Goal: Information Seeking & Learning: Learn about a topic

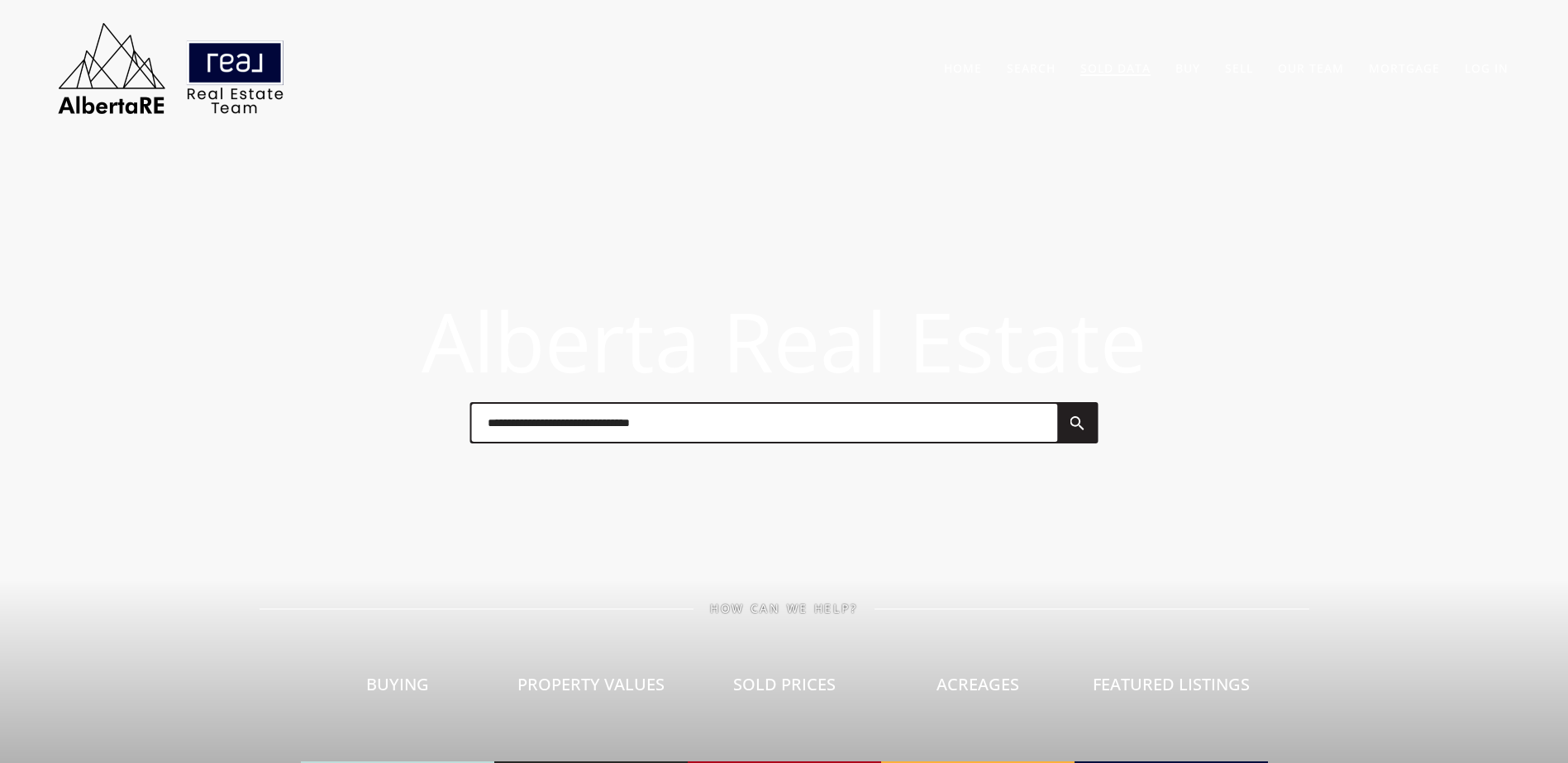
click at [1109, 70] on link "Sold Data" at bounding box center [1116, 68] width 71 height 16
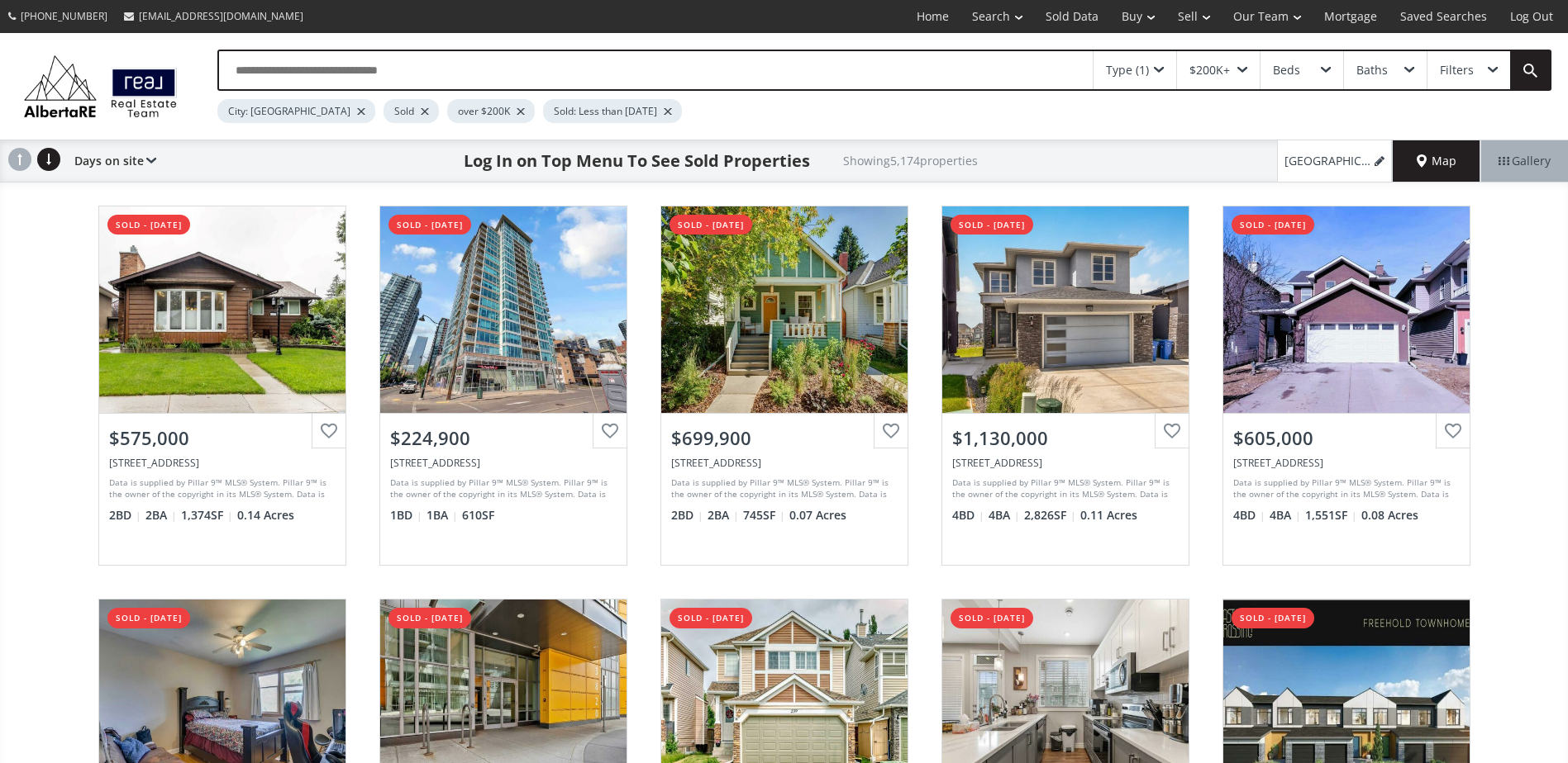
click at [420, 111] on div at bounding box center [424, 112] width 8 height 7
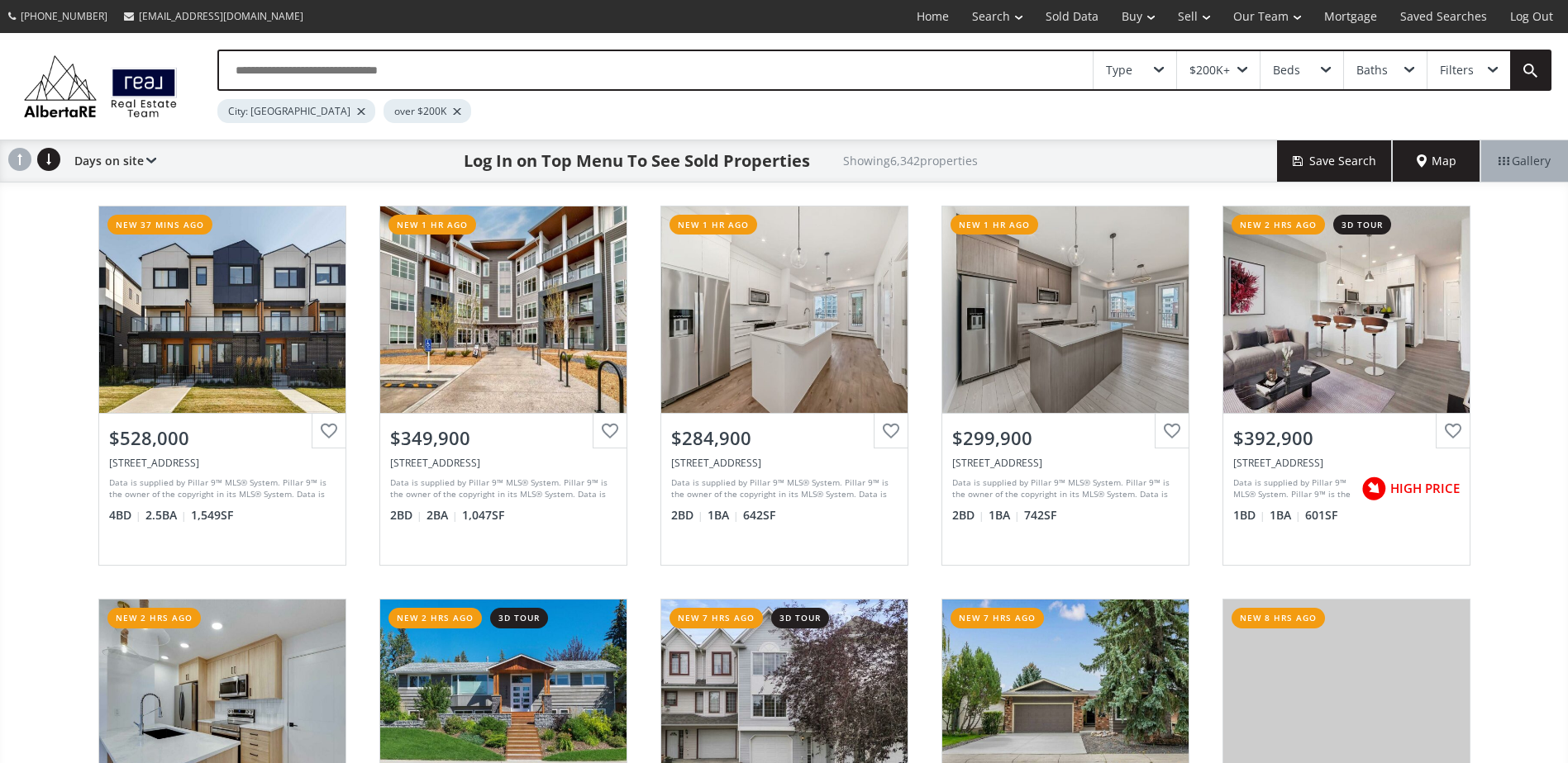
click at [6, 341] on div "19 Avenue SE Calgary AB T2A 7W8 new 37 mins ago View Photos & Details $528,000 …" at bounding box center [784, 583] width 1568 height 788
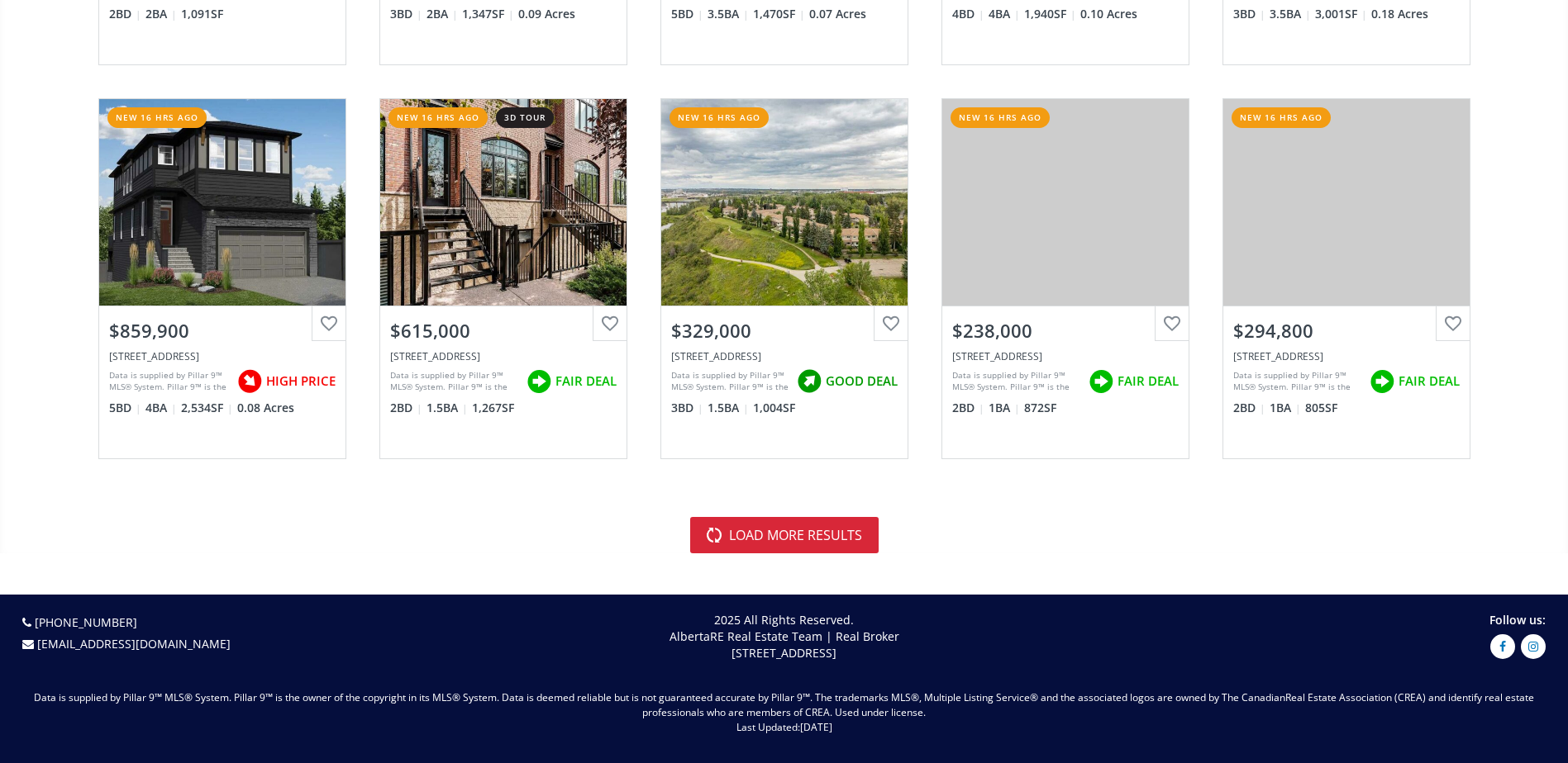
scroll to position [3702, 0]
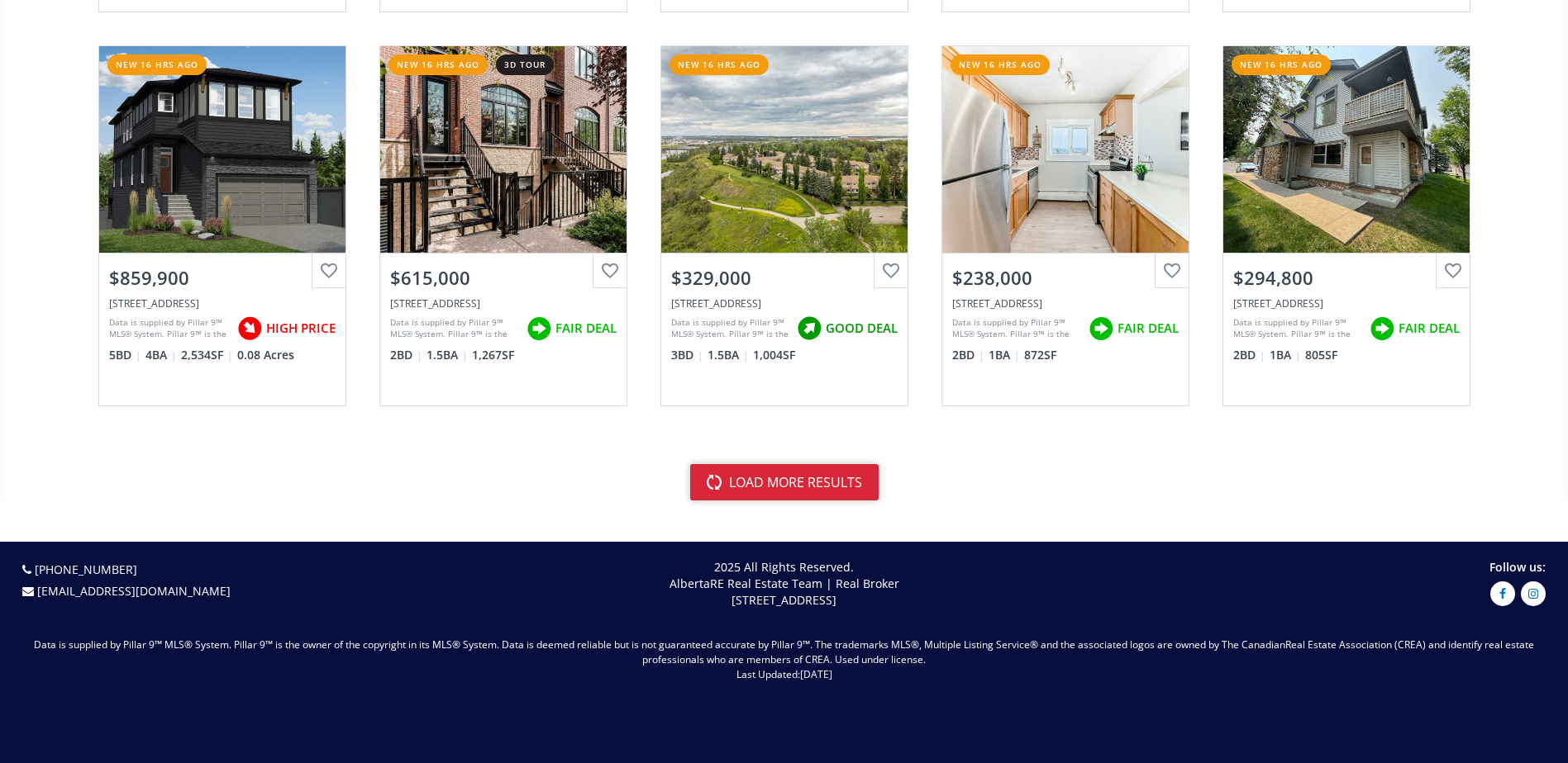
click at [859, 484] on button "load more results" at bounding box center [784, 482] width 189 height 36
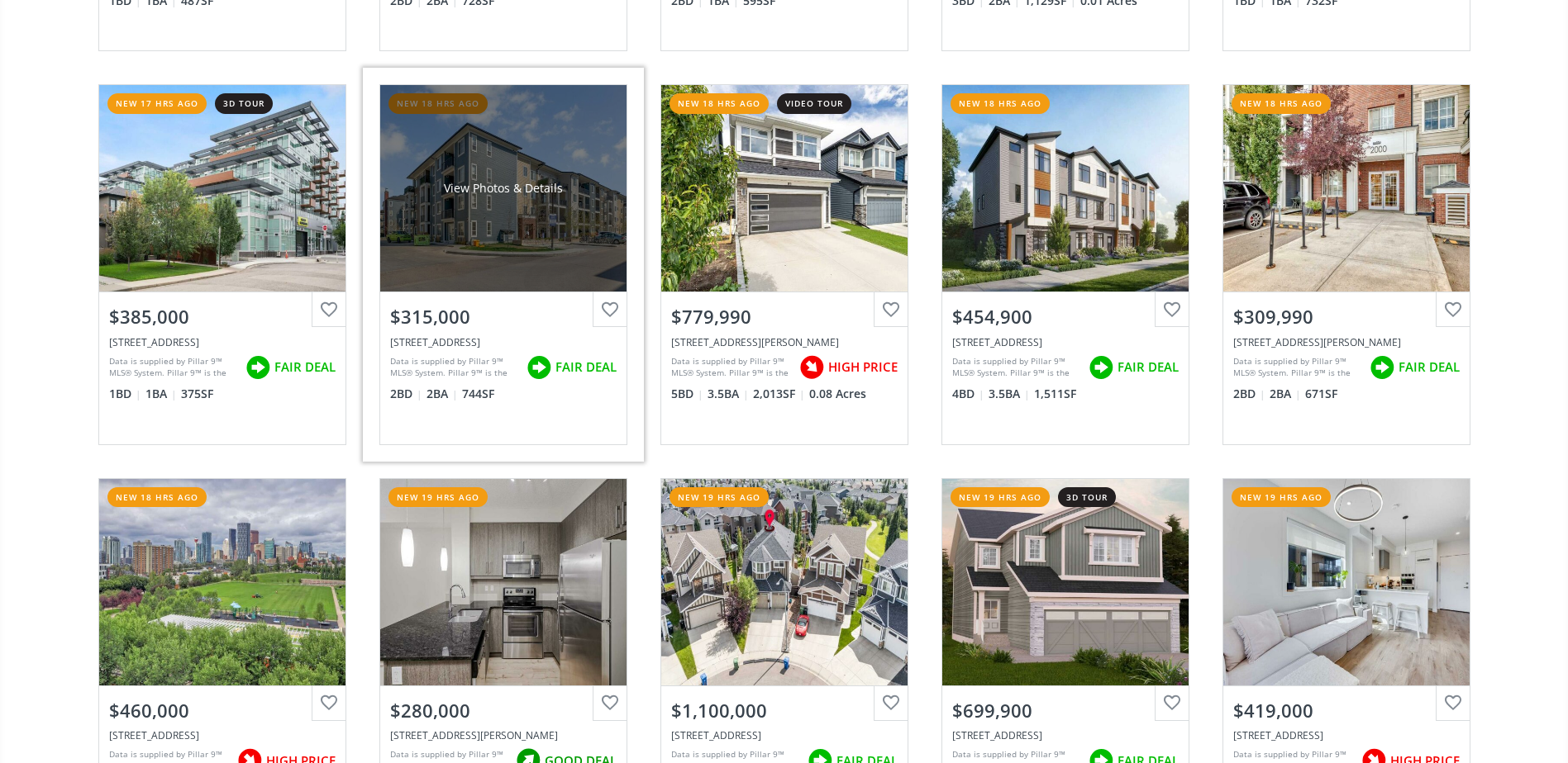
scroll to position [4941, 0]
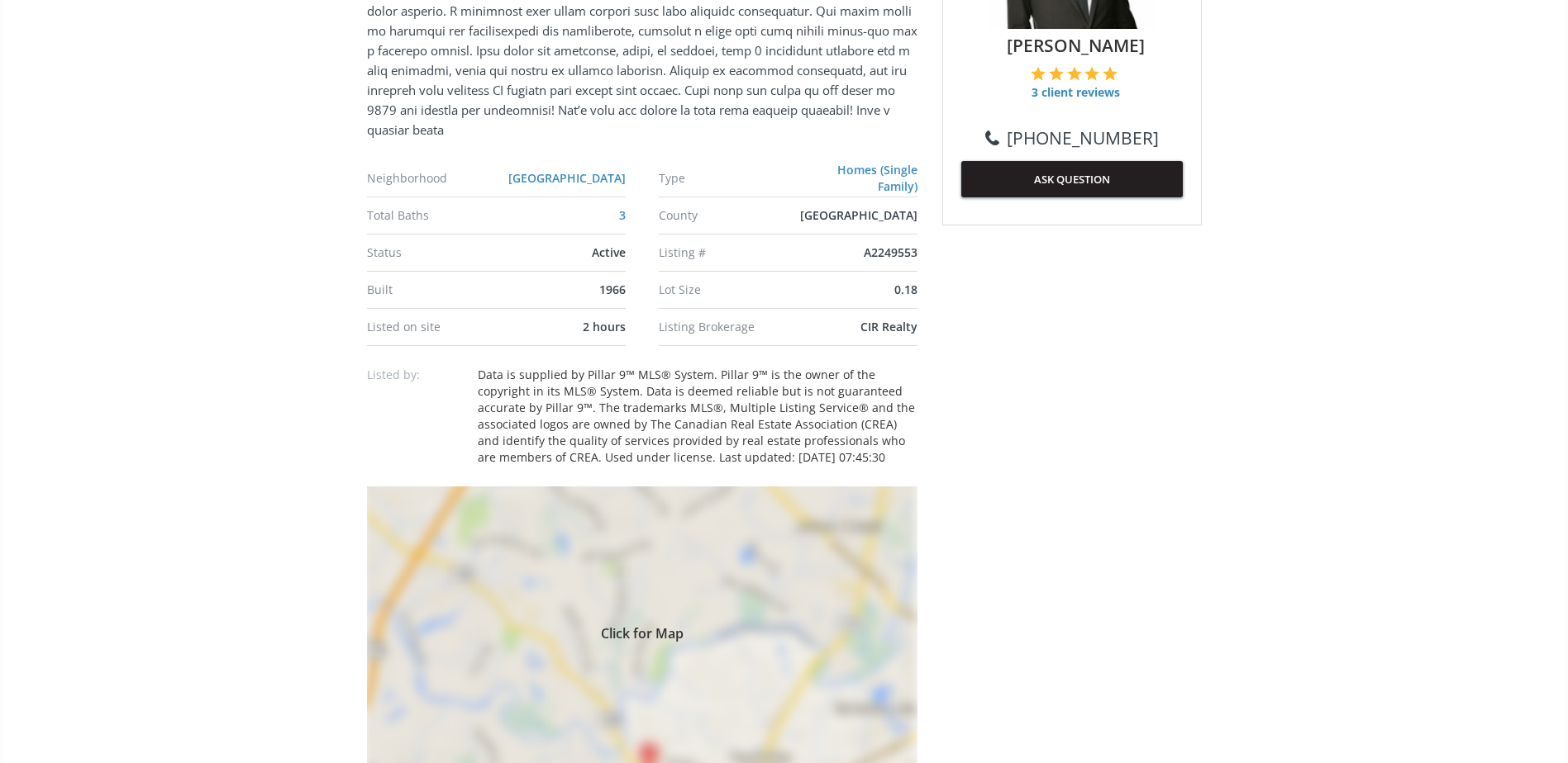
scroll to position [1074, 0]
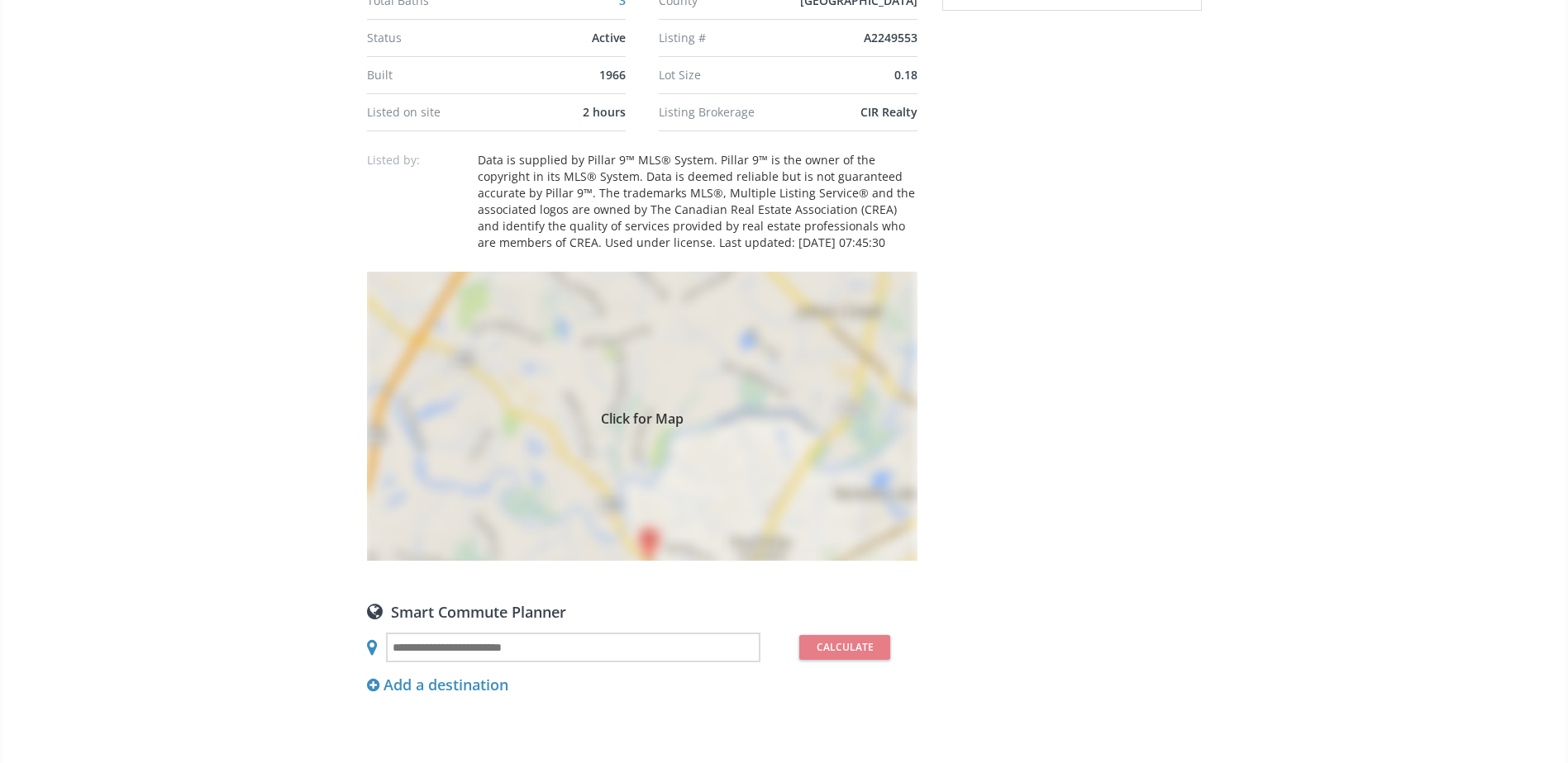
click at [807, 433] on div "Click for Map" at bounding box center [642, 417] width 551 height 289
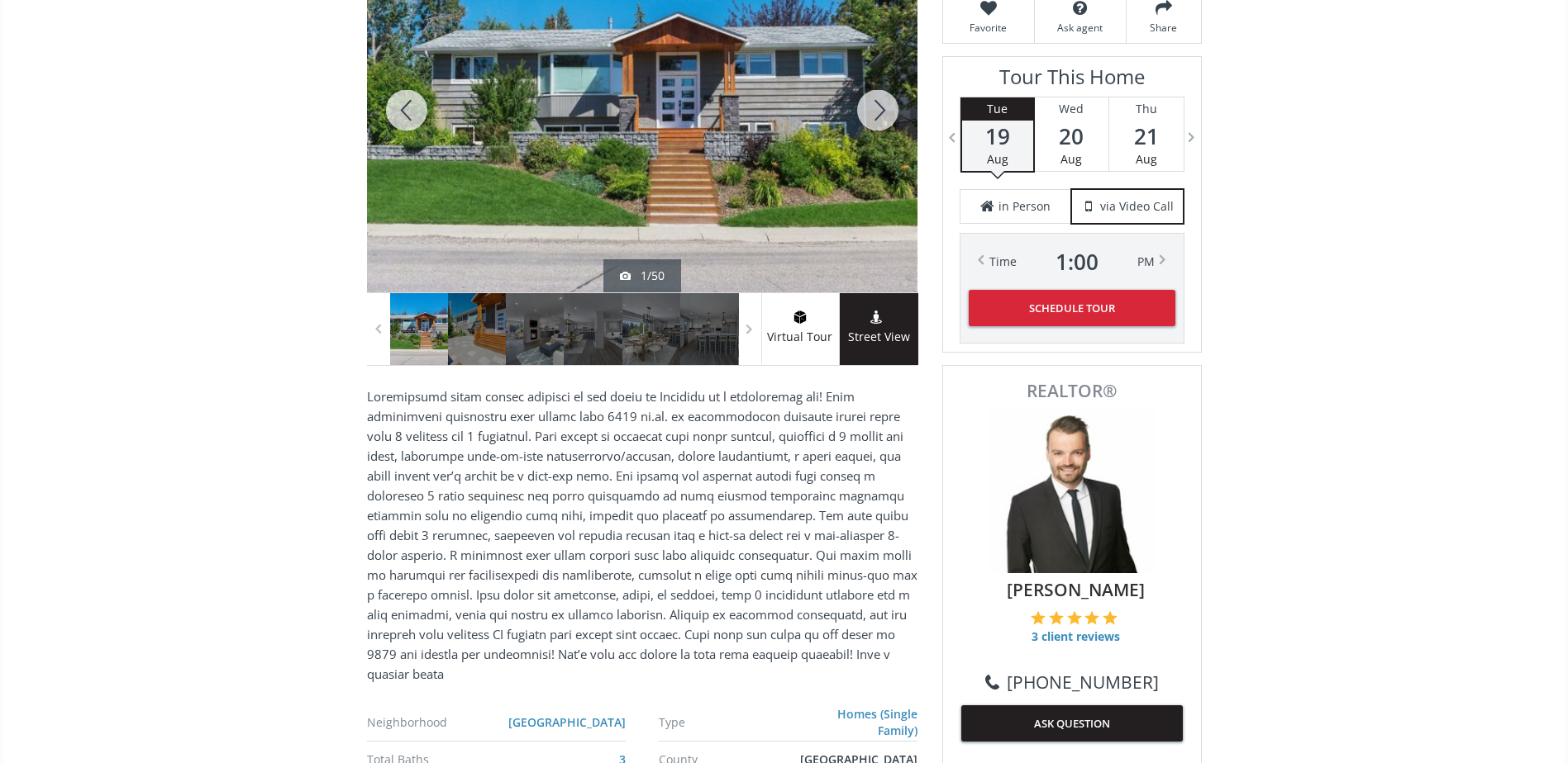
scroll to position [83, 0]
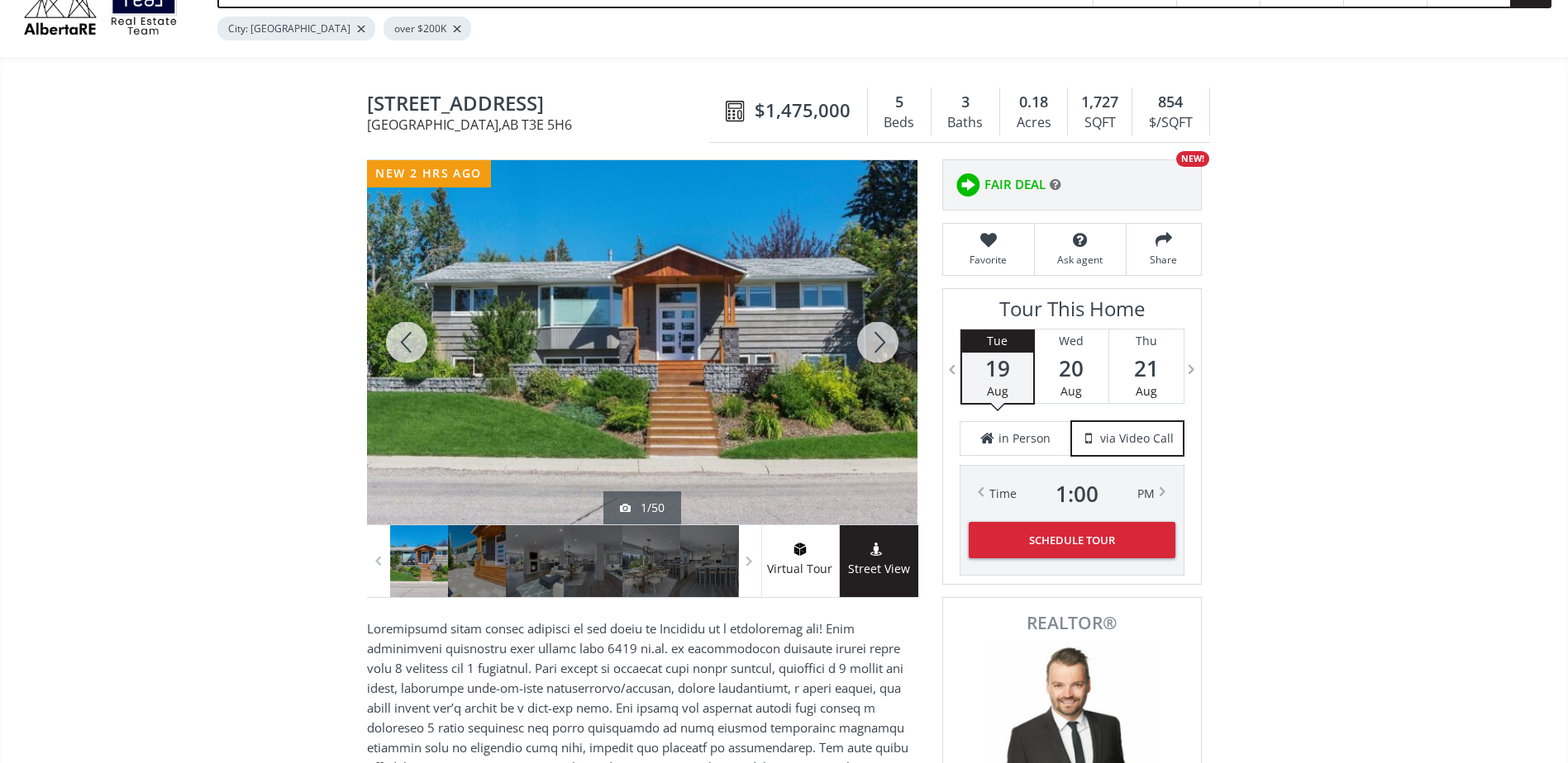
click at [871, 338] on div at bounding box center [878, 343] width 79 height 365
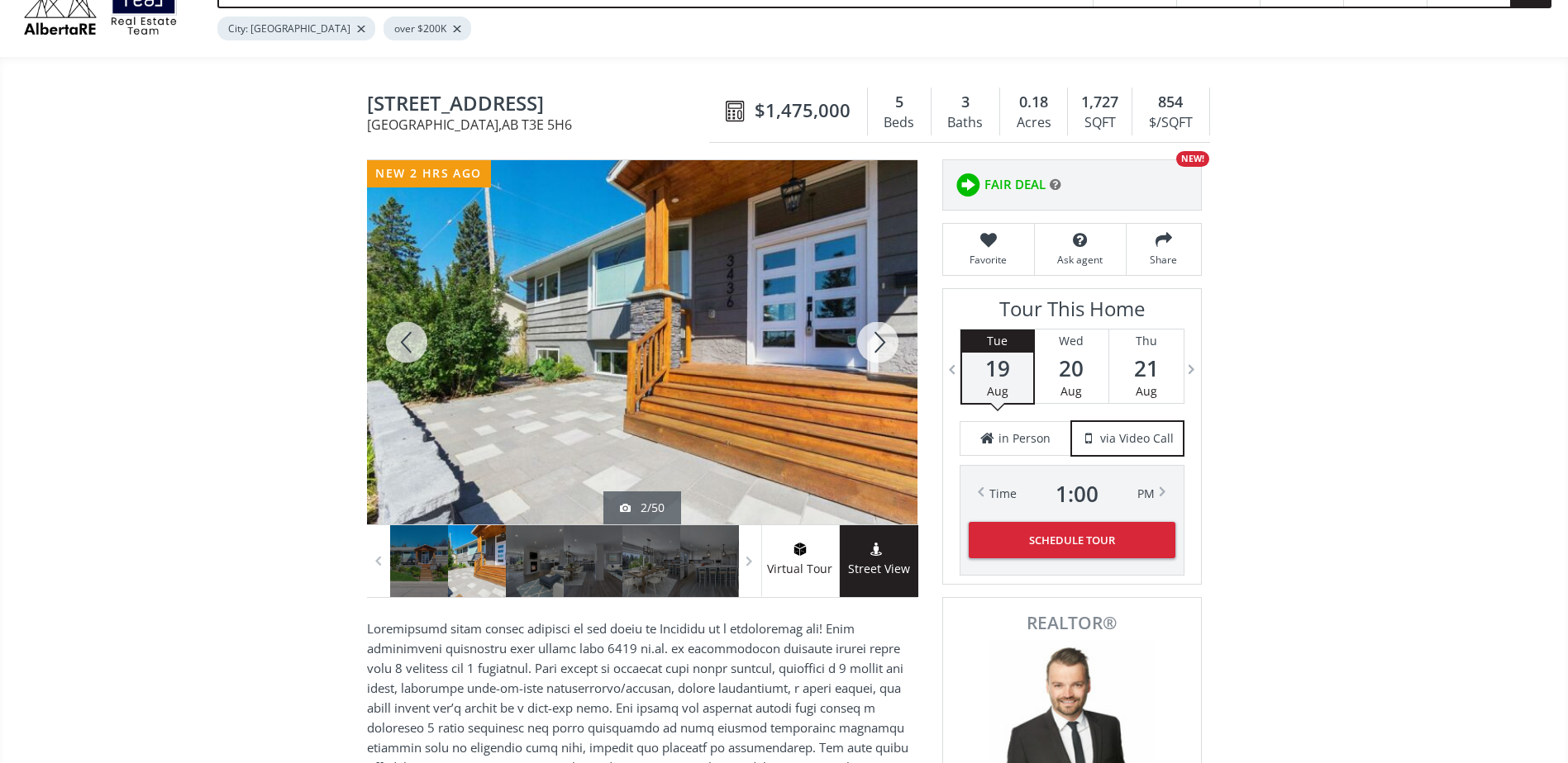
click at [399, 333] on div at bounding box center [406, 343] width 79 height 365
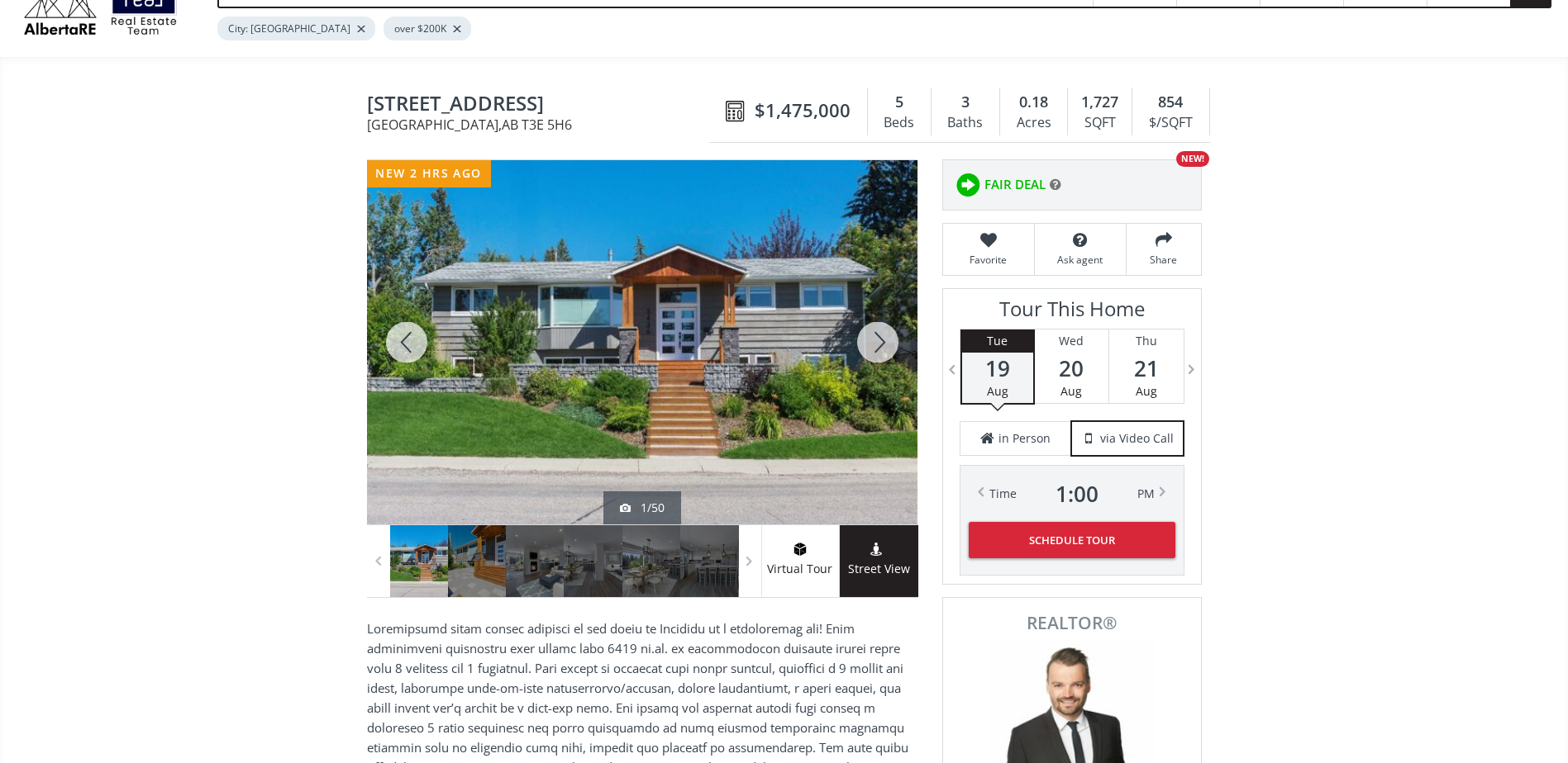
click at [401, 333] on div at bounding box center [406, 343] width 79 height 365
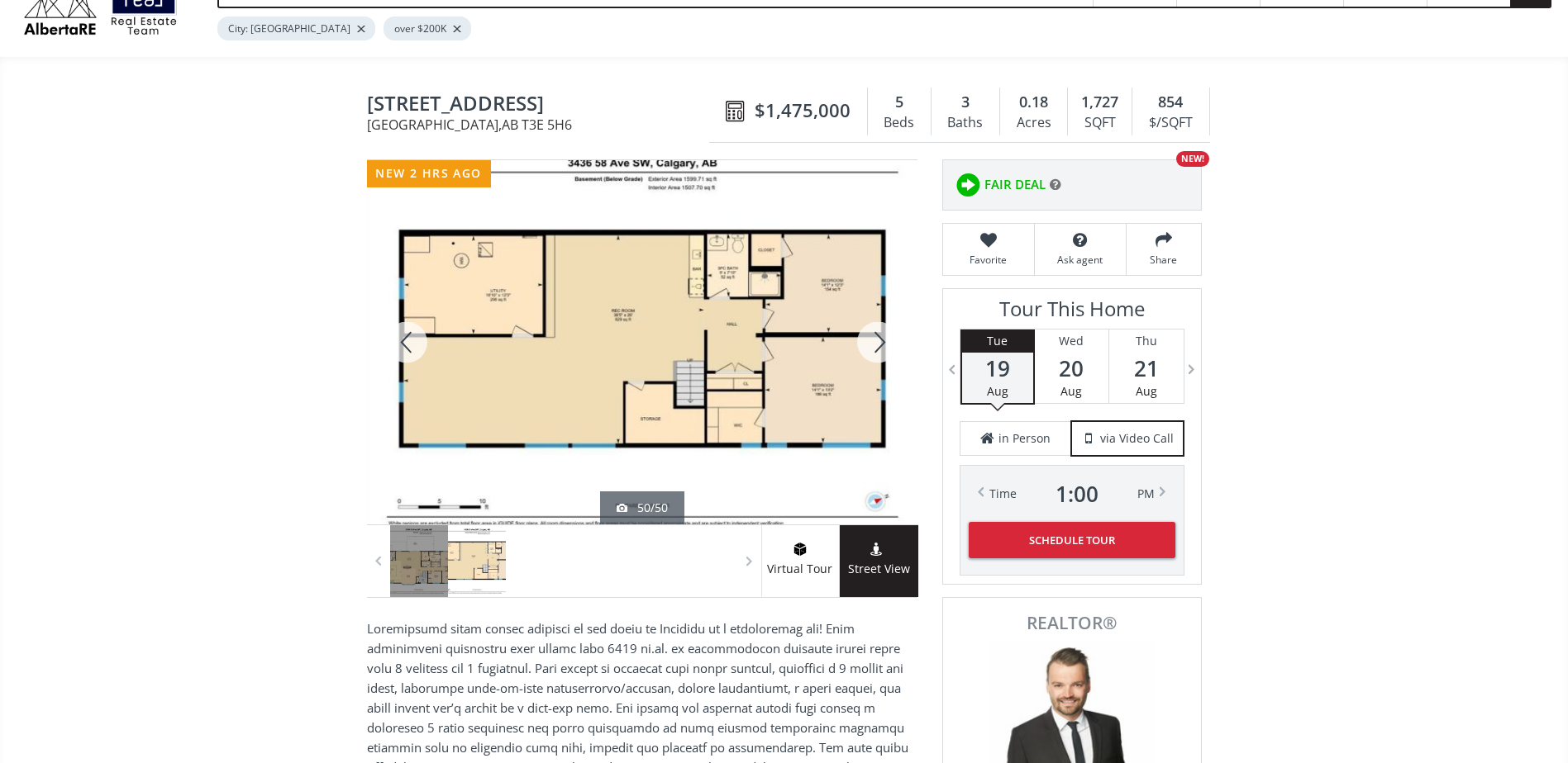
click at [869, 331] on div at bounding box center [878, 343] width 79 height 365
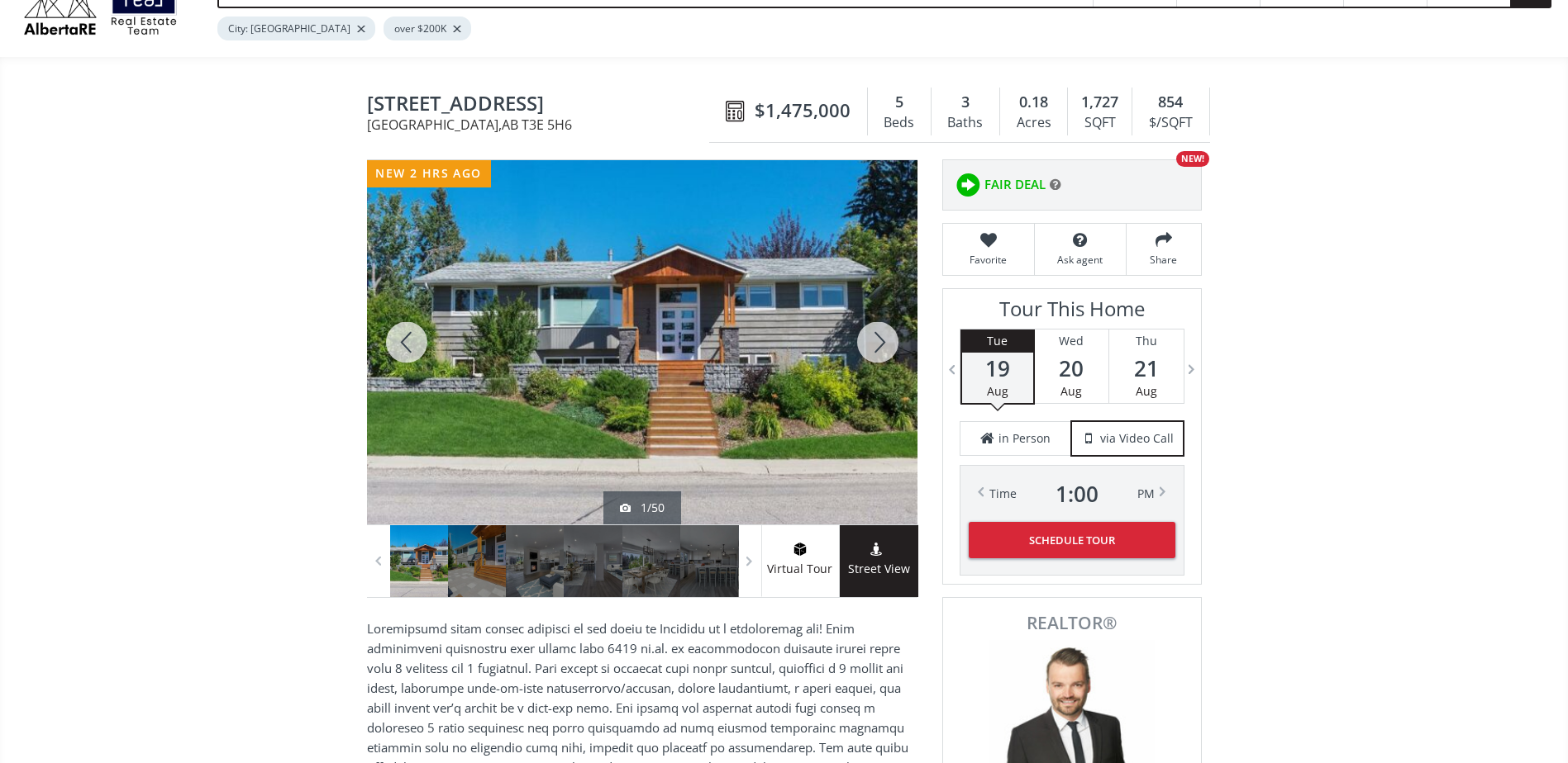
click at [869, 331] on div at bounding box center [878, 343] width 79 height 365
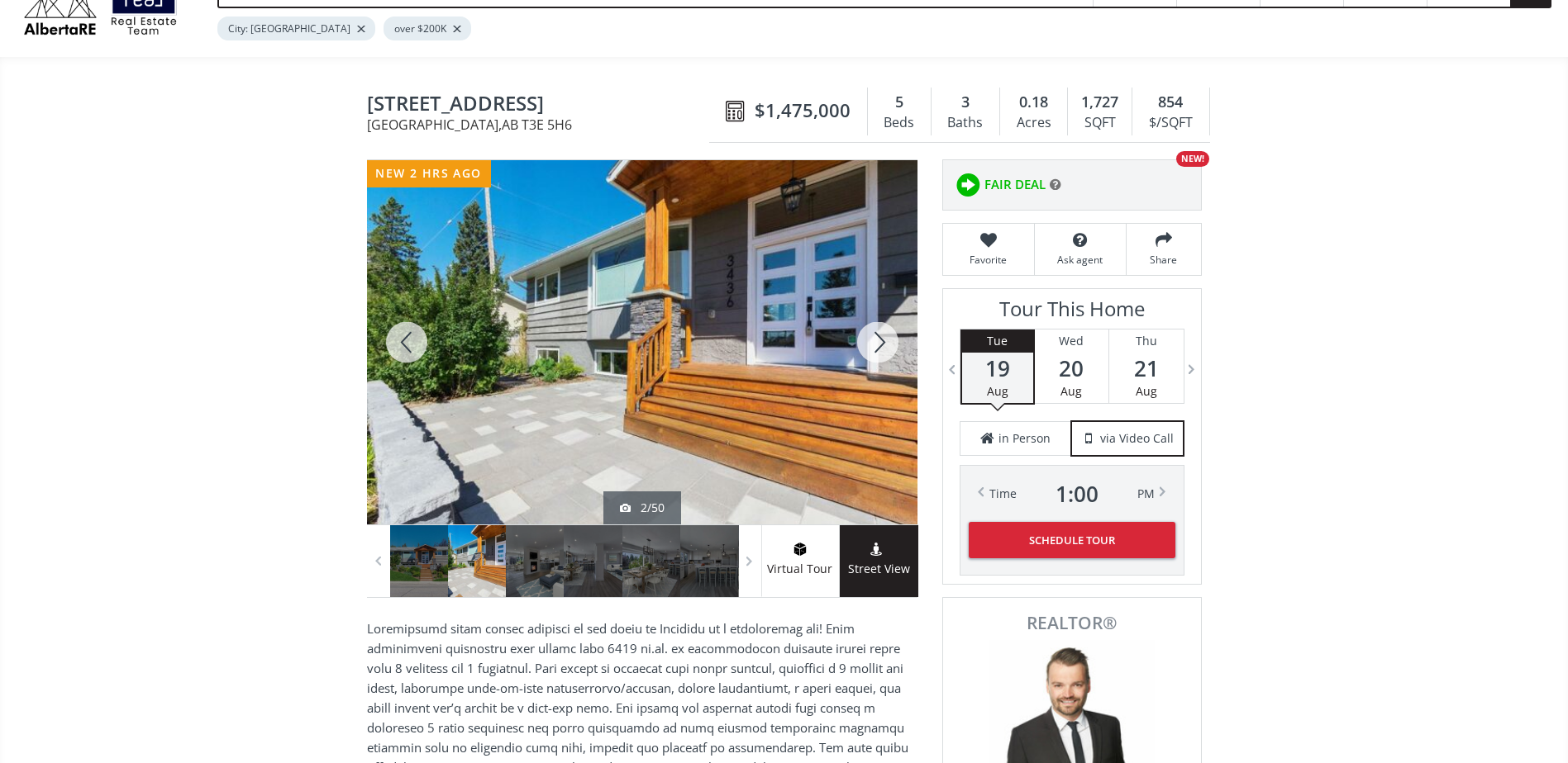
click at [869, 331] on div at bounding box center [878, 343] width 79 height 365
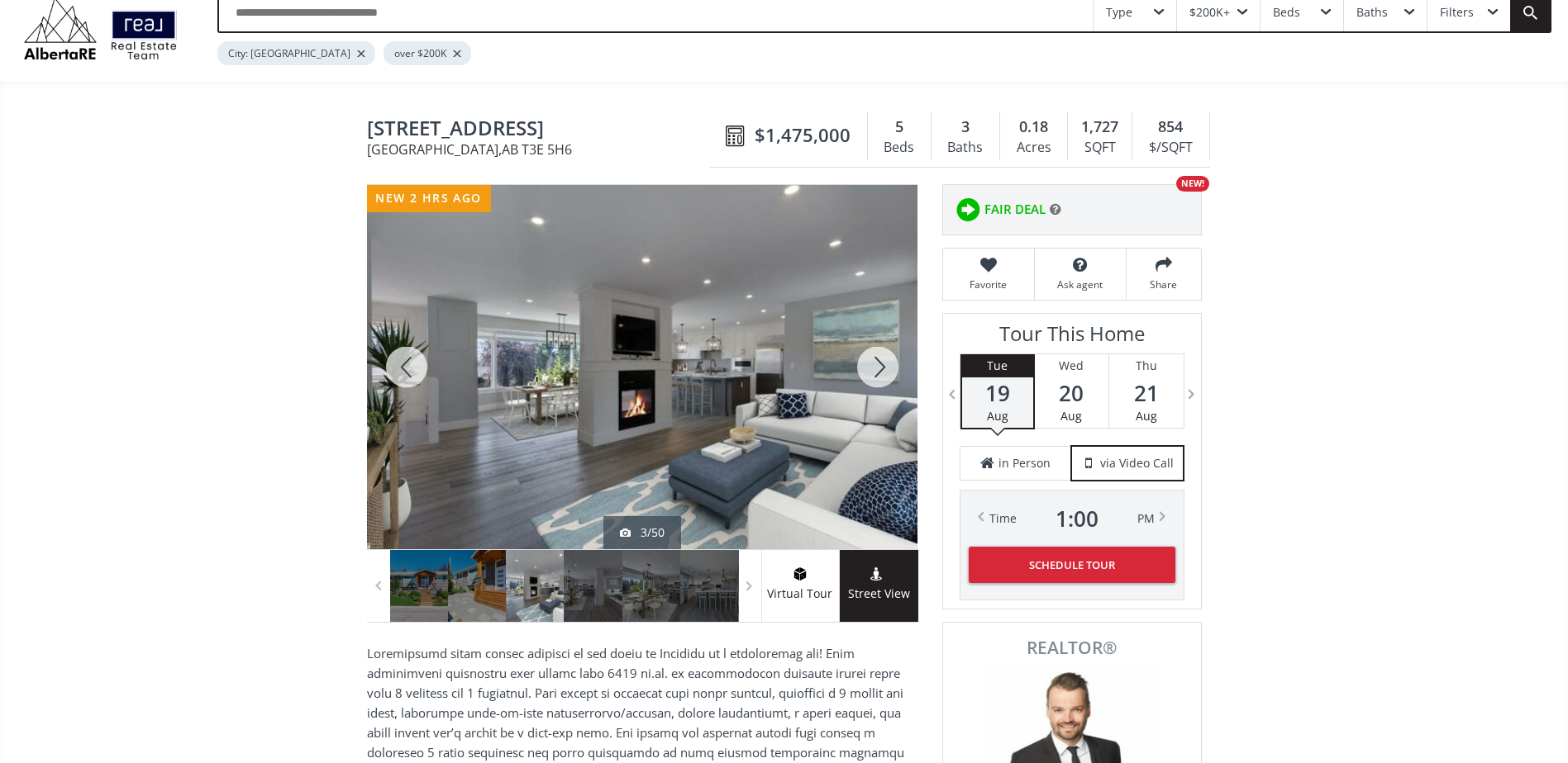
scroll to position [0, 0]
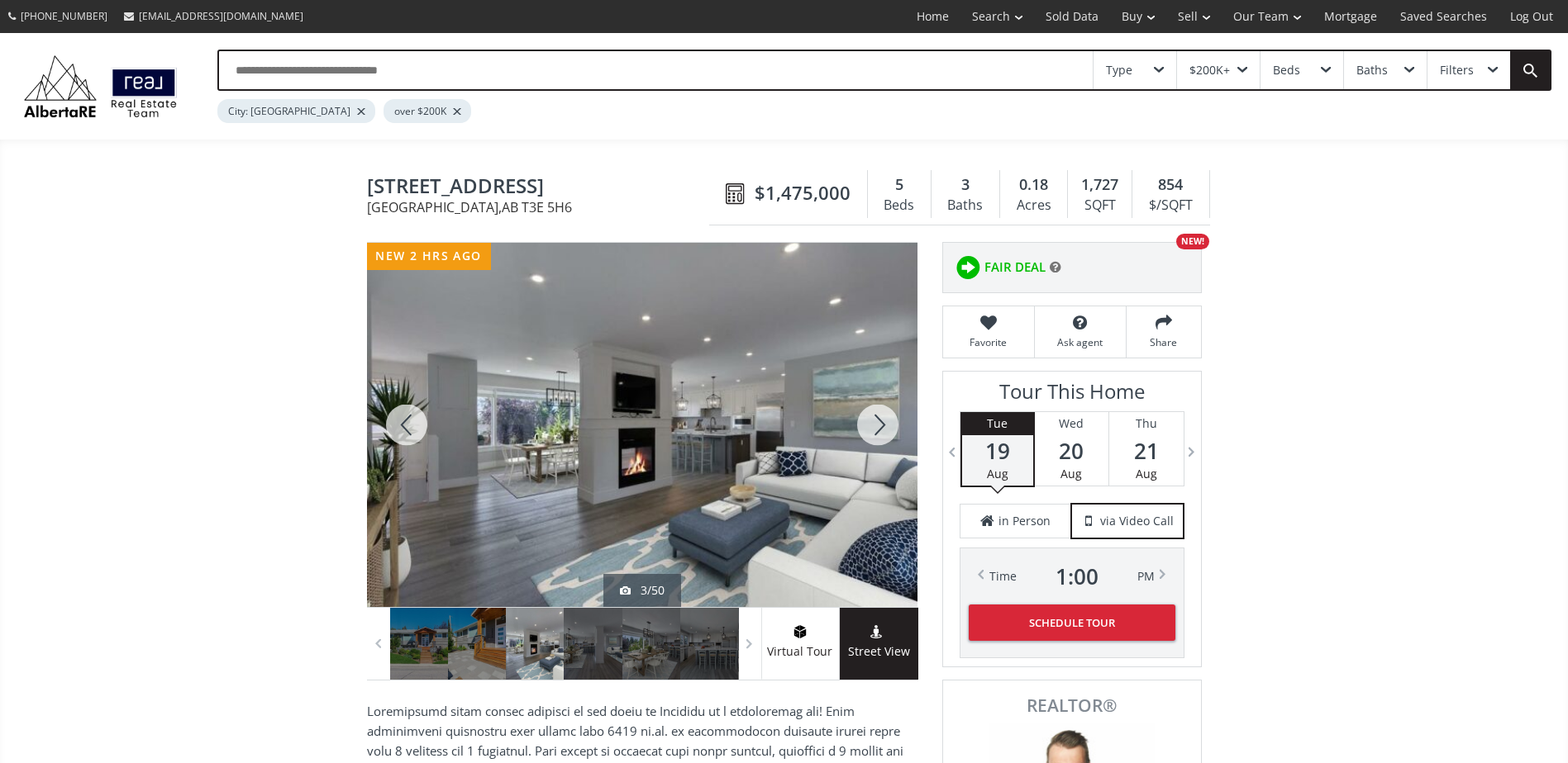
click at [882, 418] on div at bounding box center [878, 426] width 79 height 365
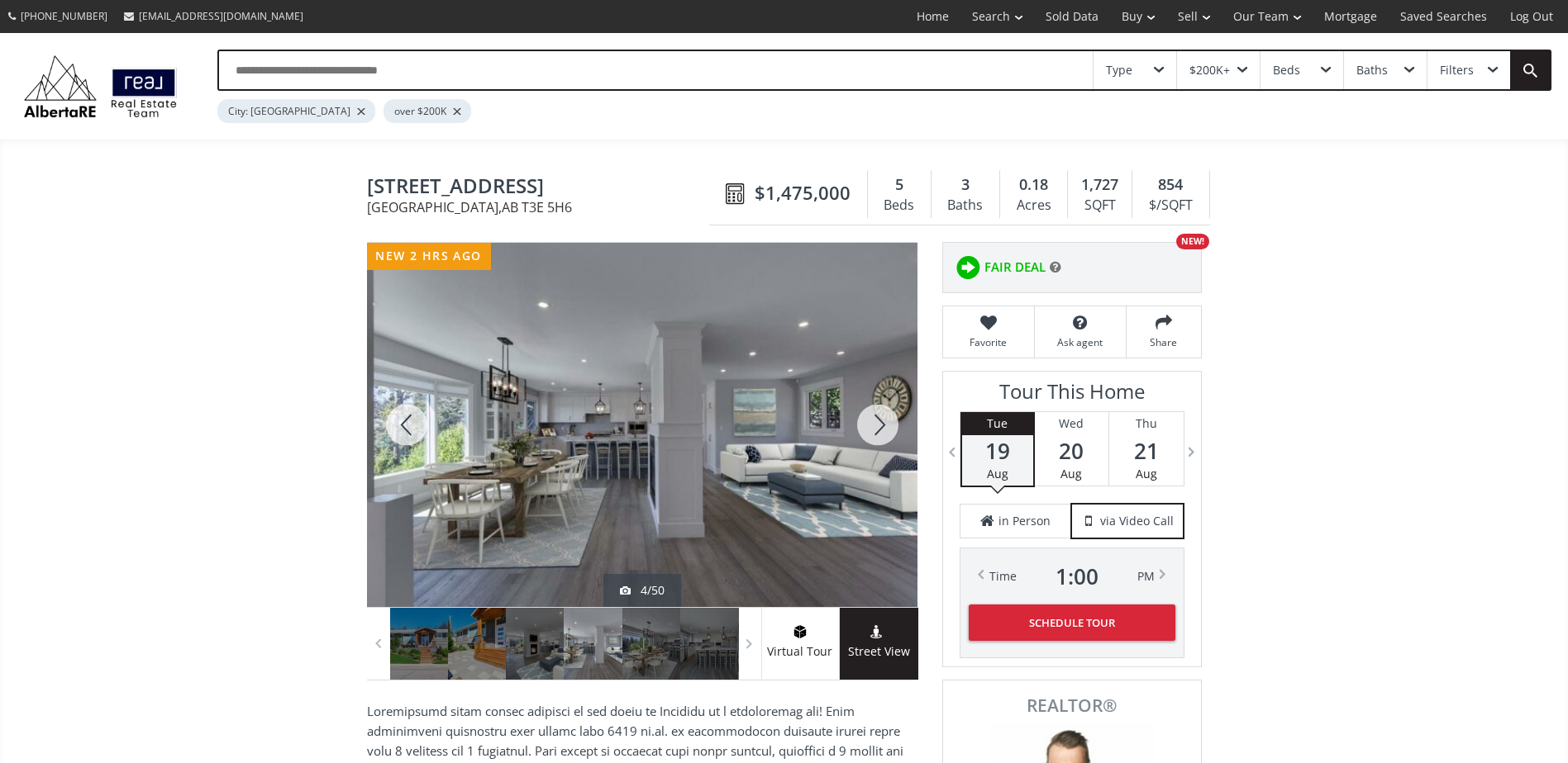
click at [882, 418] on div at bounding box center [878, 426] width 79 height 365
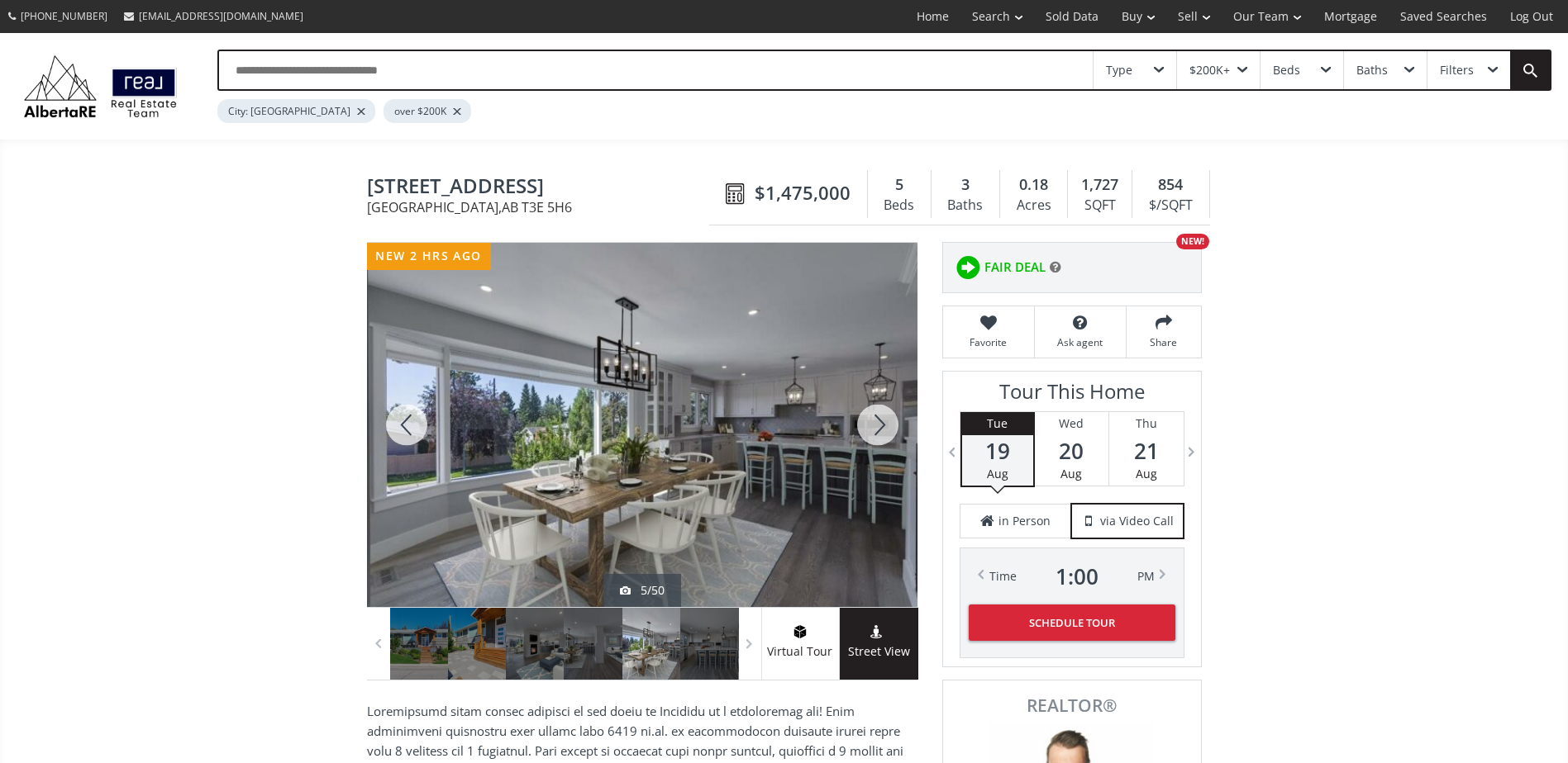
click at [882, 418] on div at bounding box center [878, 426] width 79 height 365
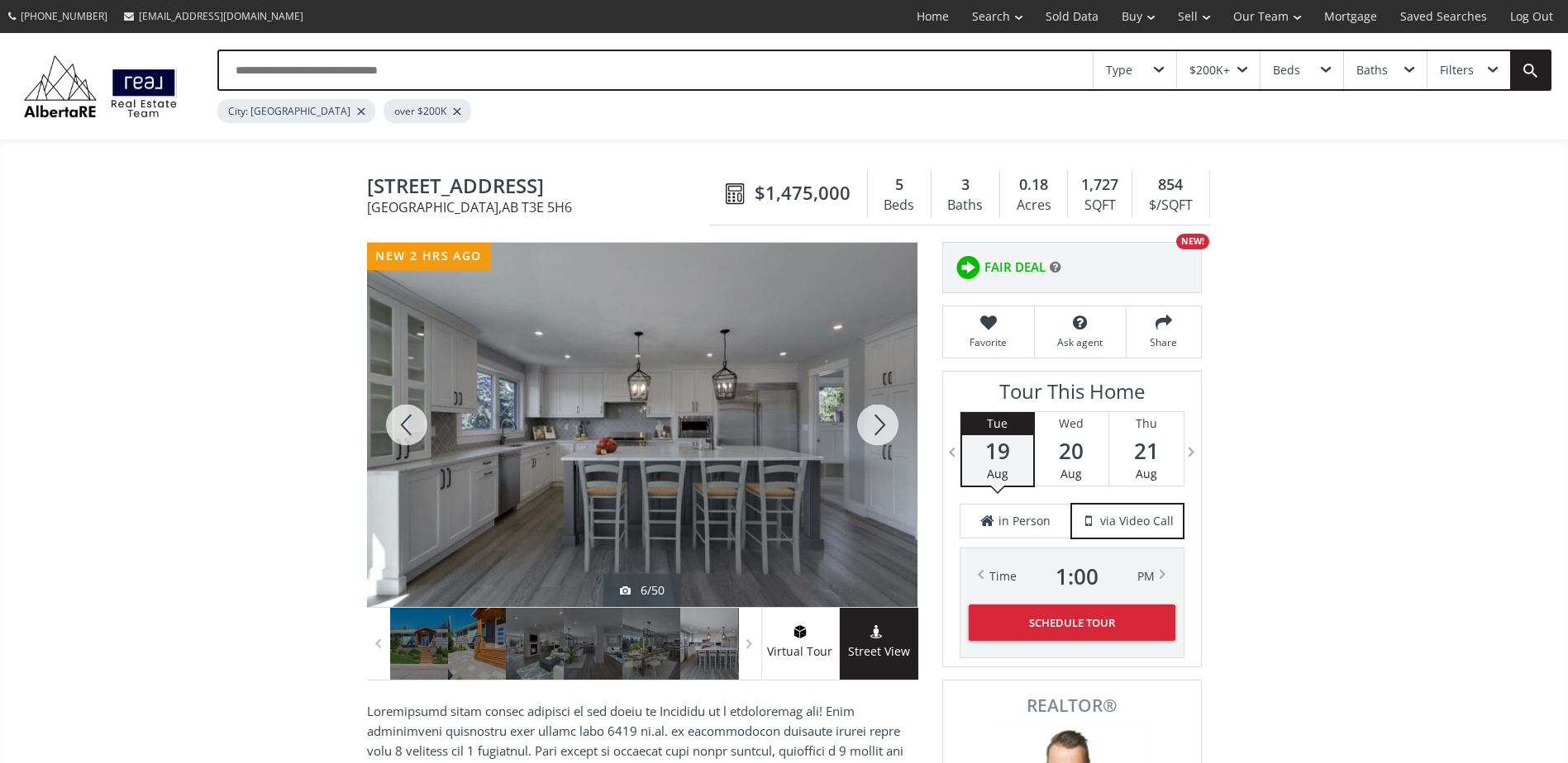
click at [882, 418] on div at bounding box center [878, 426] width 79 height 365
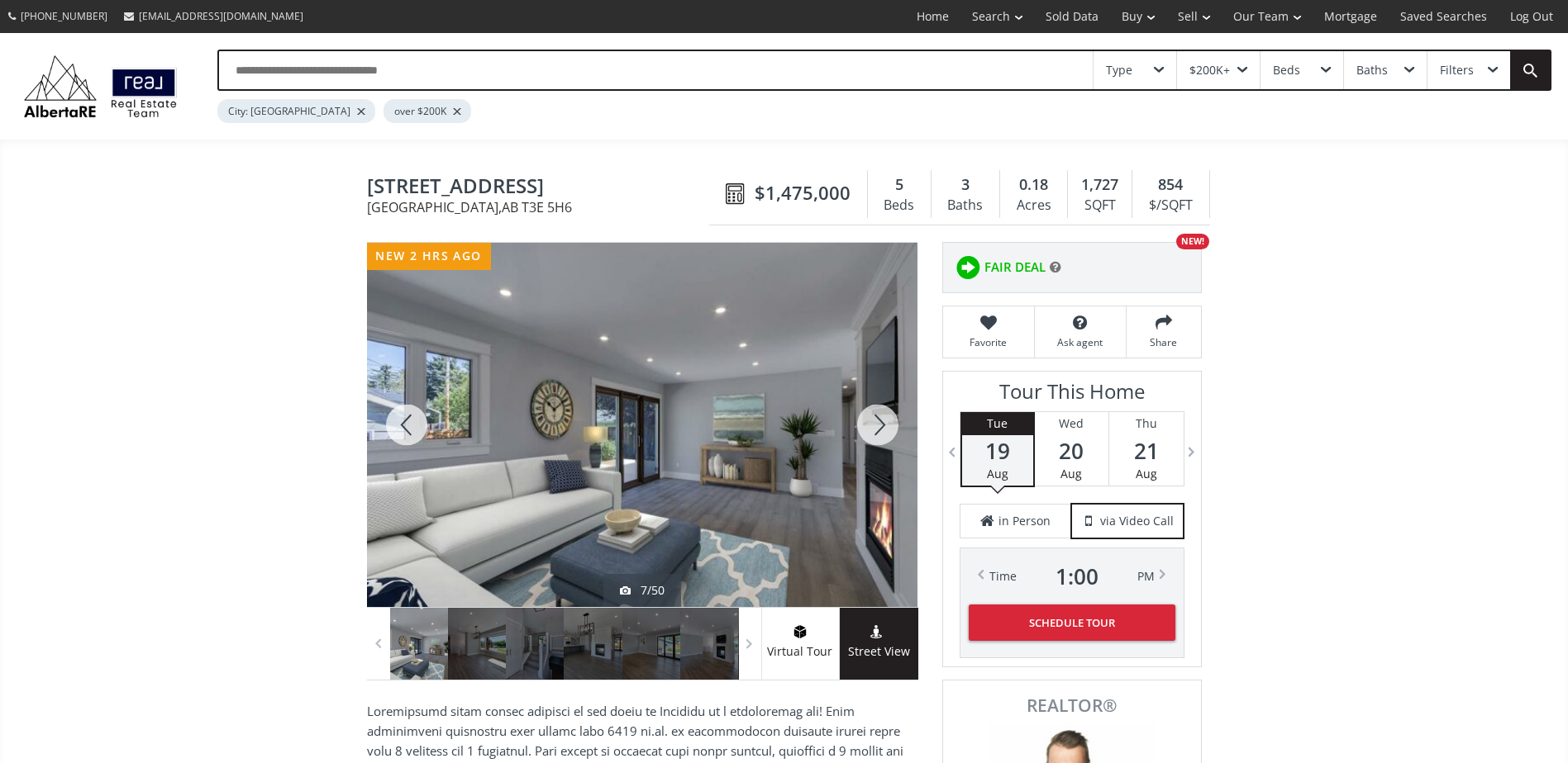
click at [886, 408] on div at bounding box center [878, 426] width 79 height 365
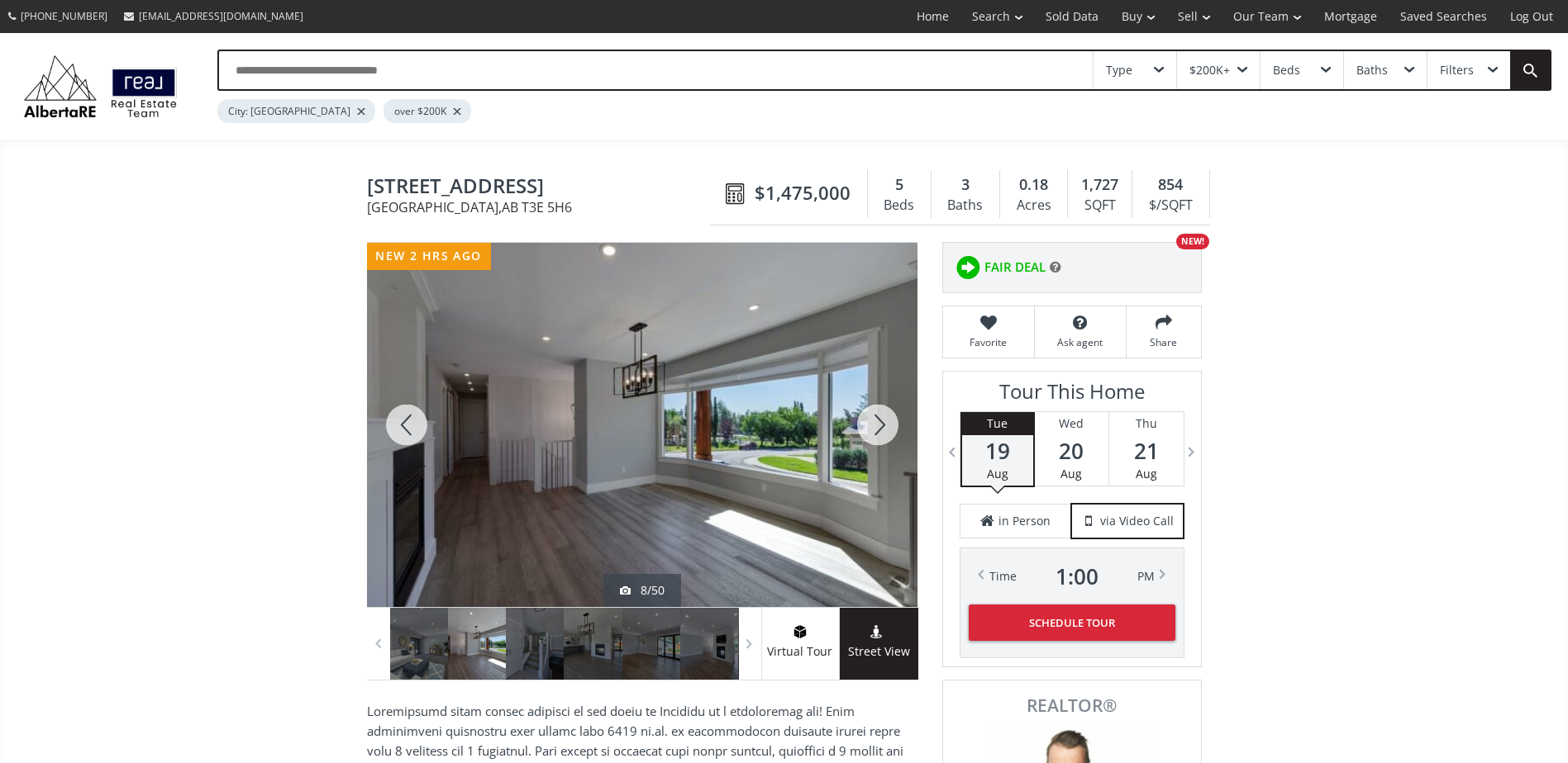
click at [886, 408] on div at bounding box center [878, 426] width 79 height 365
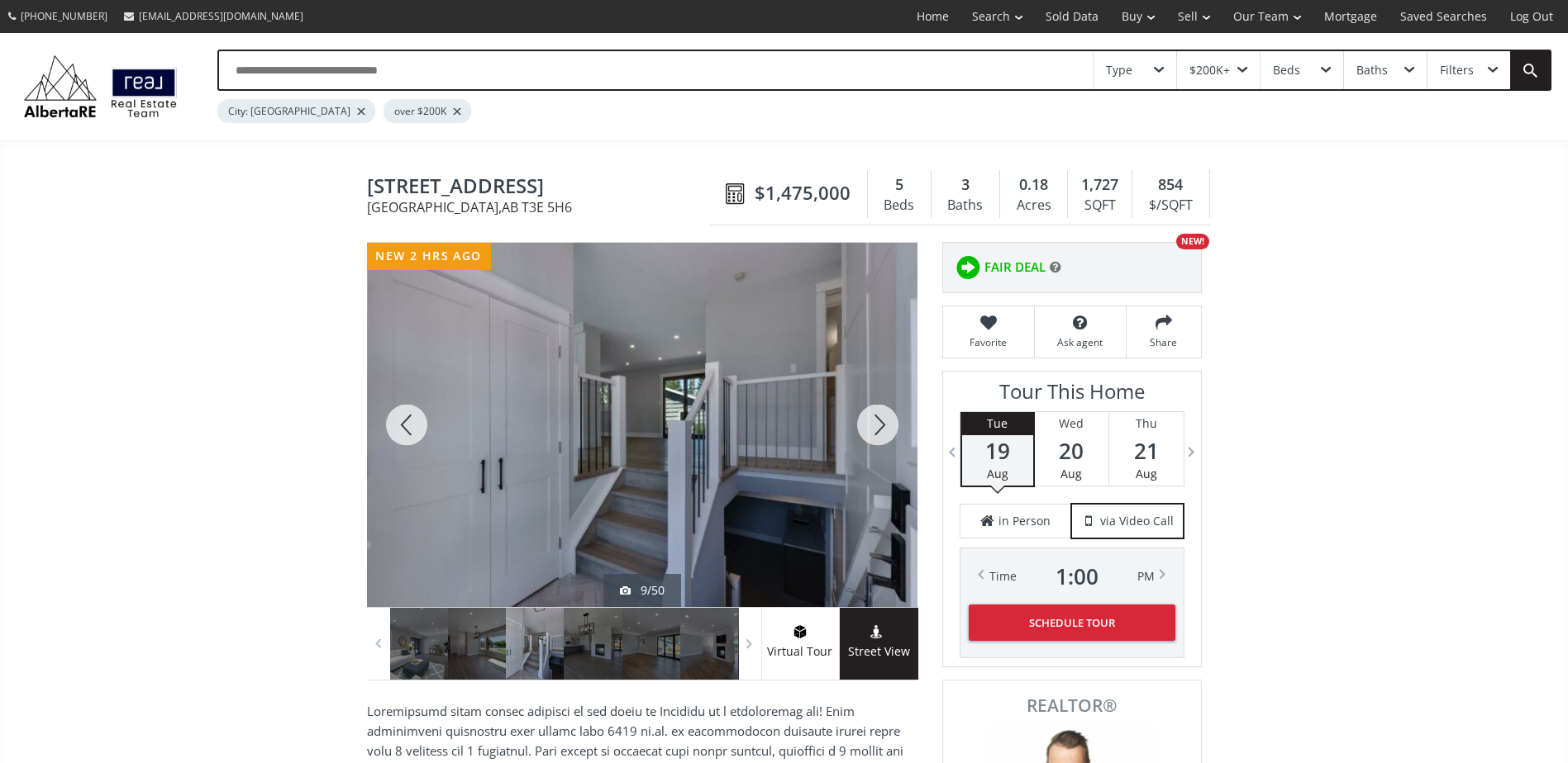
click at [886, 408] on div at bounding box center [878, 426] width 79 height 365
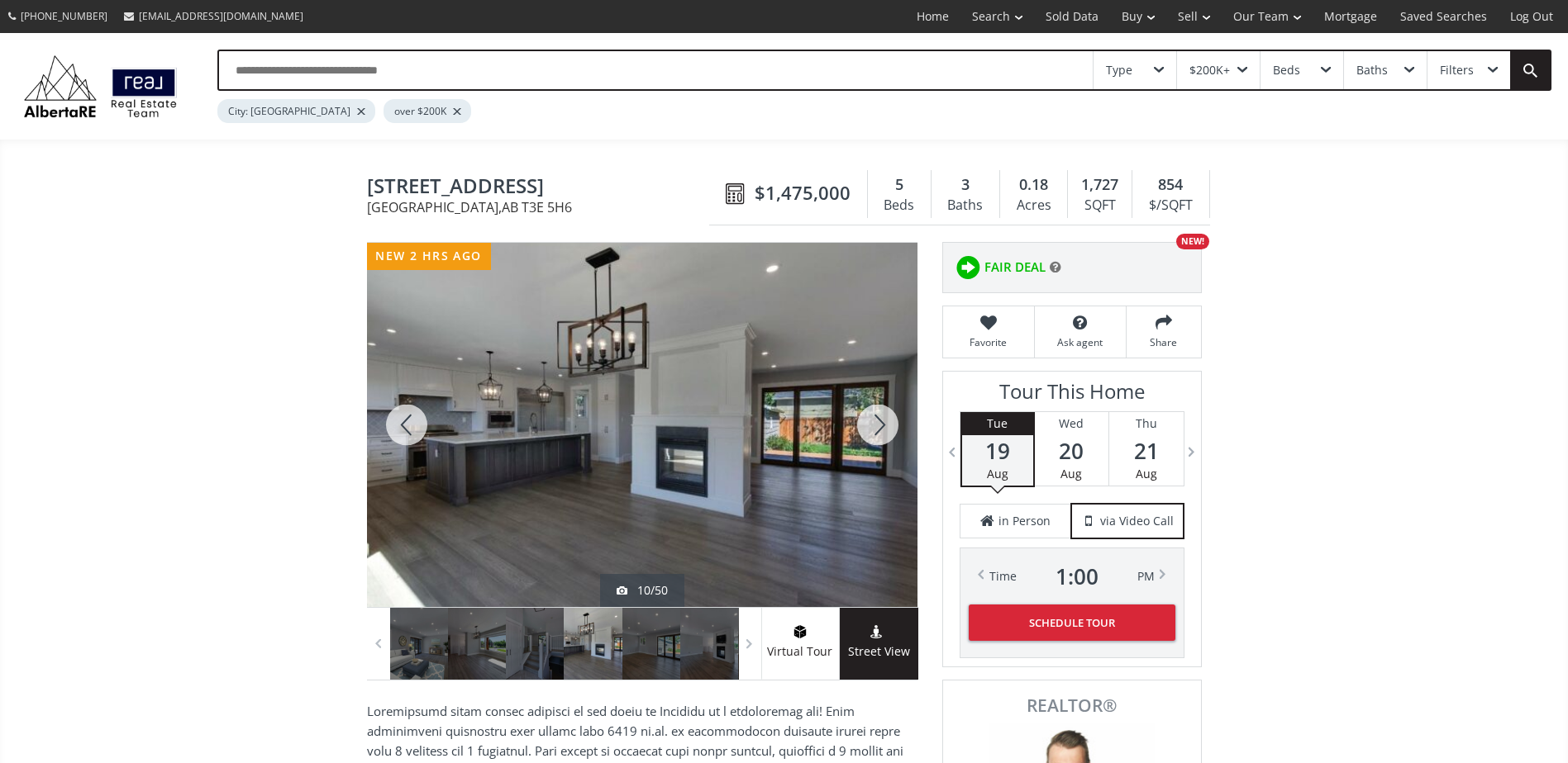
click at [895, 406] on div at bounding box center [878, 426] width 79 height 365
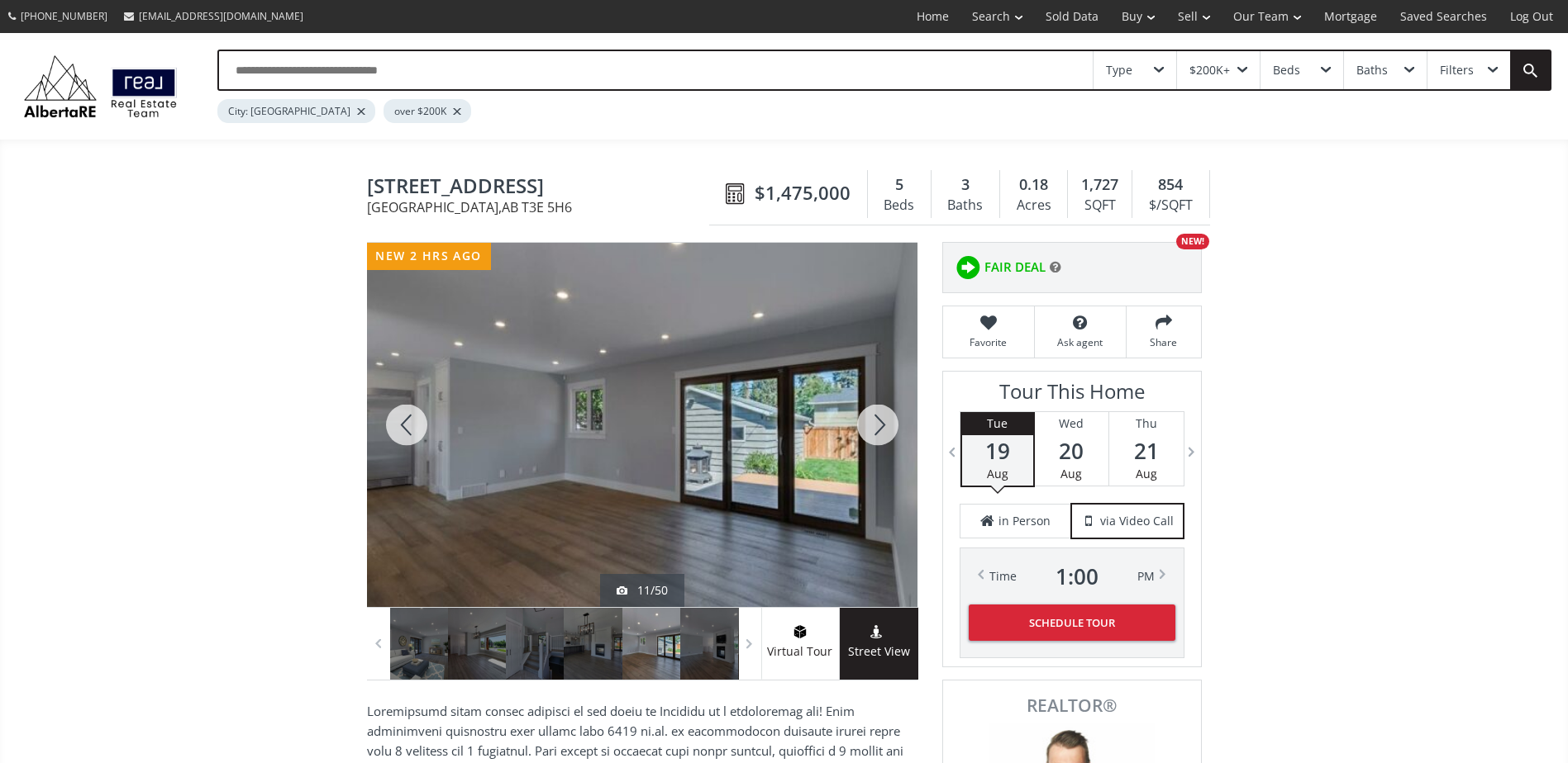
click at [895, 406] on div at bounding box center [878, 426] width 79 height 365
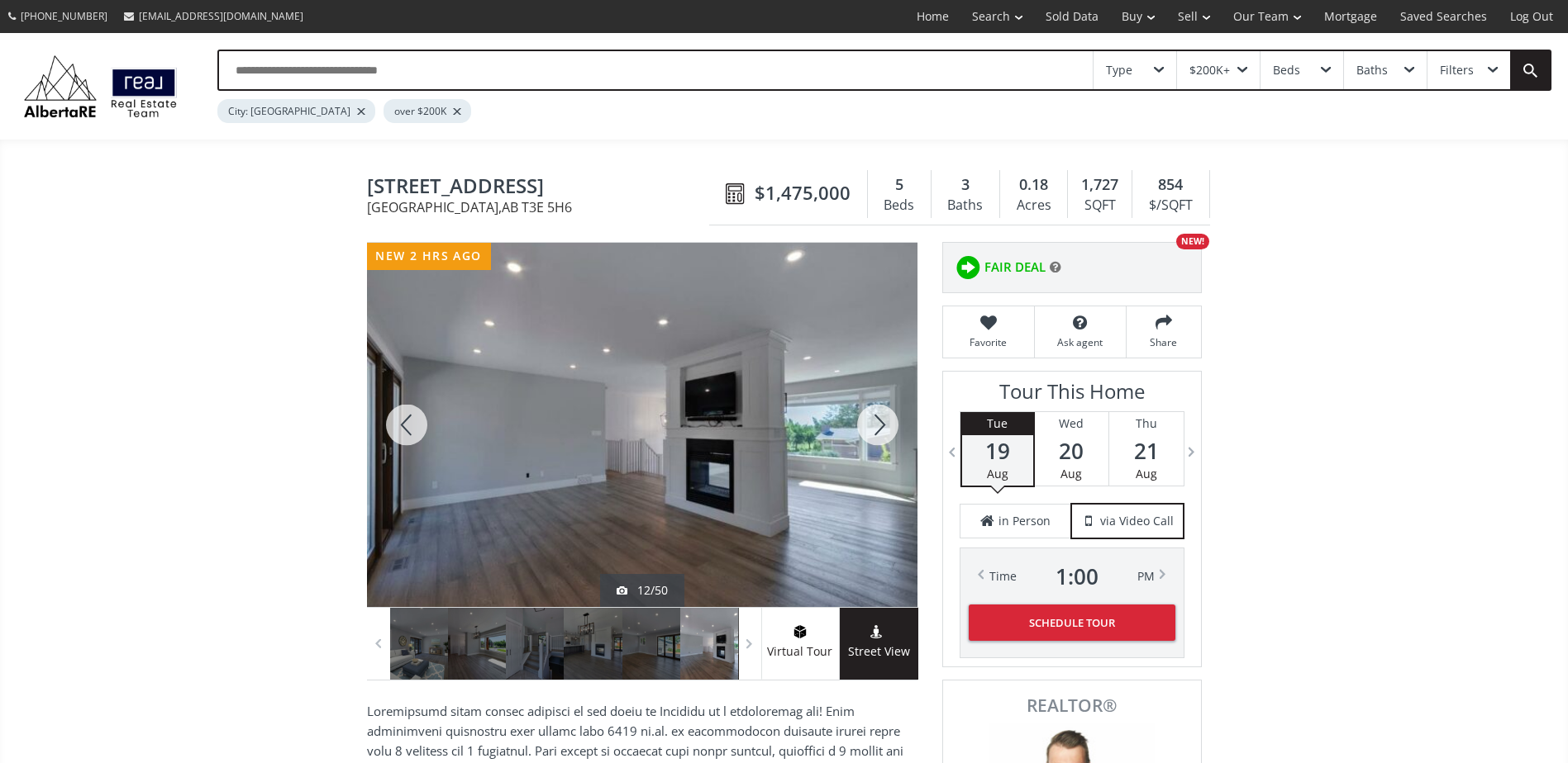
click at [895, 406] on div at bounding box center [878, 426] width 79 height 365
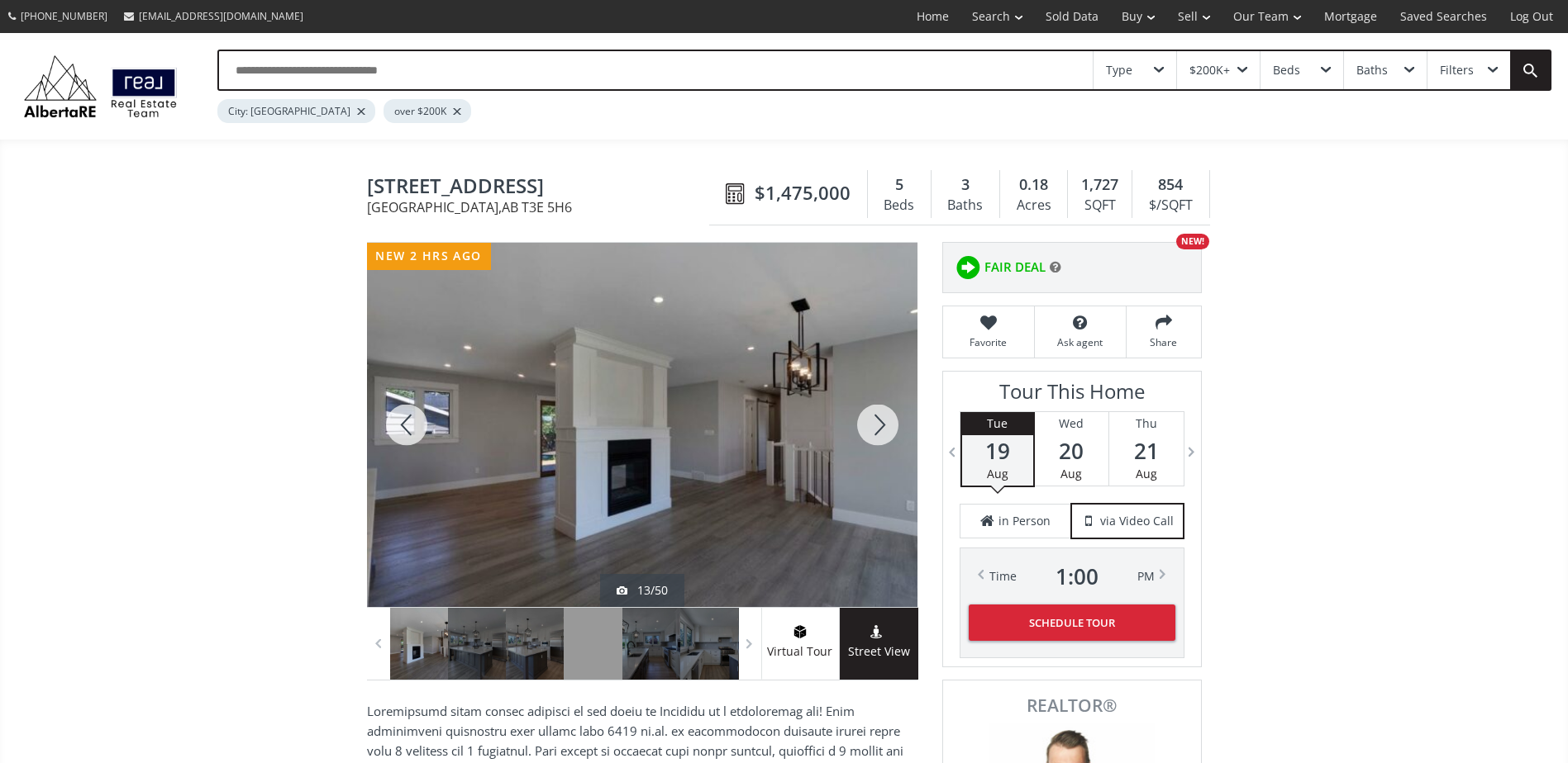
click at [877, 430] on div at bounding box center [878, 426] width 79 height 365
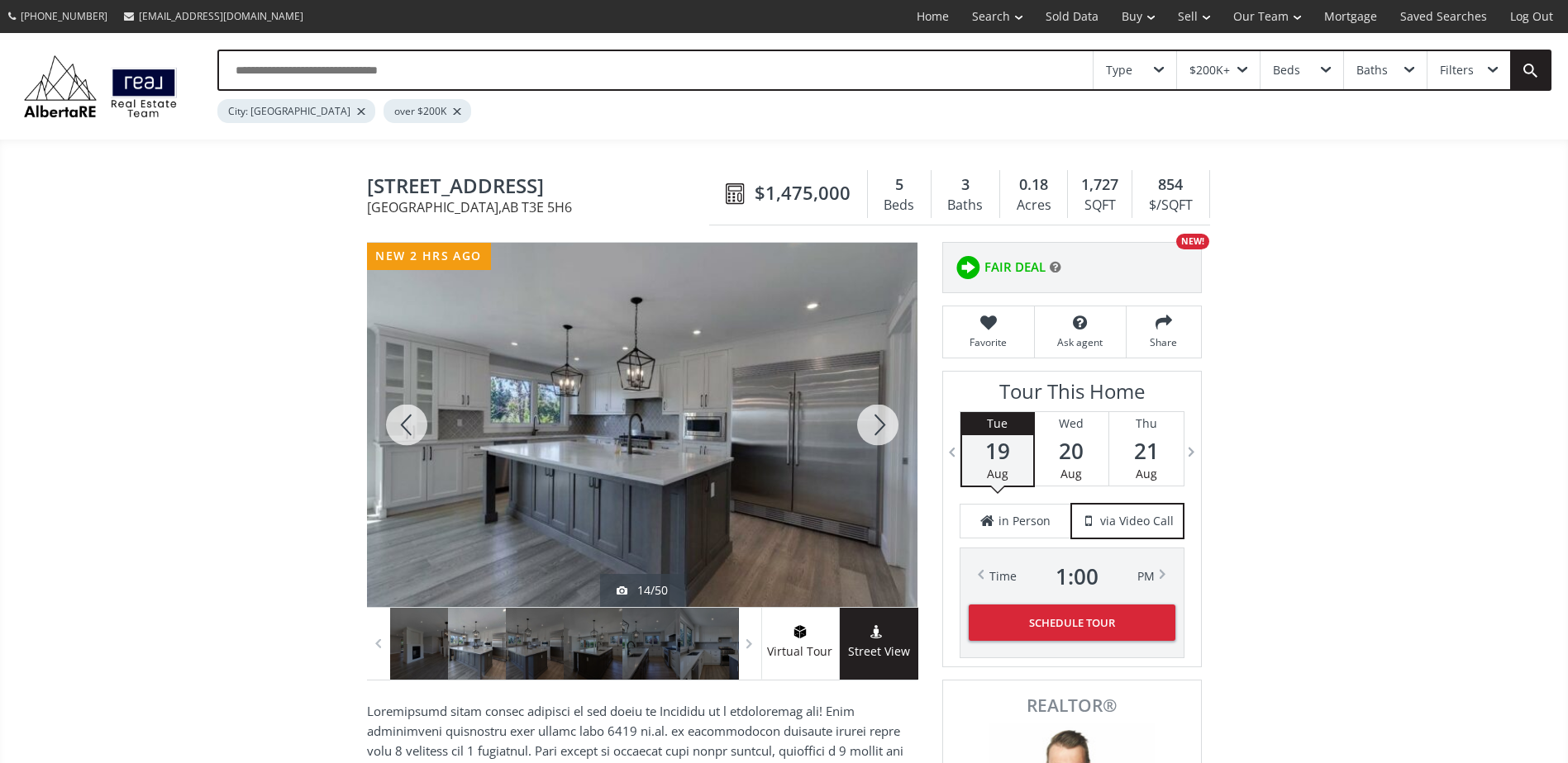
click at [877, 430] on div at bounding box center [878, 426] width 79 height 365
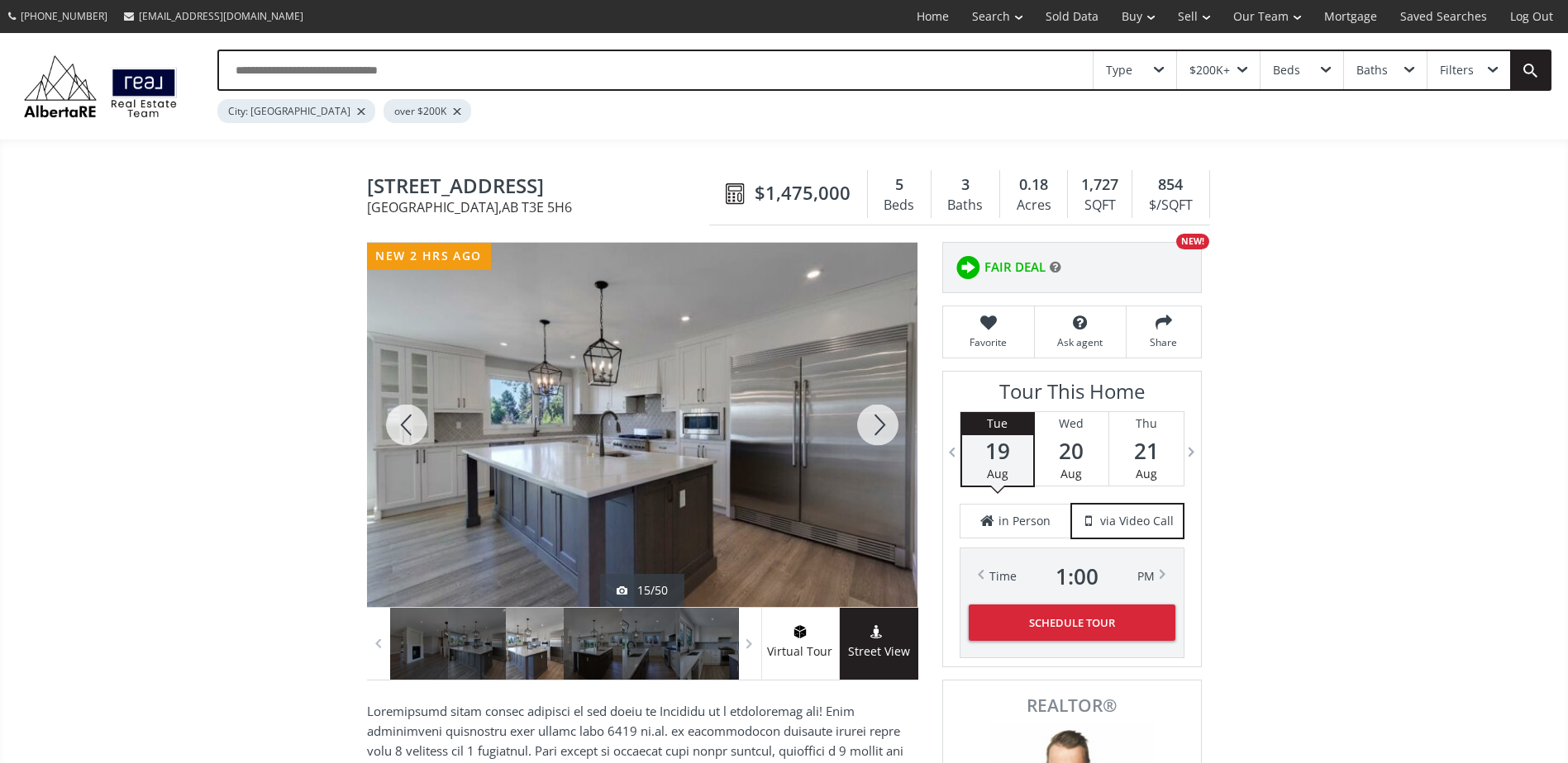
click at [877, 430] on div at bounding box center [878, 426] width 79 height 365
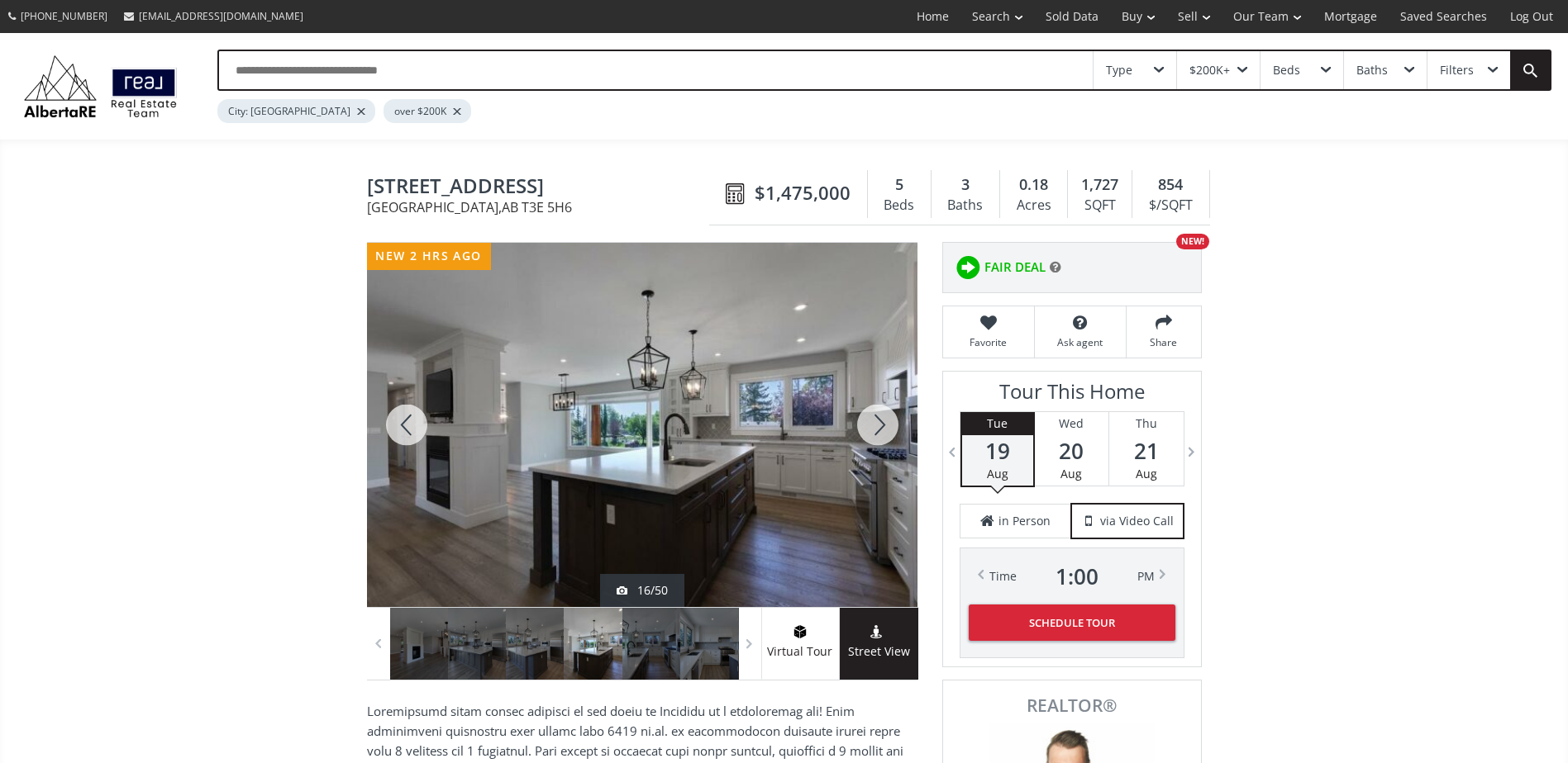
click at [877, 430] on div at bounding box center [878, 426] width 79 height 365
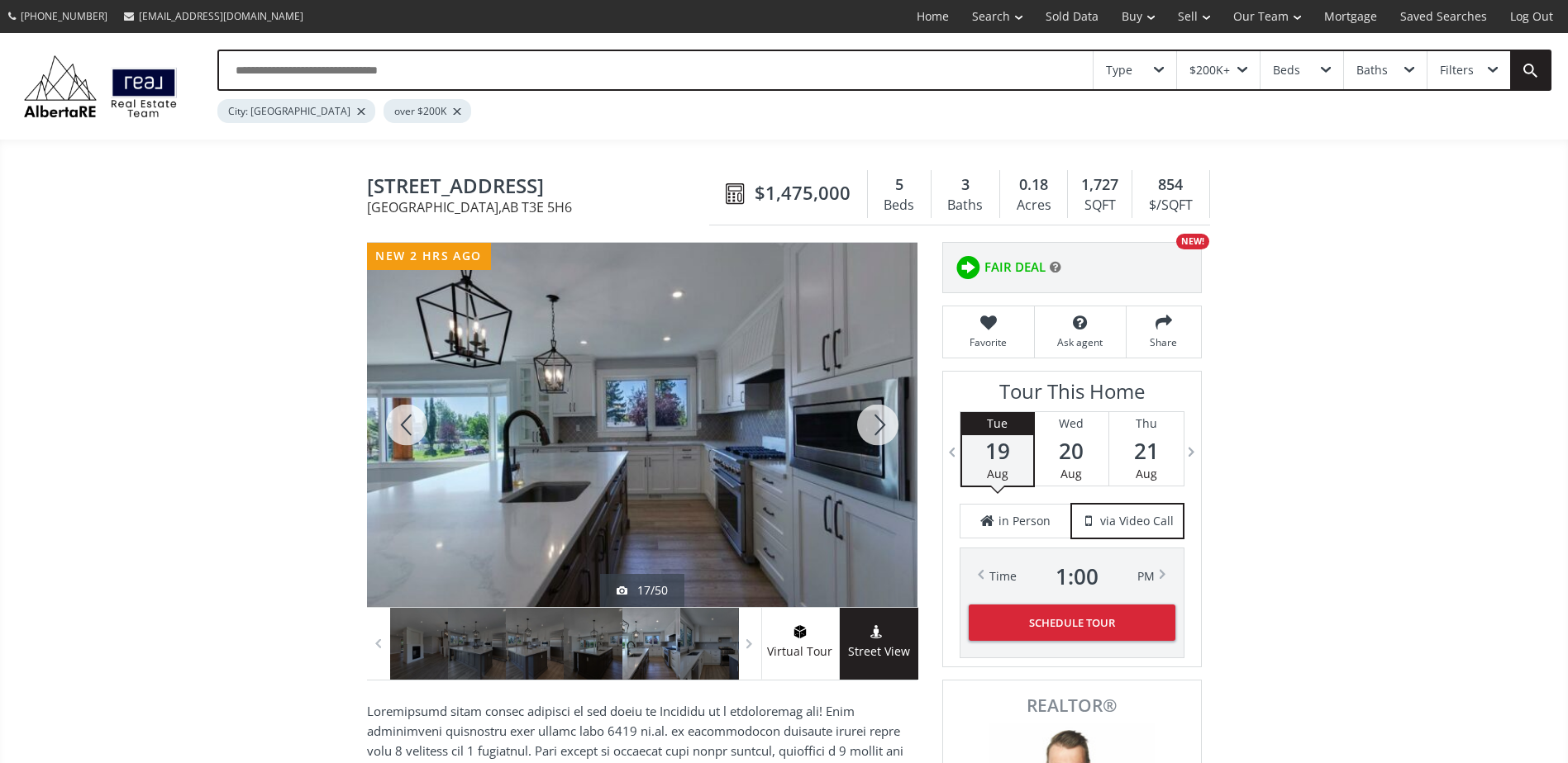
click at [877, 430] on div at bounding box center [878, 426] width 79 height 365
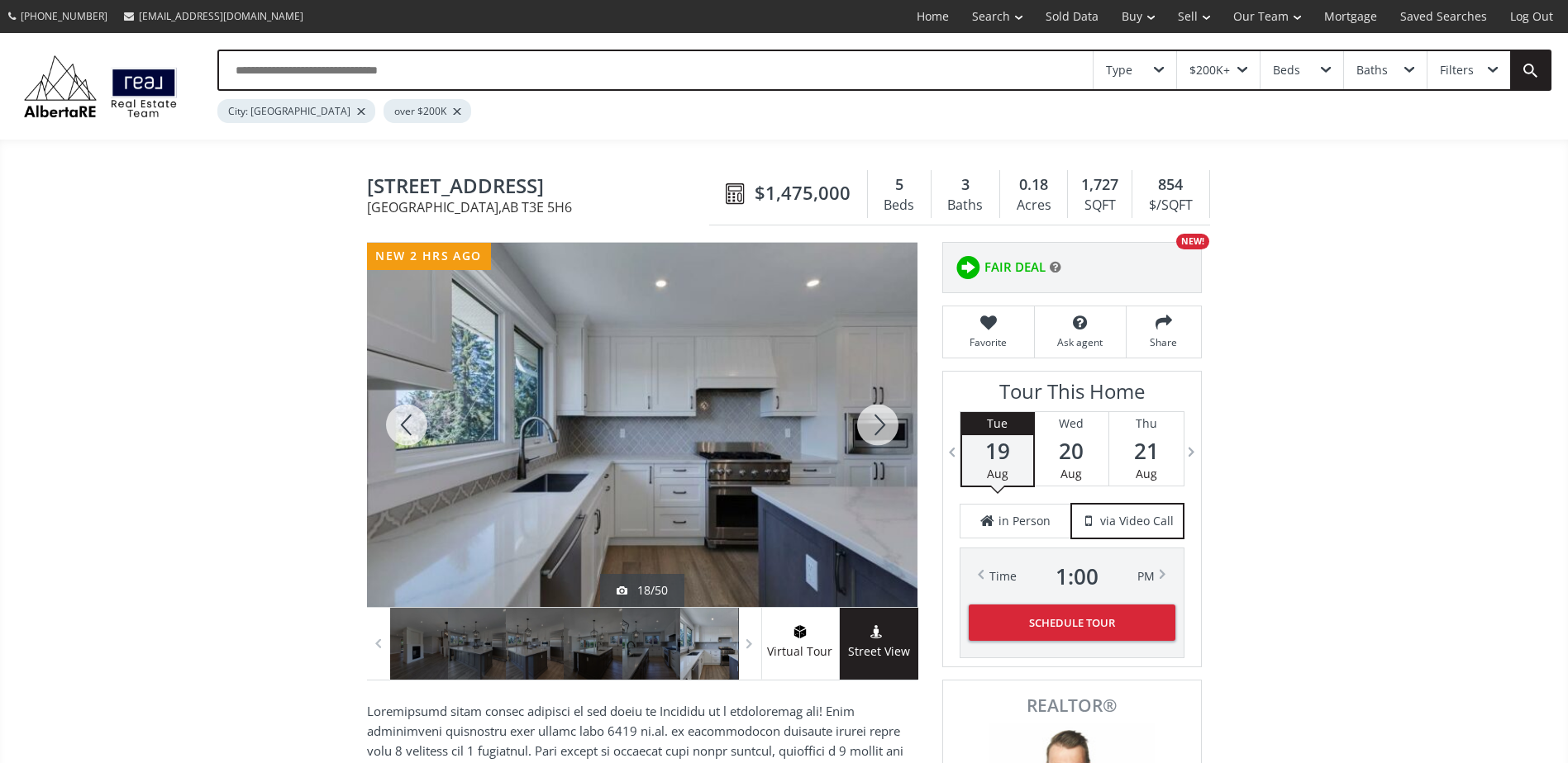
click at [877, 430] on div at bounding box center [878, 426] width 79 height 365
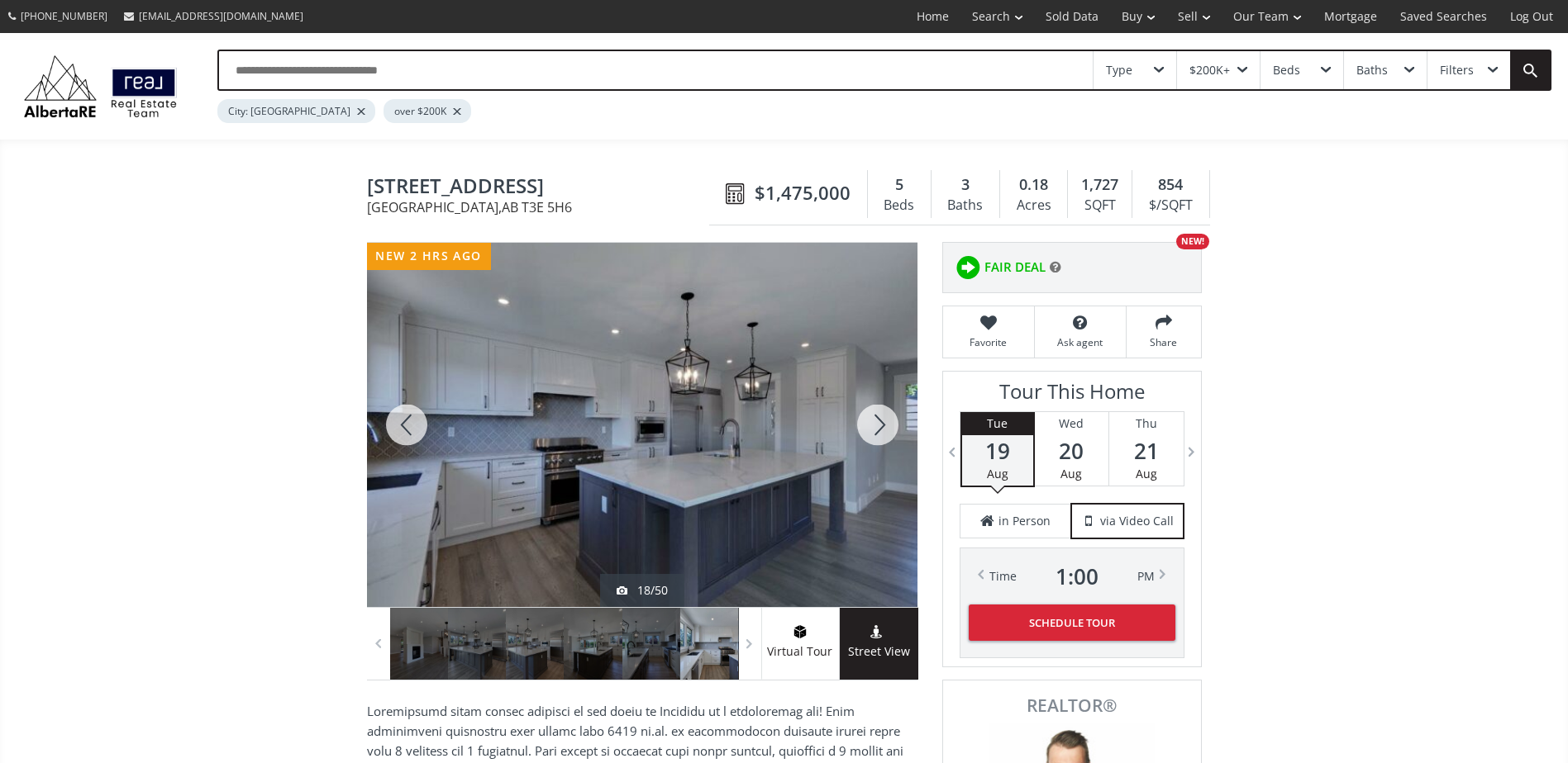
click at [877, 430] on div at bounding box center [878, 426] width 79 height 365
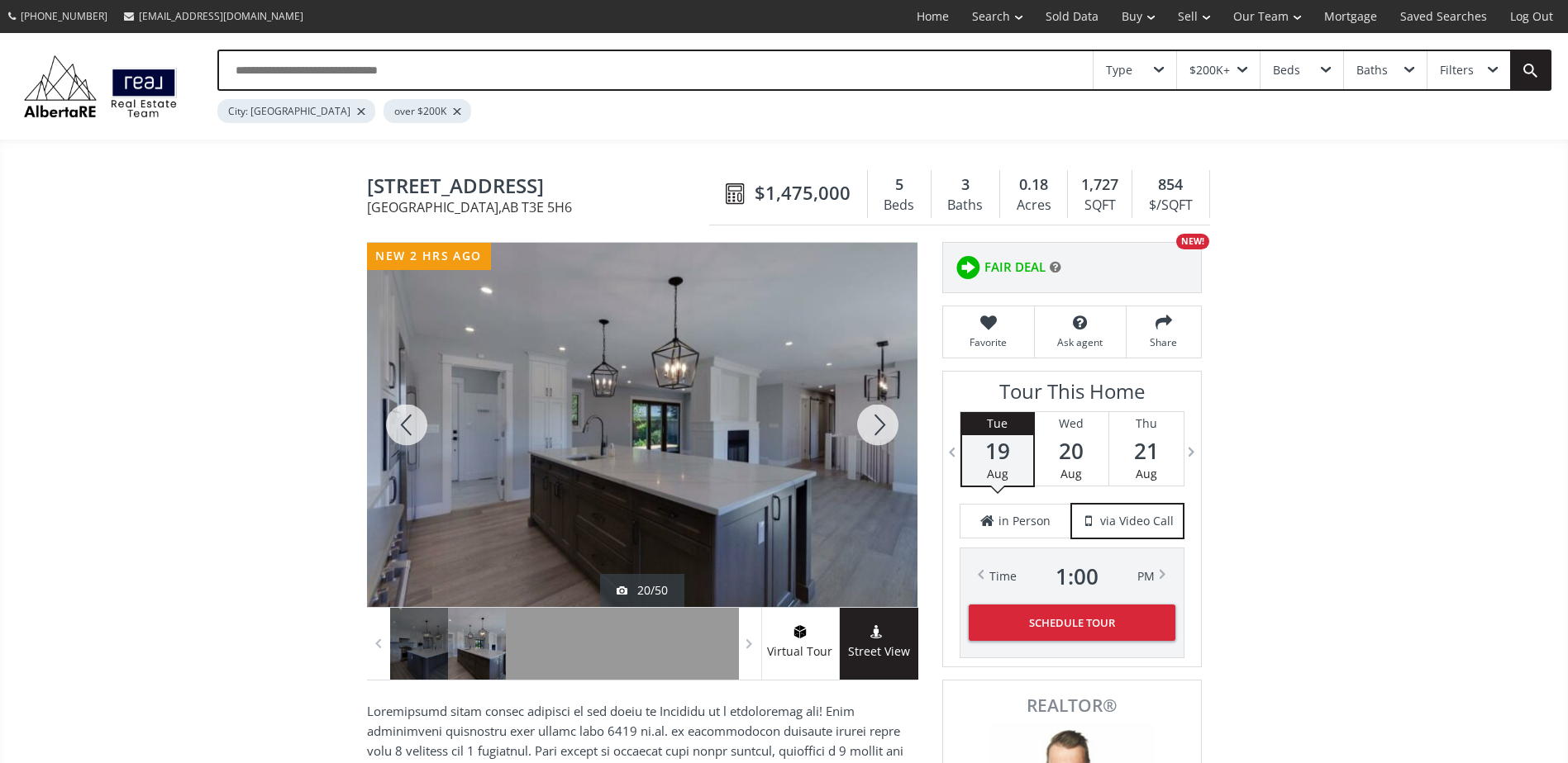
click at [877, 430] on div at bounding box center [878, 426] width 79 height 365
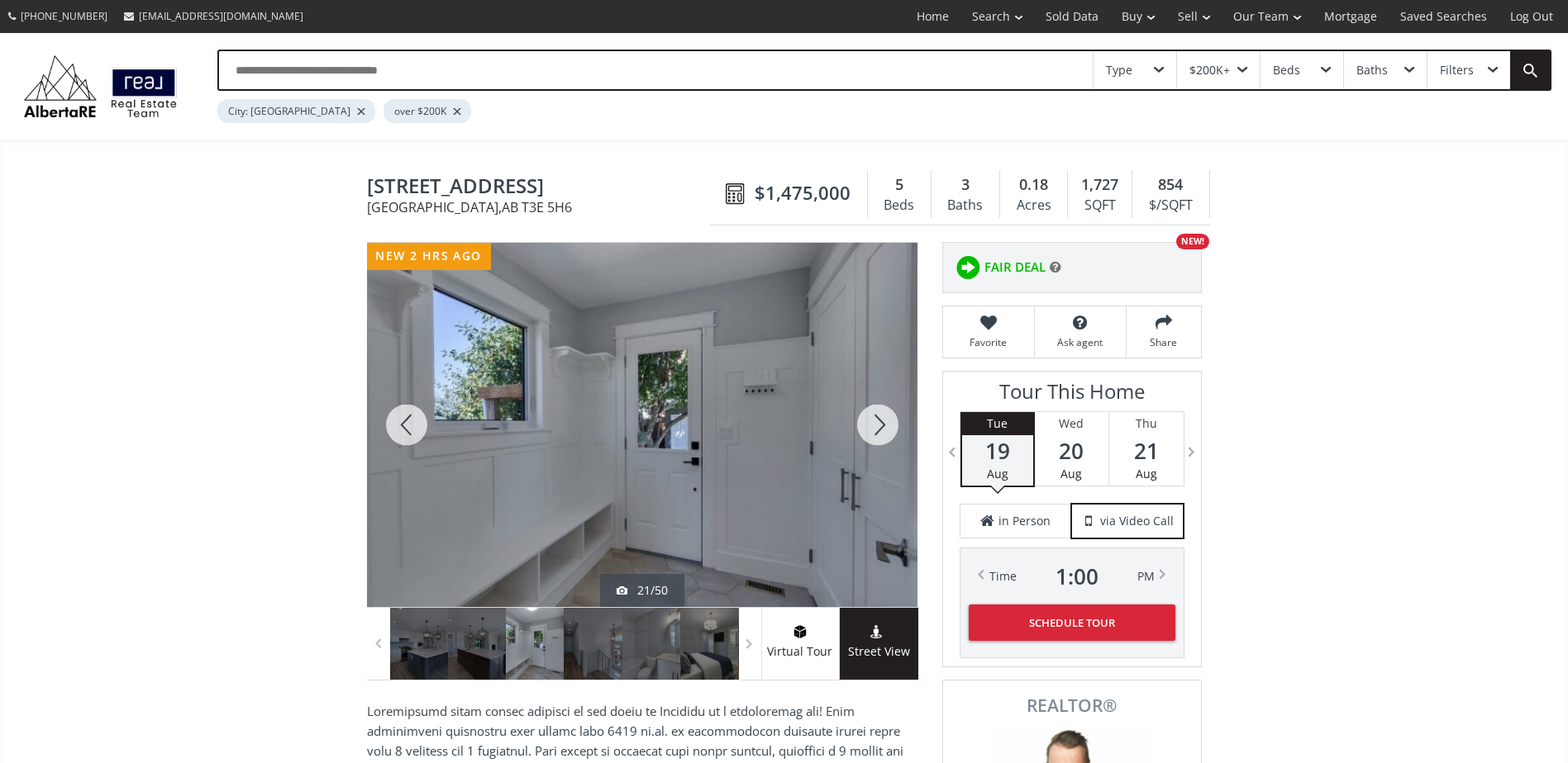
click at [877, 430] on div at bounding box center [878, 426] width 79 height 365
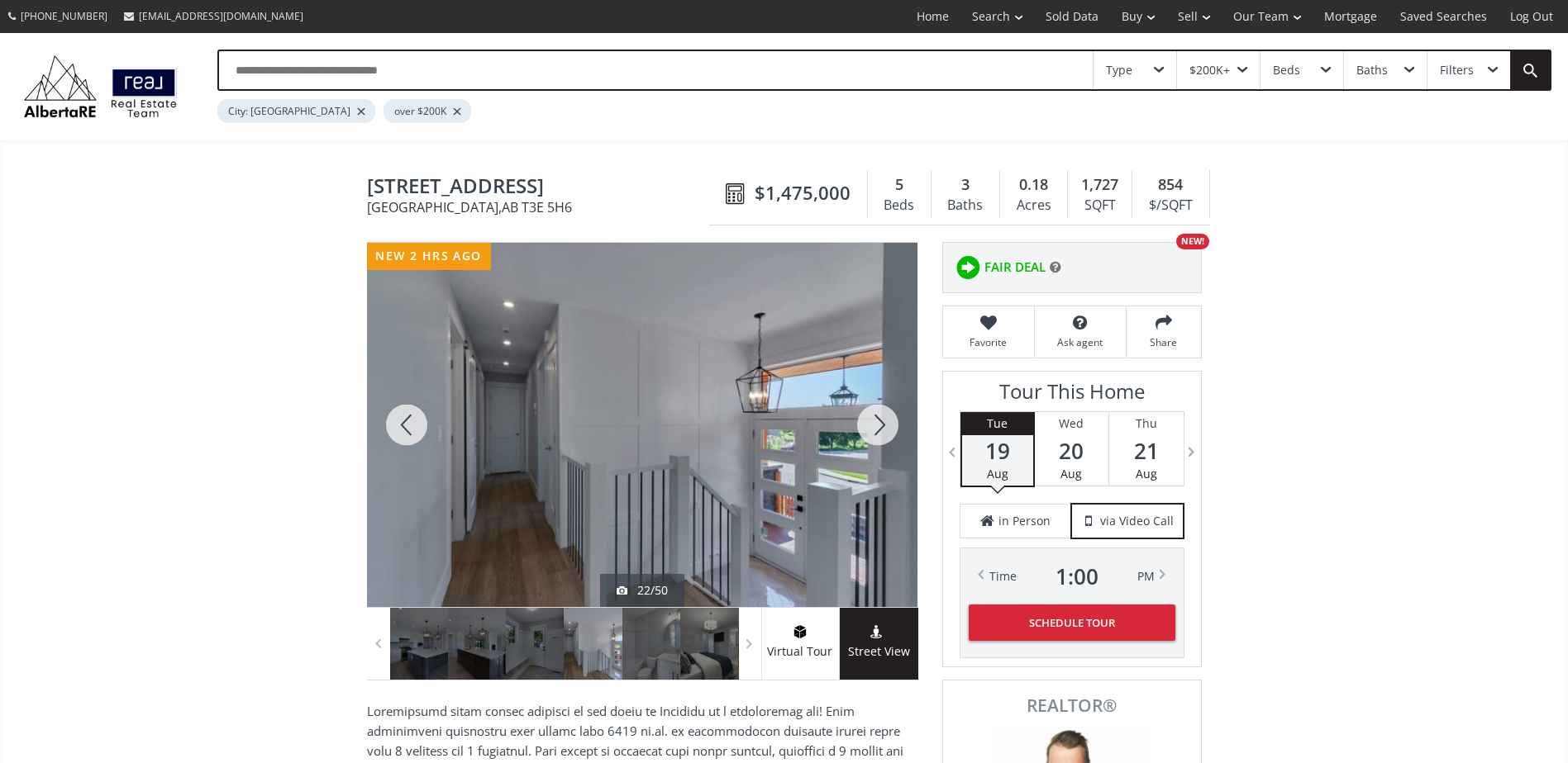
click at [877, 430] on div at bounding box center [878, 426] width 79 height 365
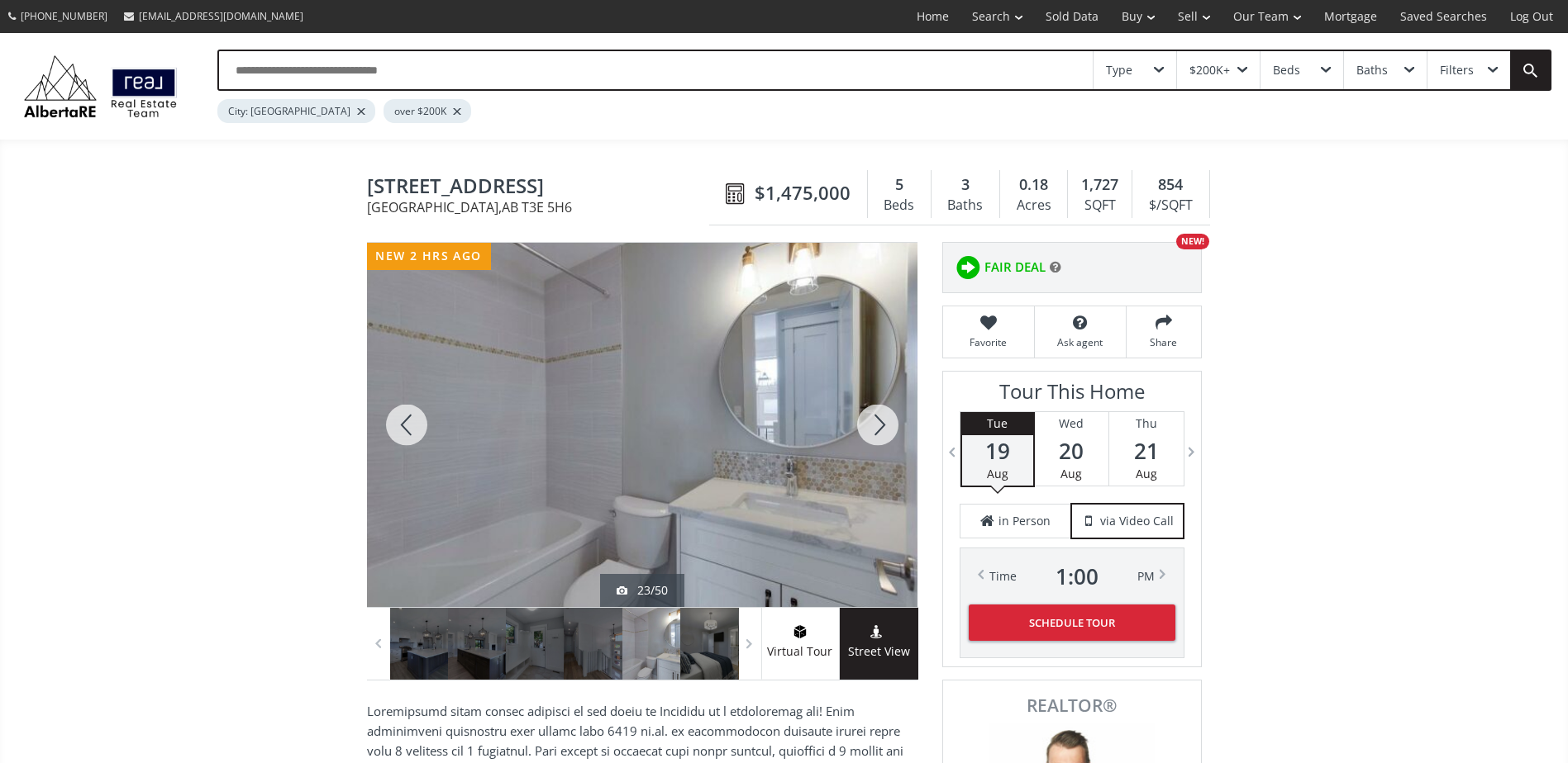
click at [877, 430] on div at bounding box center [878, 426] width 79 height 365
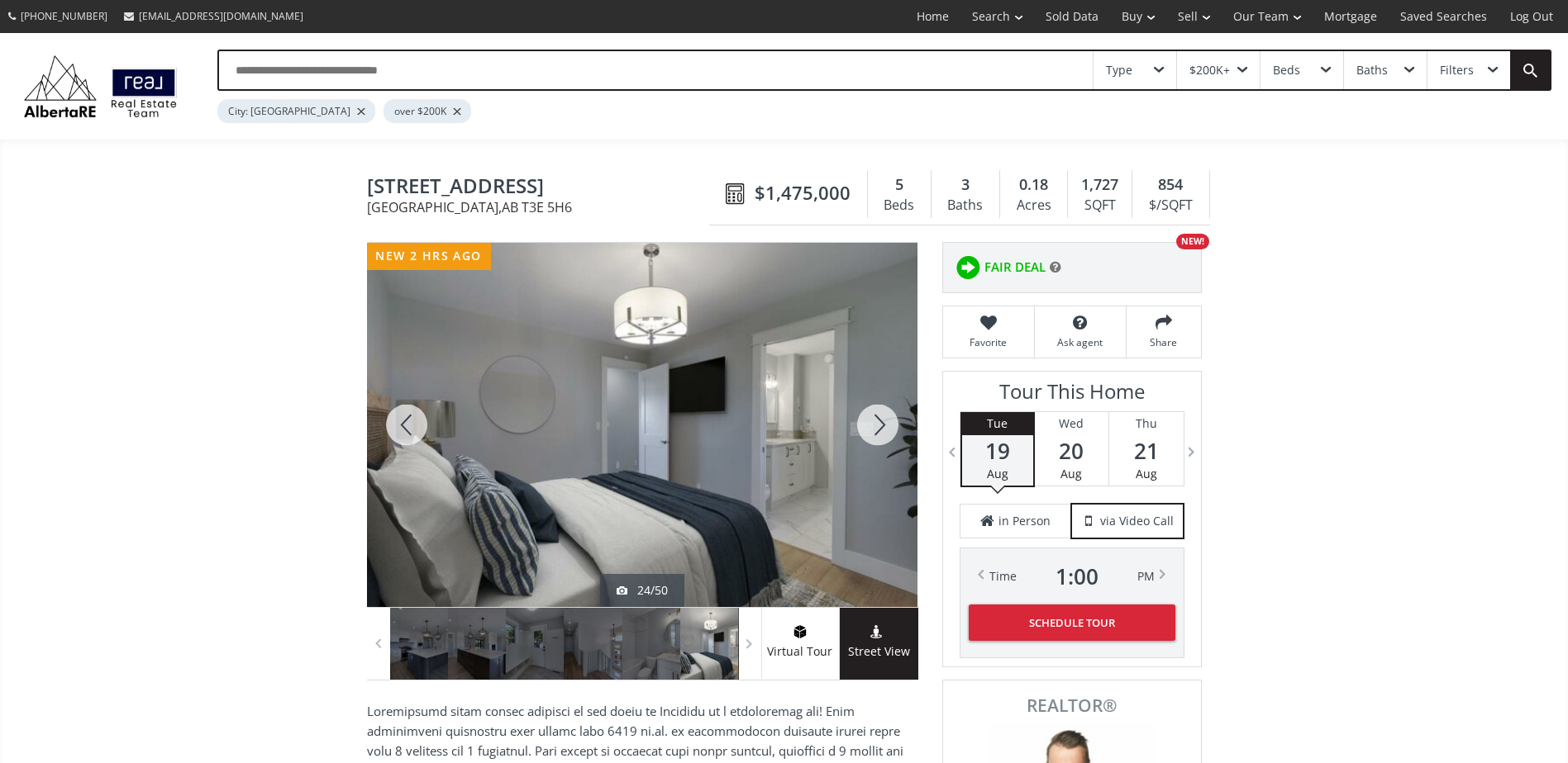
click at [877, 430] on div at bounding box center [878, 426] width 79 height 365
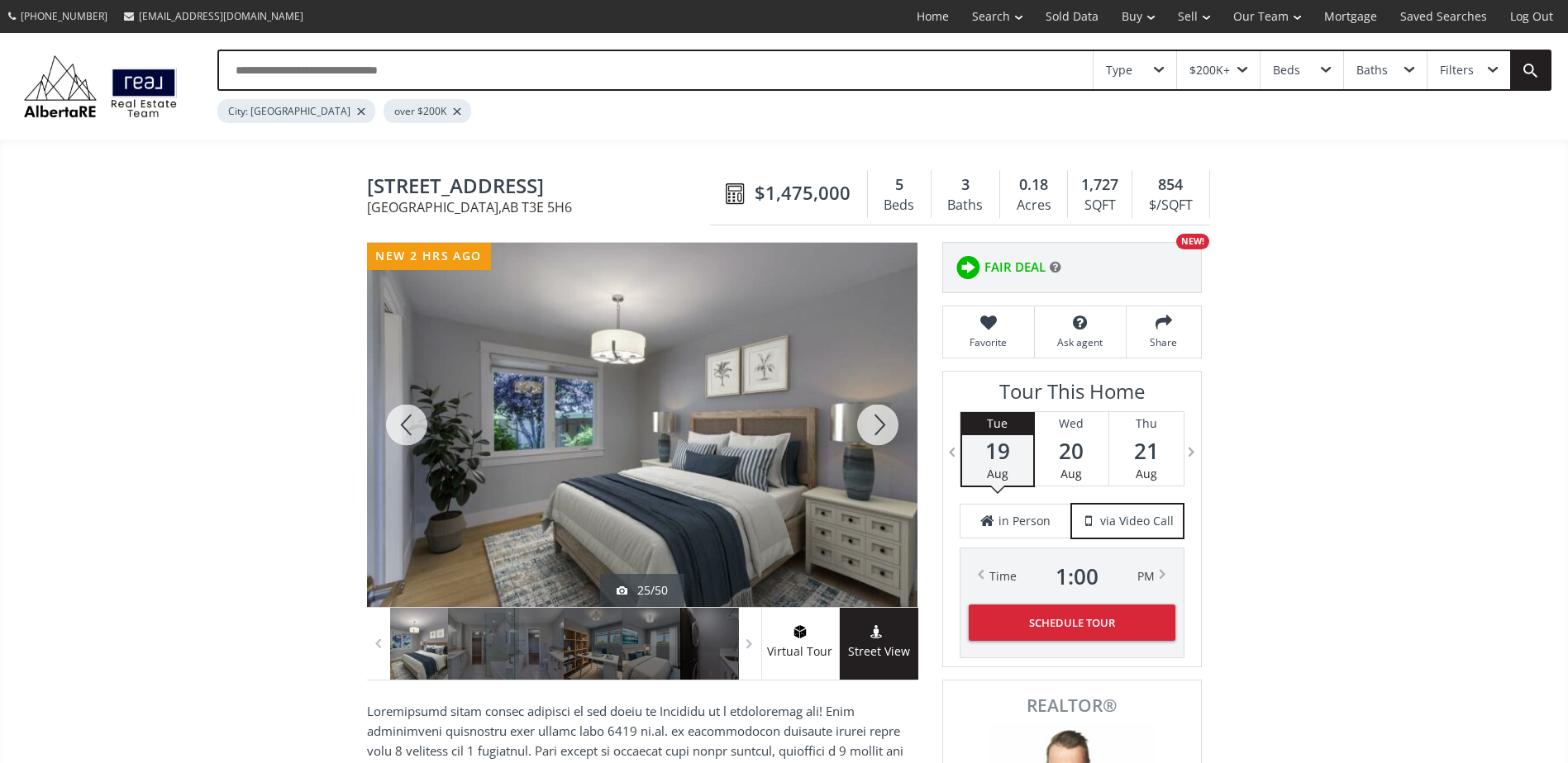
click at [877, 430] on div at bounding box center [878, 426] width 79 height 365
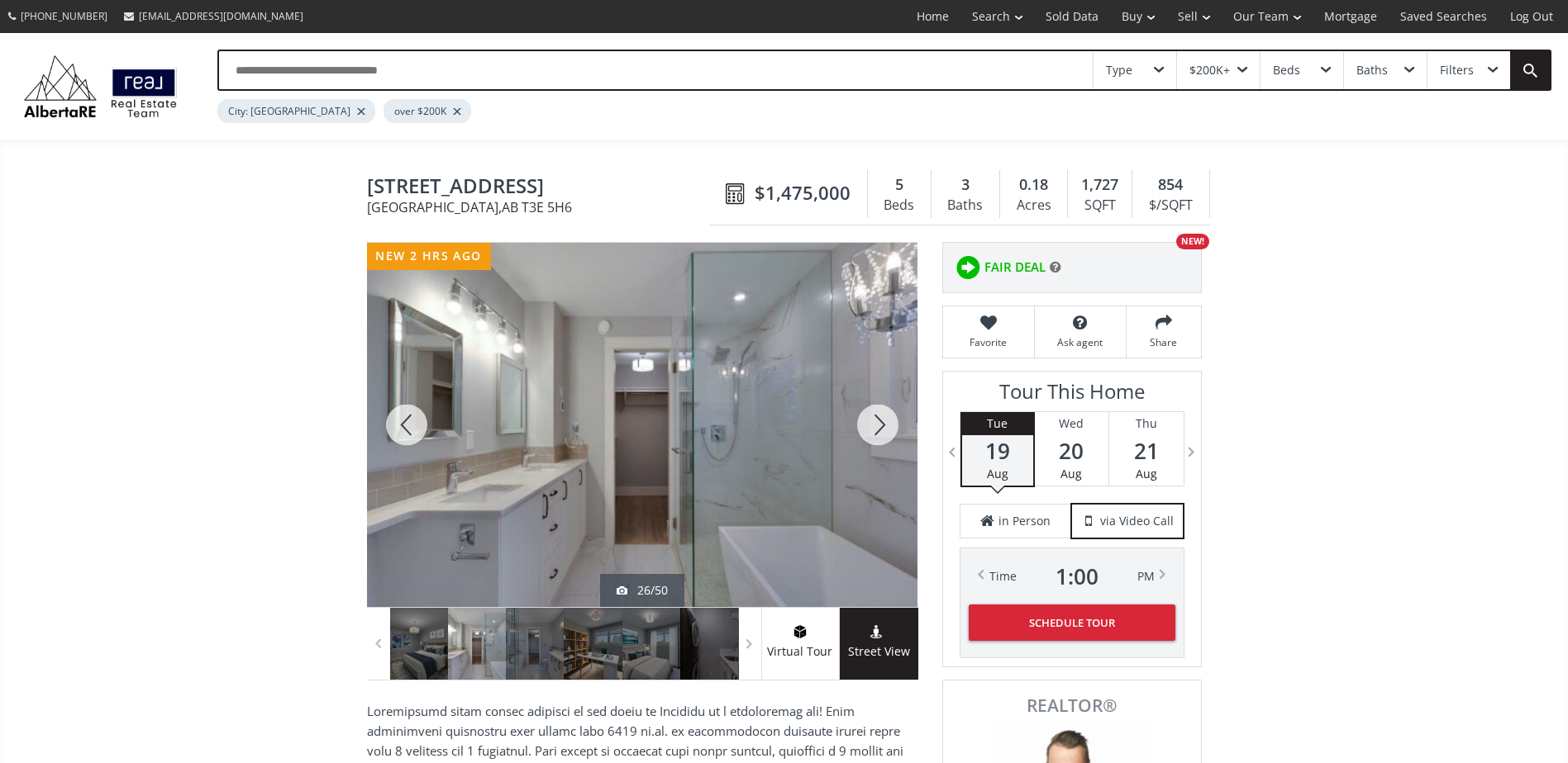
click at [877, 430] on div at bounding box center [878, 426] width 79 height 365
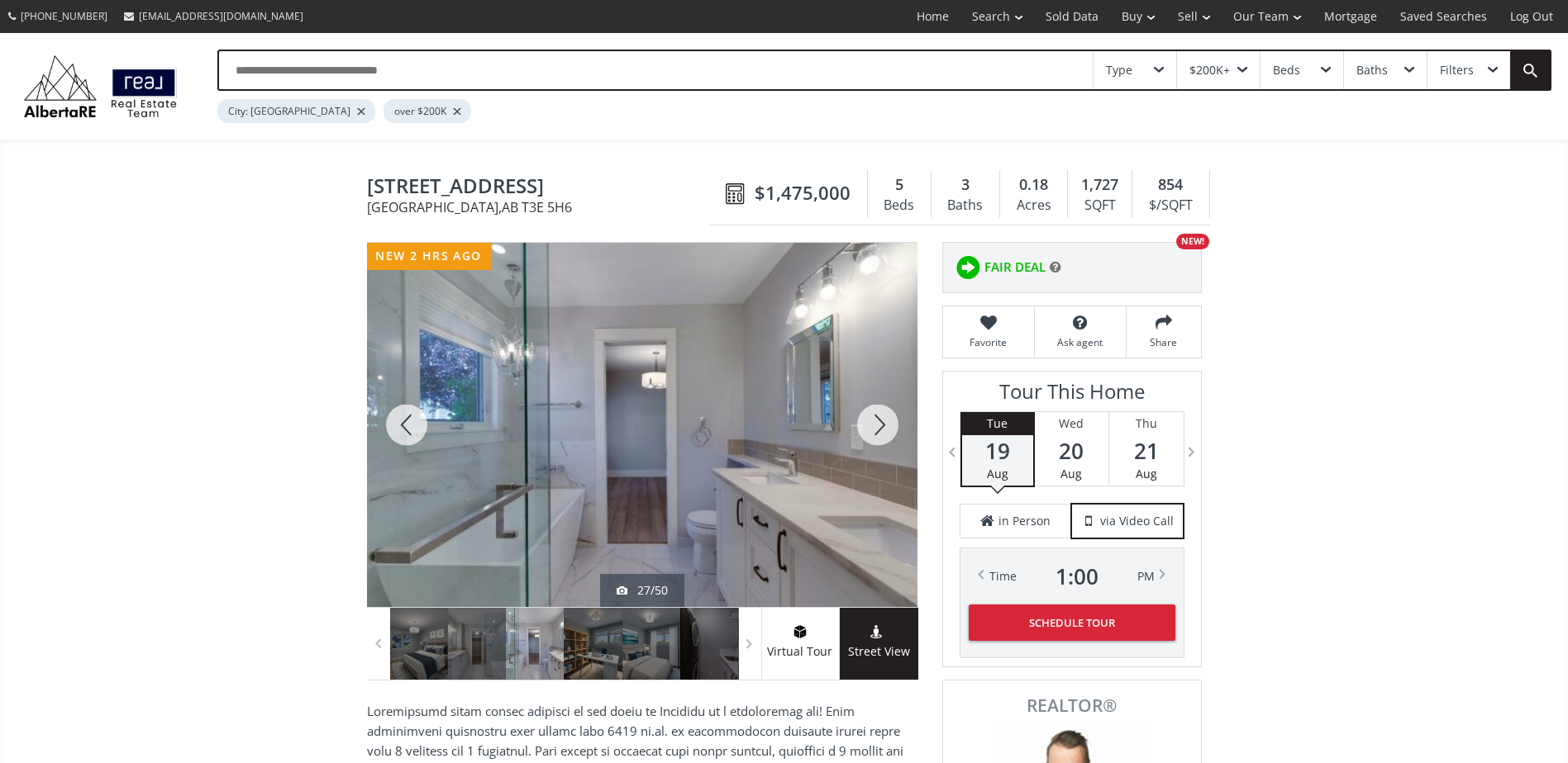
click at [877, 430] on div at bounding box center [878, 426] width 79 height 365
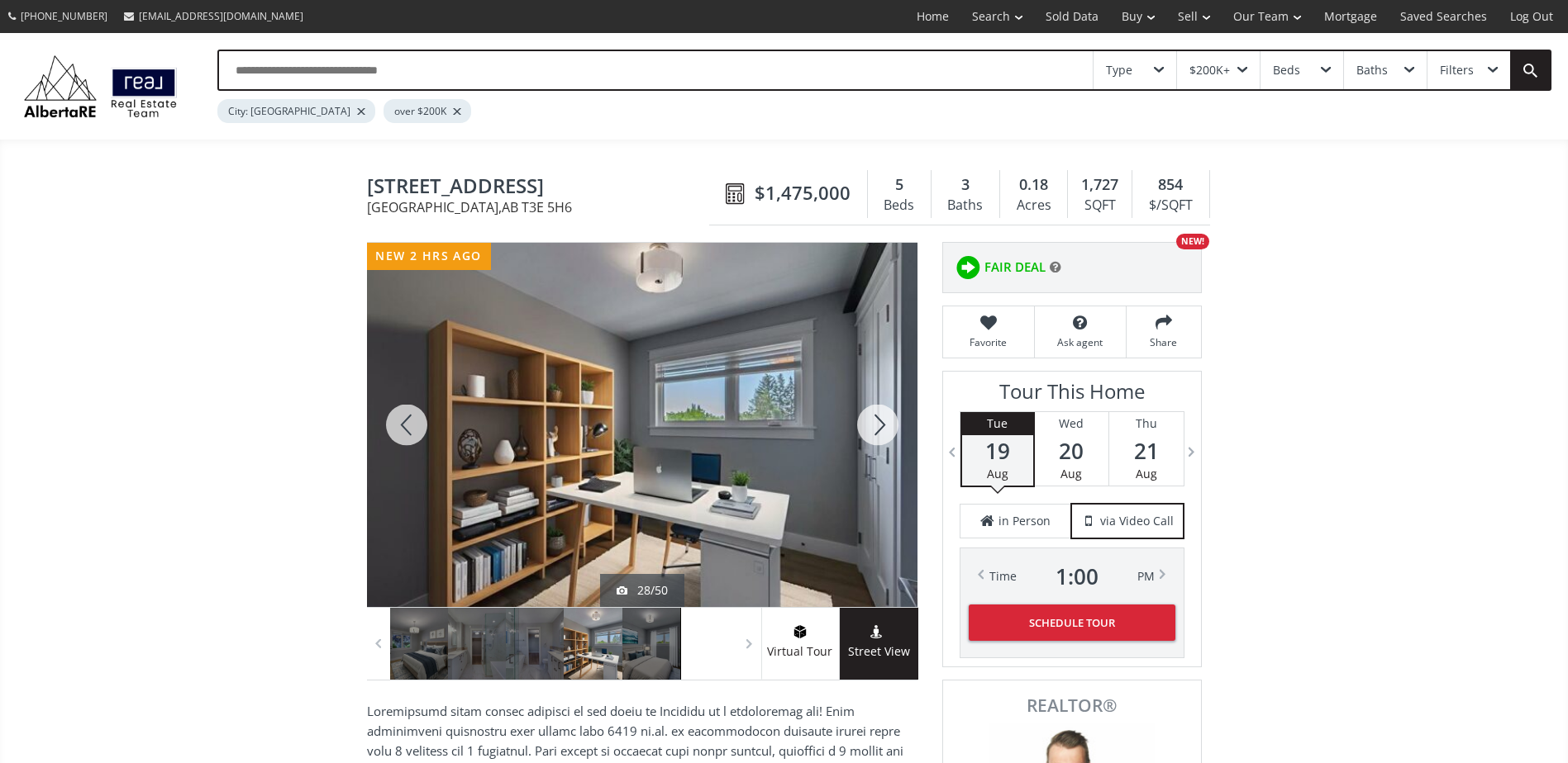
click at [877, 430] on div at bounding box center [878, 426] width 79 height 365
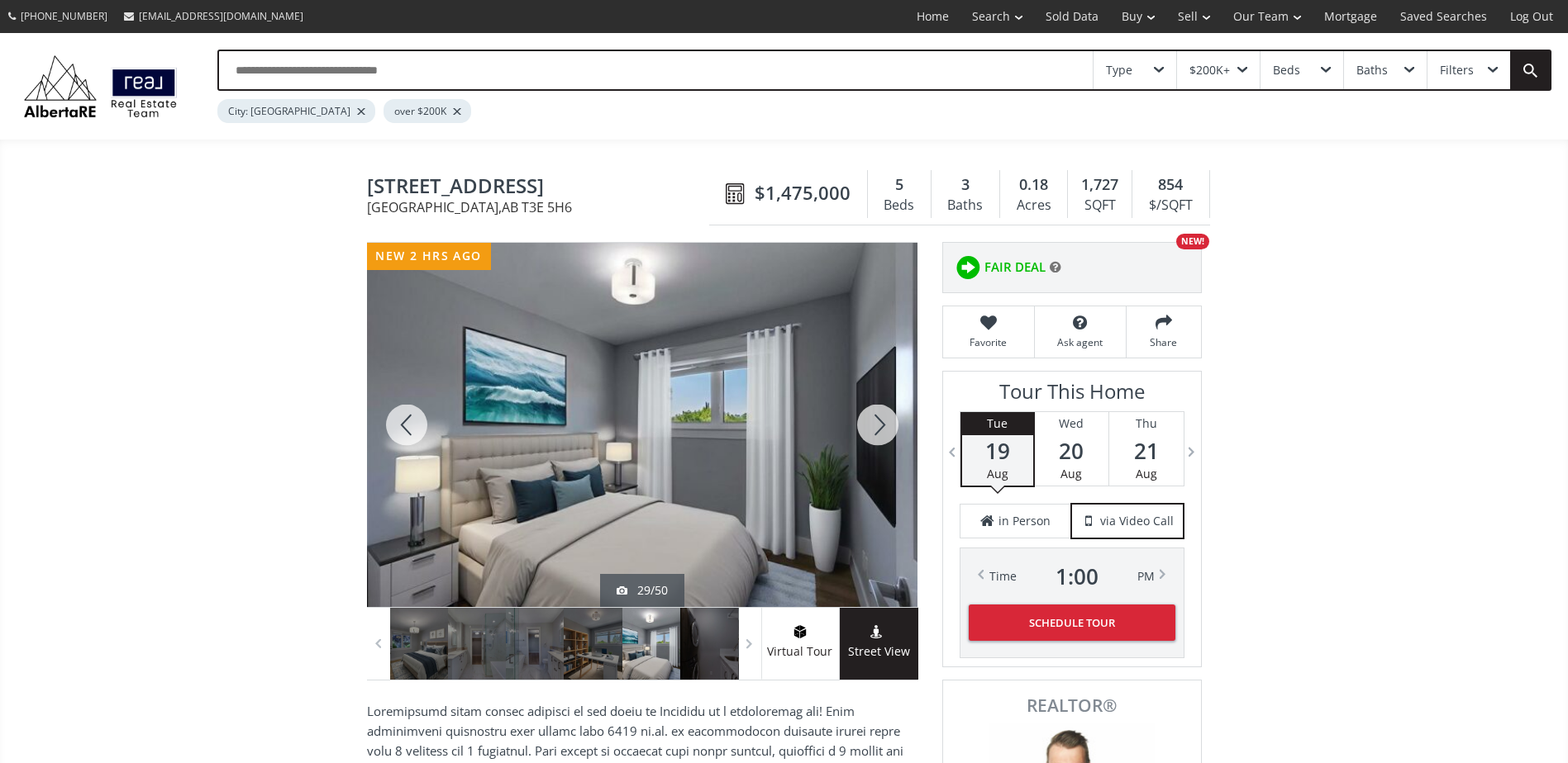
click at [879, 430] on div at bounding box center [878, 426] width 79 height 365
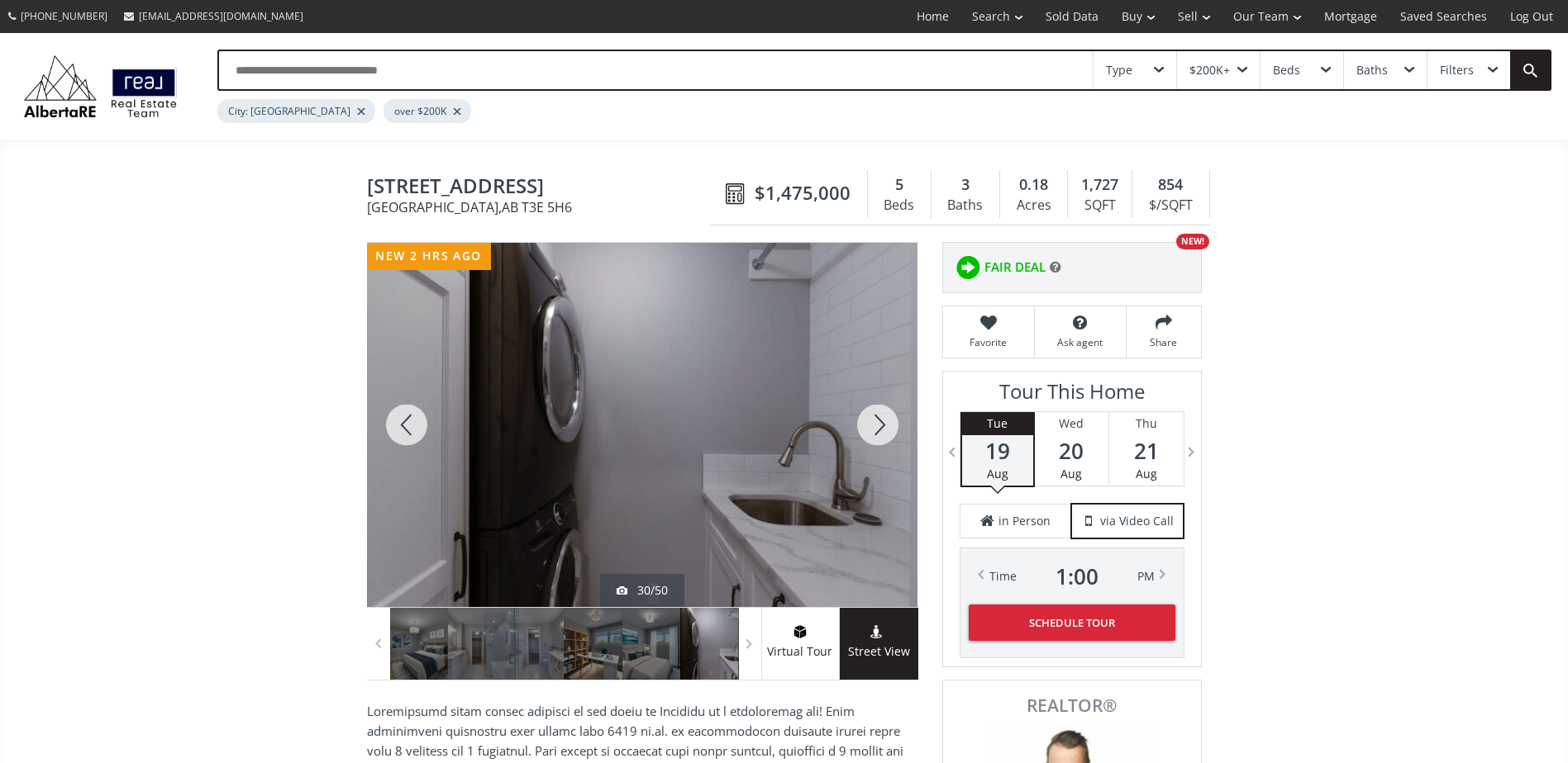
click at [881, 430] on div at bounding box center [878, 426] width 79 height 365
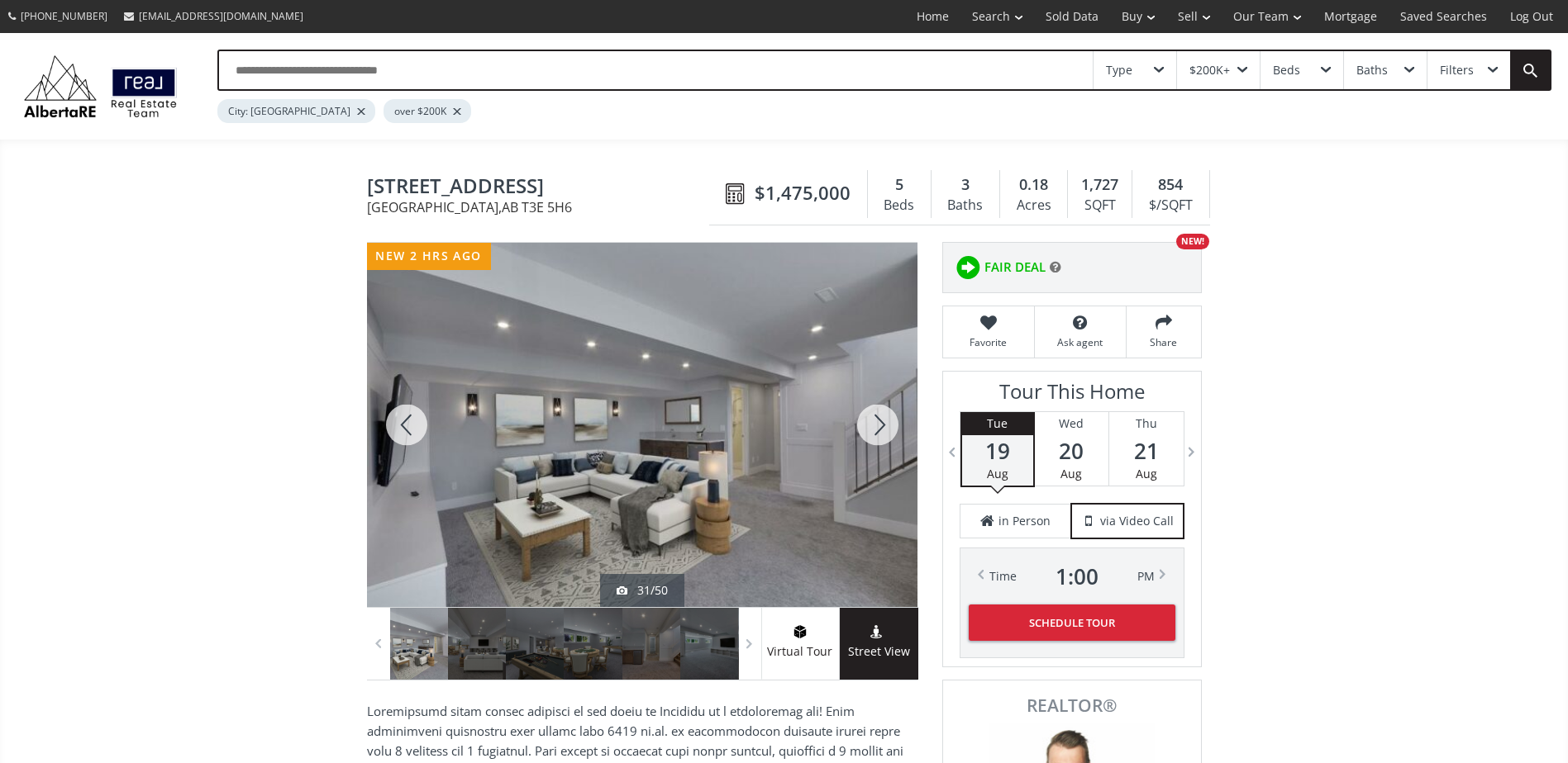
click at [881, 430] on div at bounding box center [878, 426] width 79 height 365
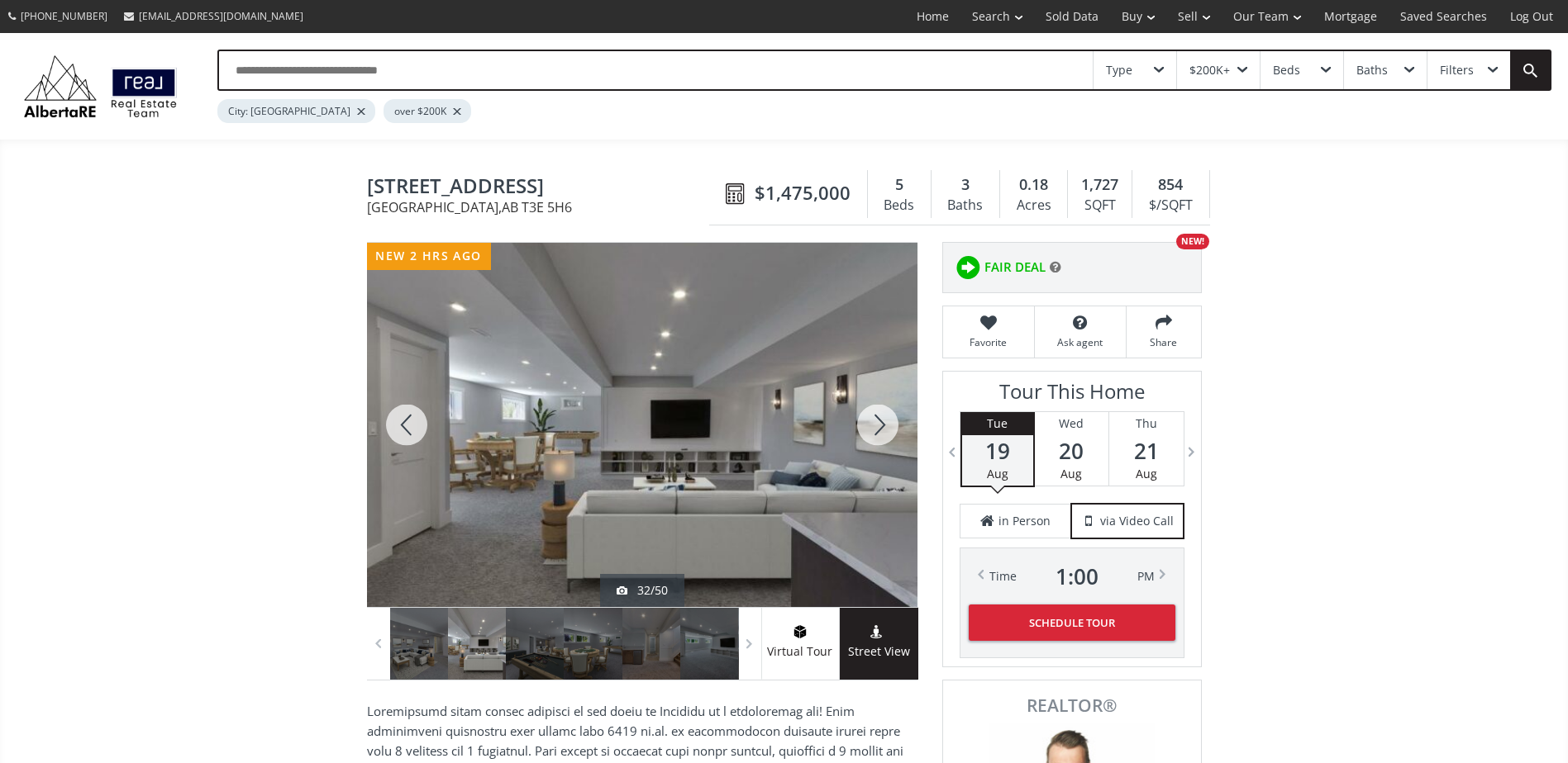
click at [881, 428] on div at bounding box center [878, 426] width 79 height 365
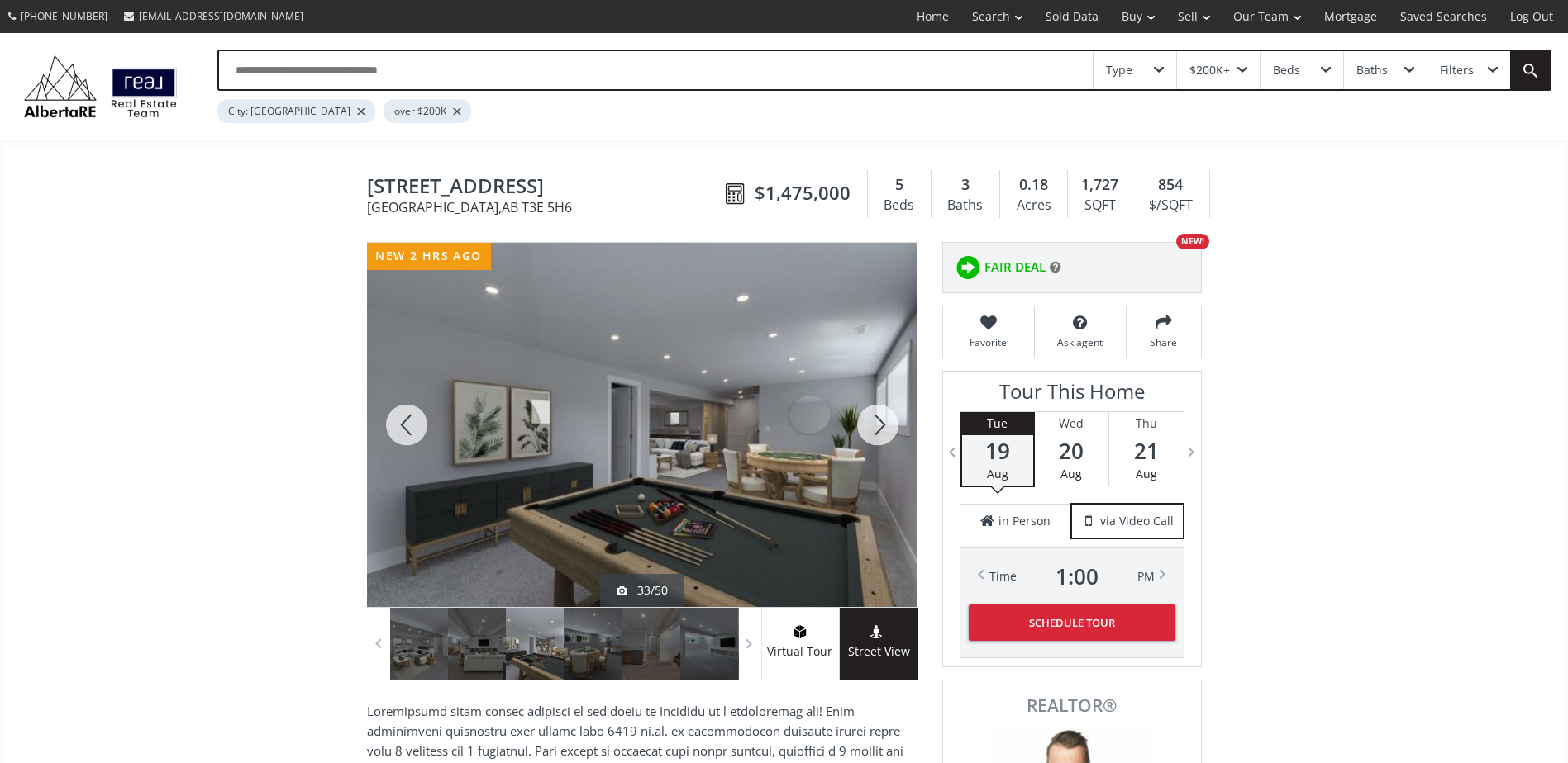
click at [881, 428] on div at bounding box center [878, 426] width 79 height 365
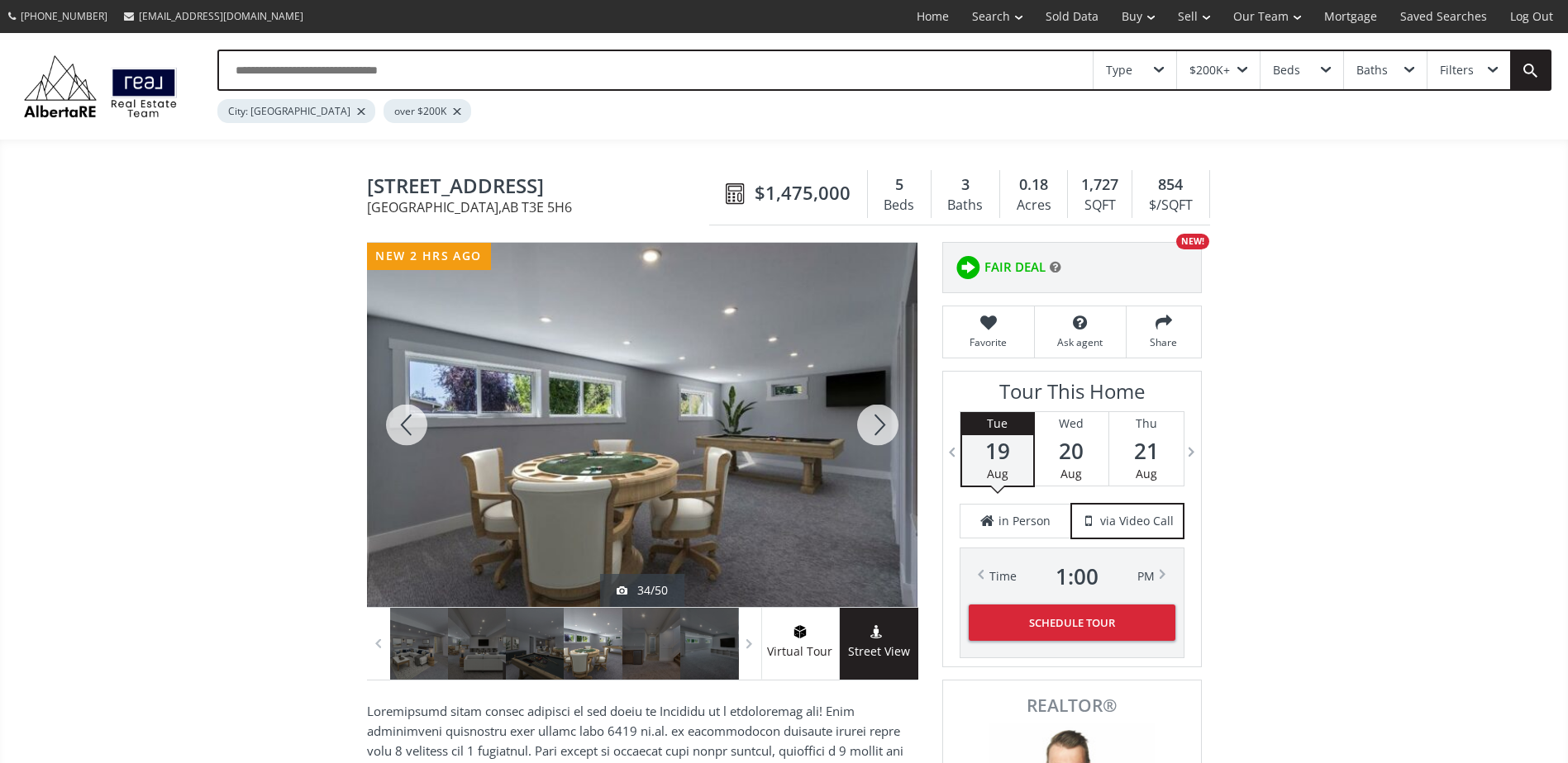
click at [881, 428] on div at bounding box center [878, 426] width 79 height 365
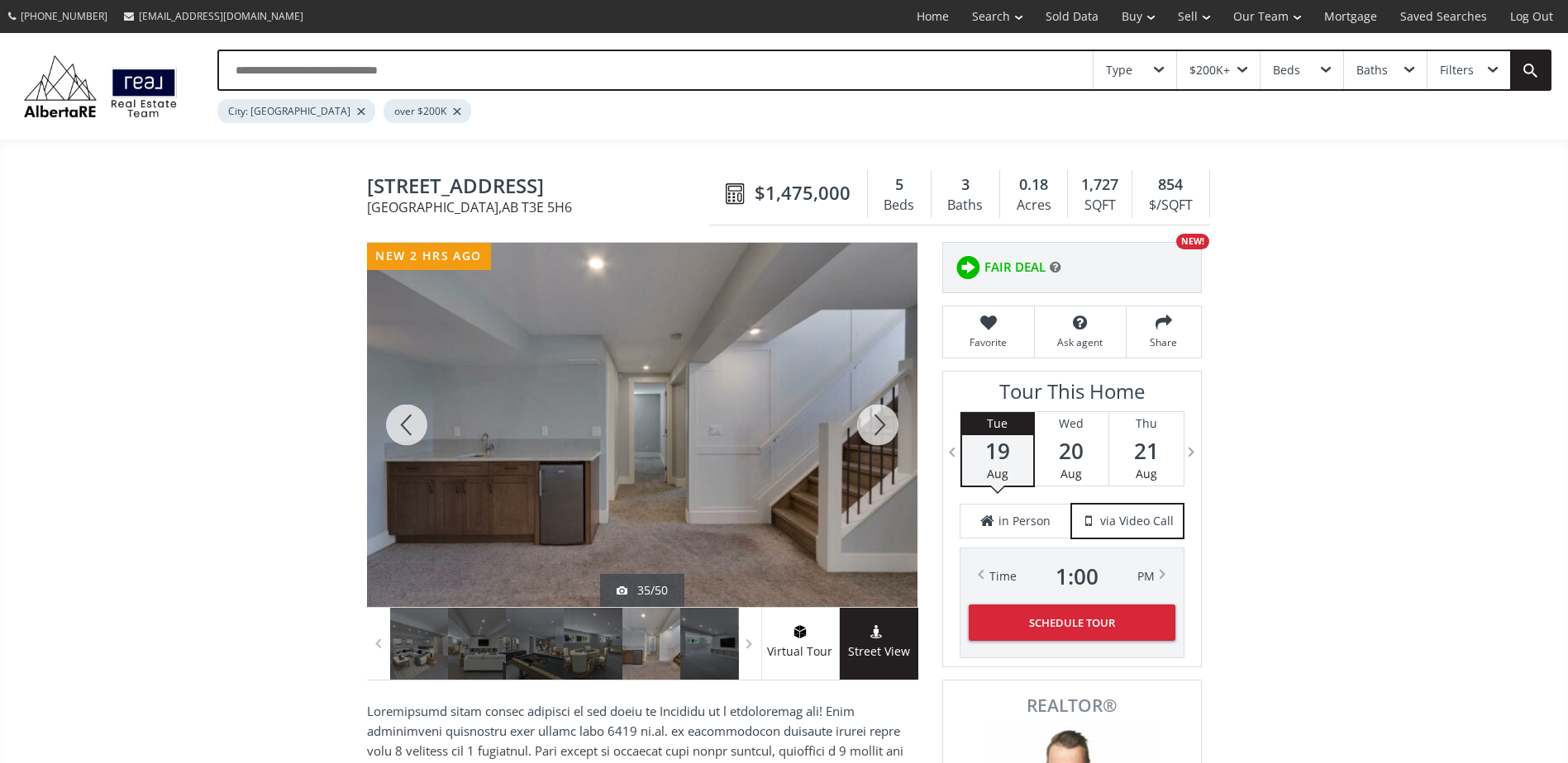
click at [881, 428] on div at bounding box center [878, 426] width 79 height 365
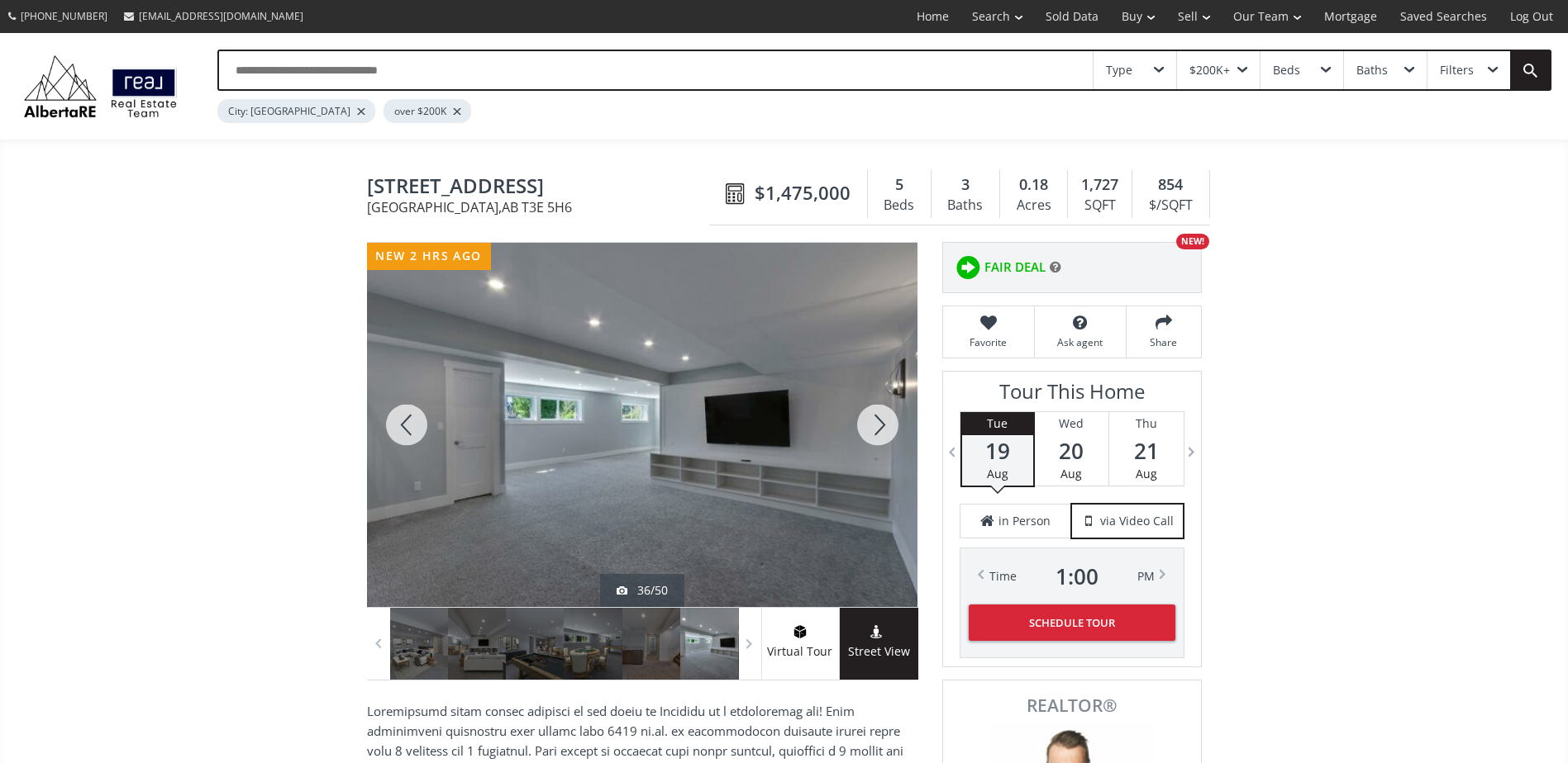
click at [881, 428] on div at bounding box center [878, 426] width 79 height 365
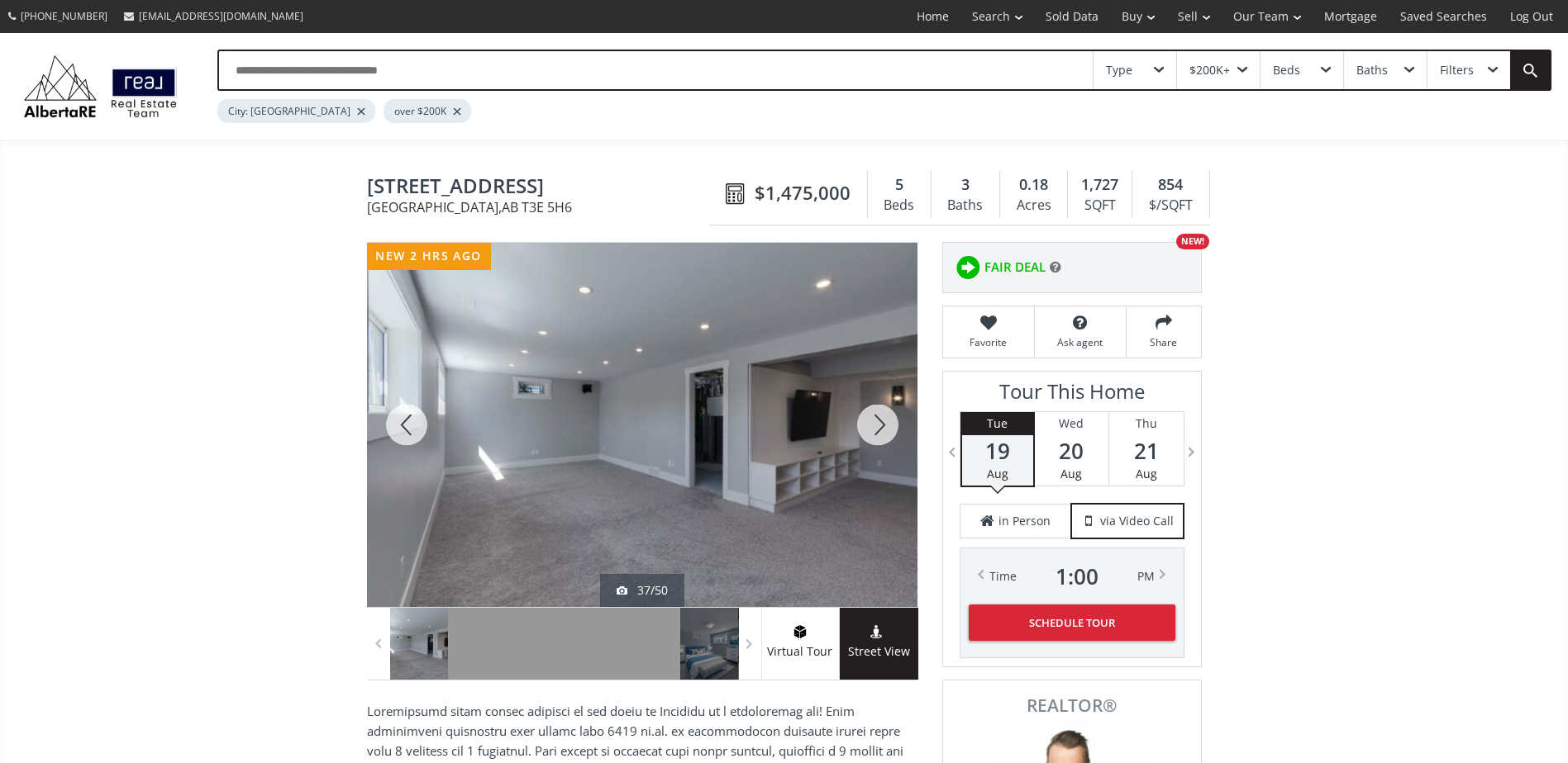
click at [881, 428] on div at bounding box center [878, 426] width 79 height 365
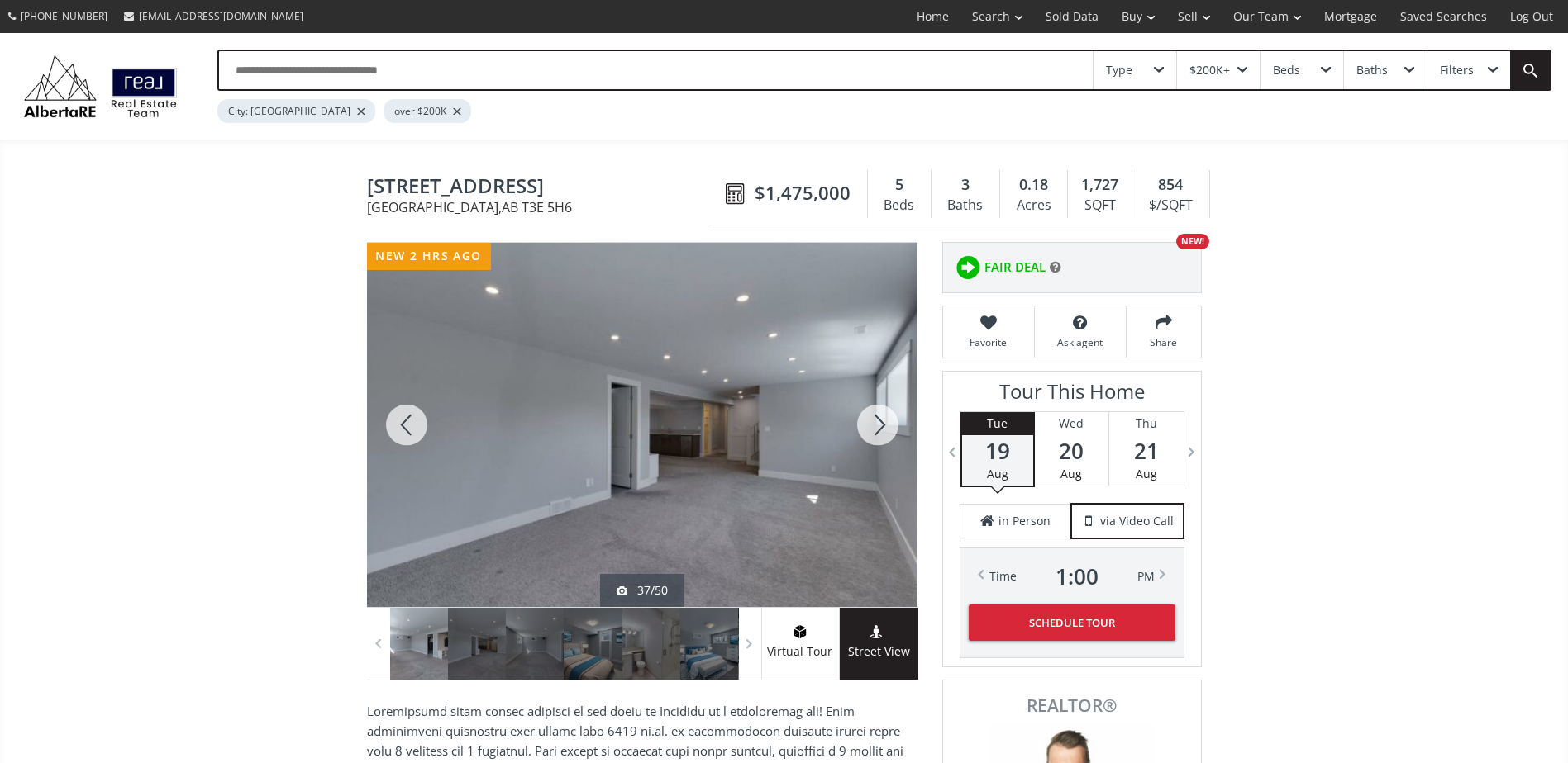
click at [881, 428] on div at bounding box center [878, 426] width 79 height 365
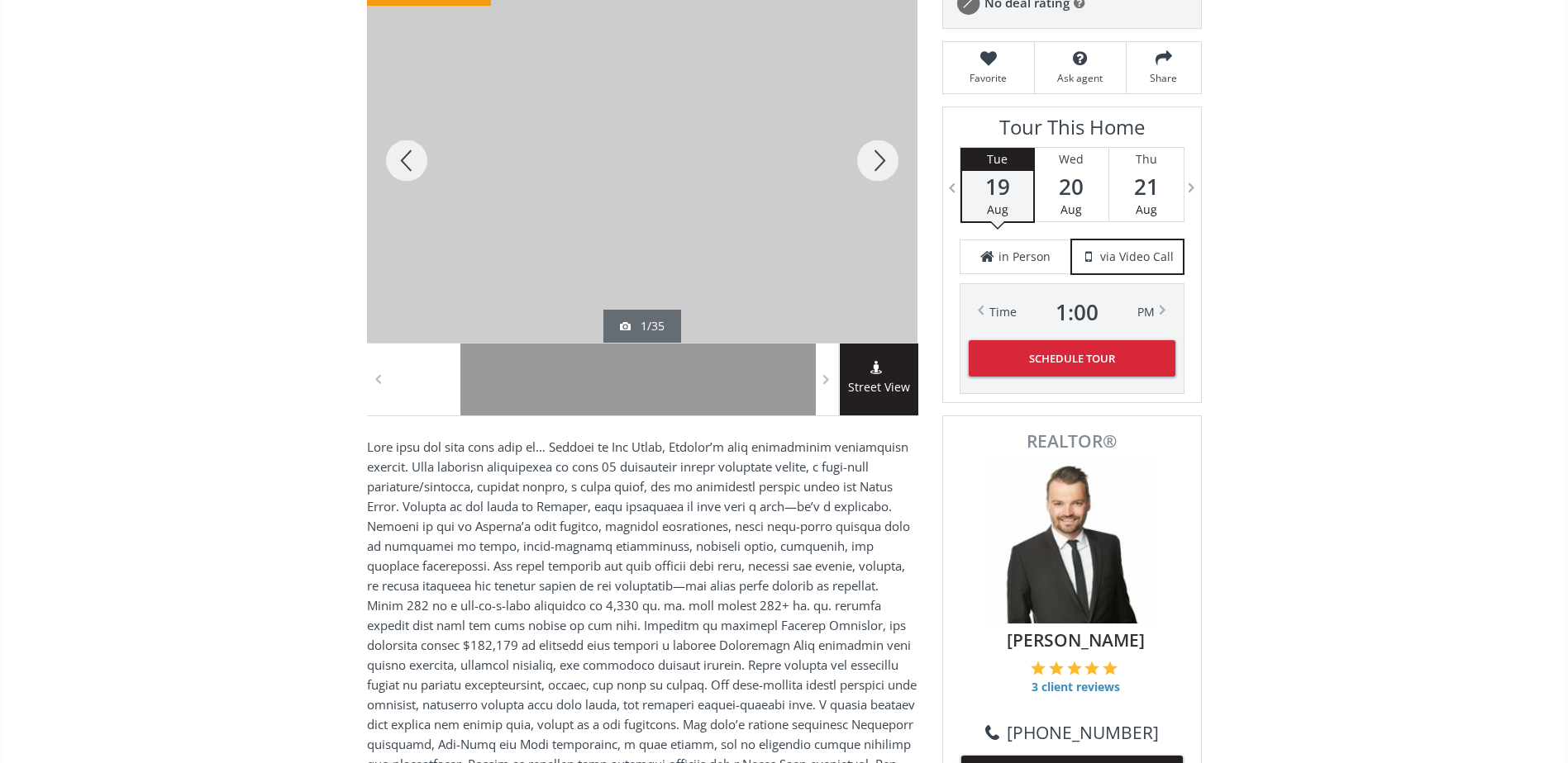
scroll to position [83, 0]
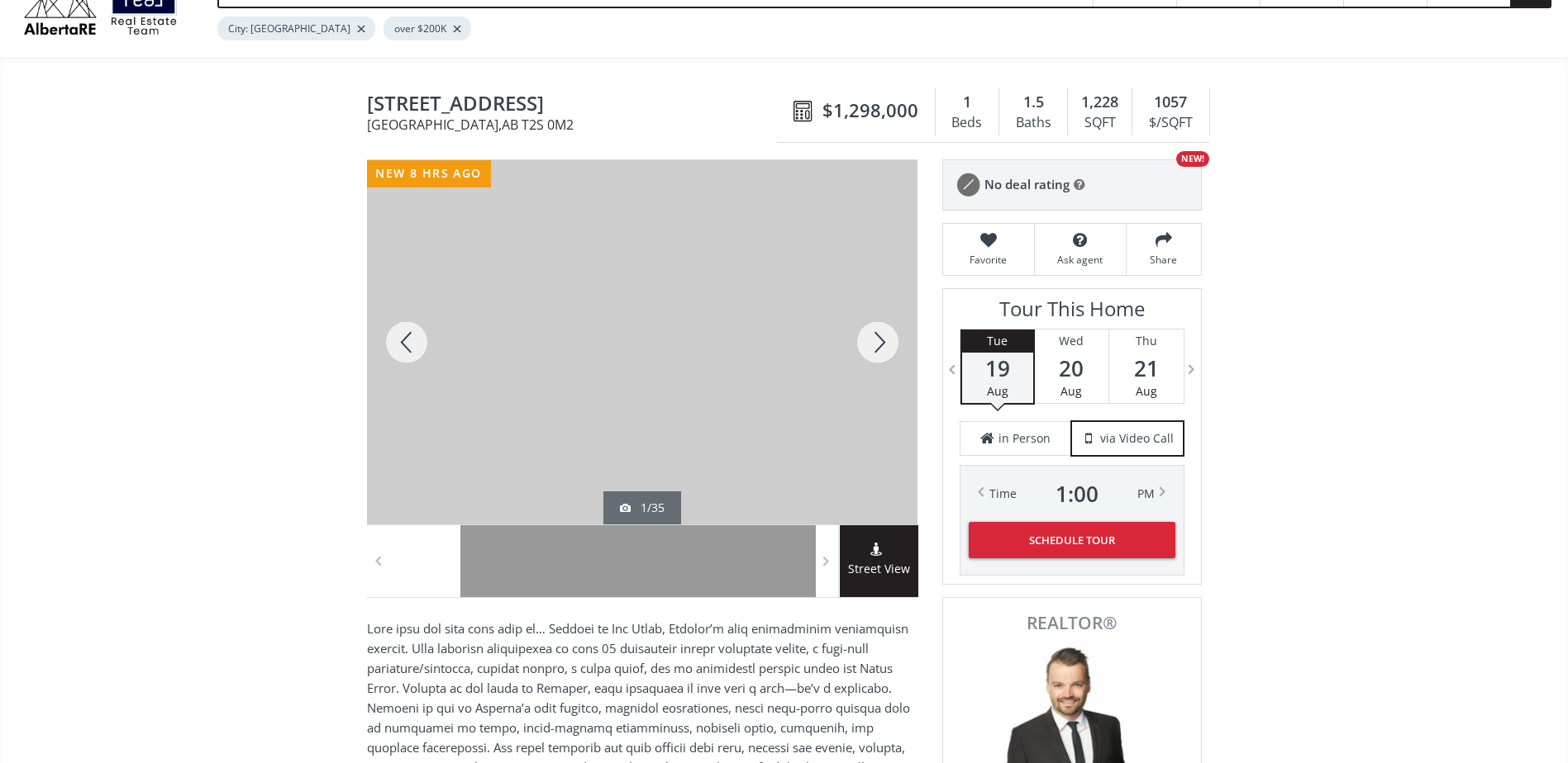
click at [873, 339] on div at bounding box center [878, 343] width 79 height 365
click at [874, 338] on div at bounding box center [878, 343] width 79 height 365
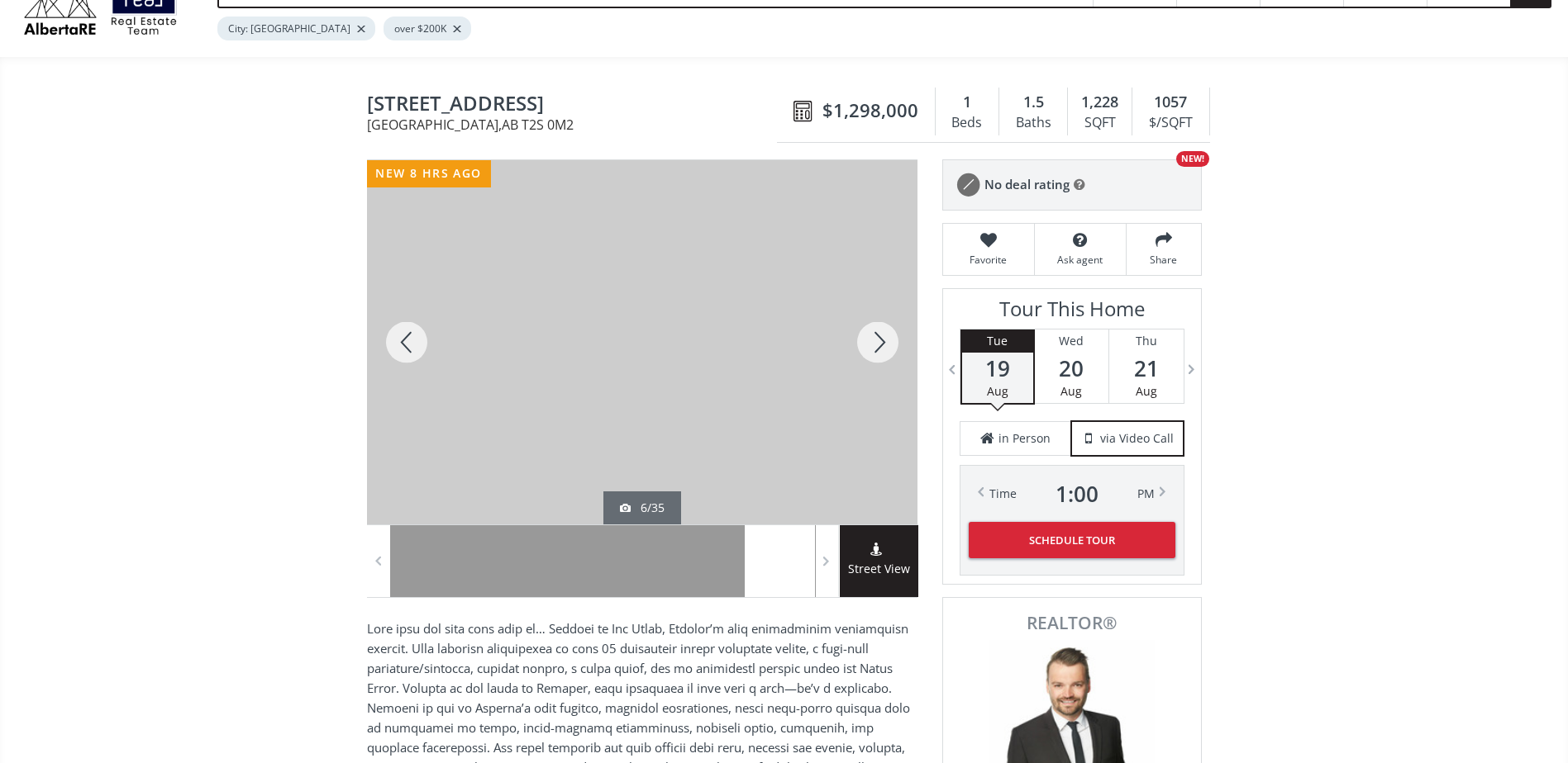
click at [874, 338] on div at bounding box center [878, 343] width 79 height 365
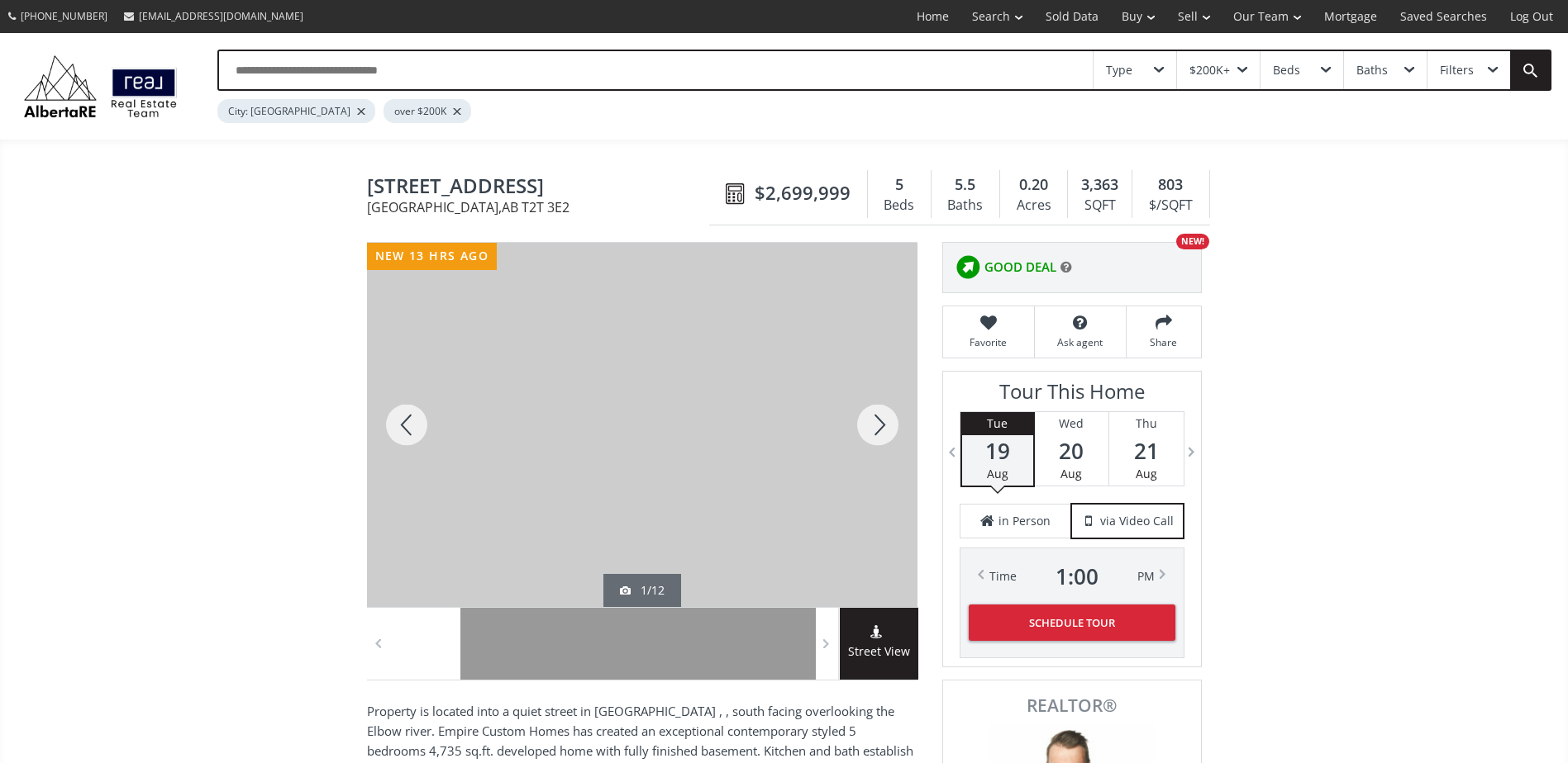
click at [857, 420] on div at bounding box center [878, 426] width 79 height 365
click at [860, 420] on div at bounding box center [878, 426] width 79 height 365
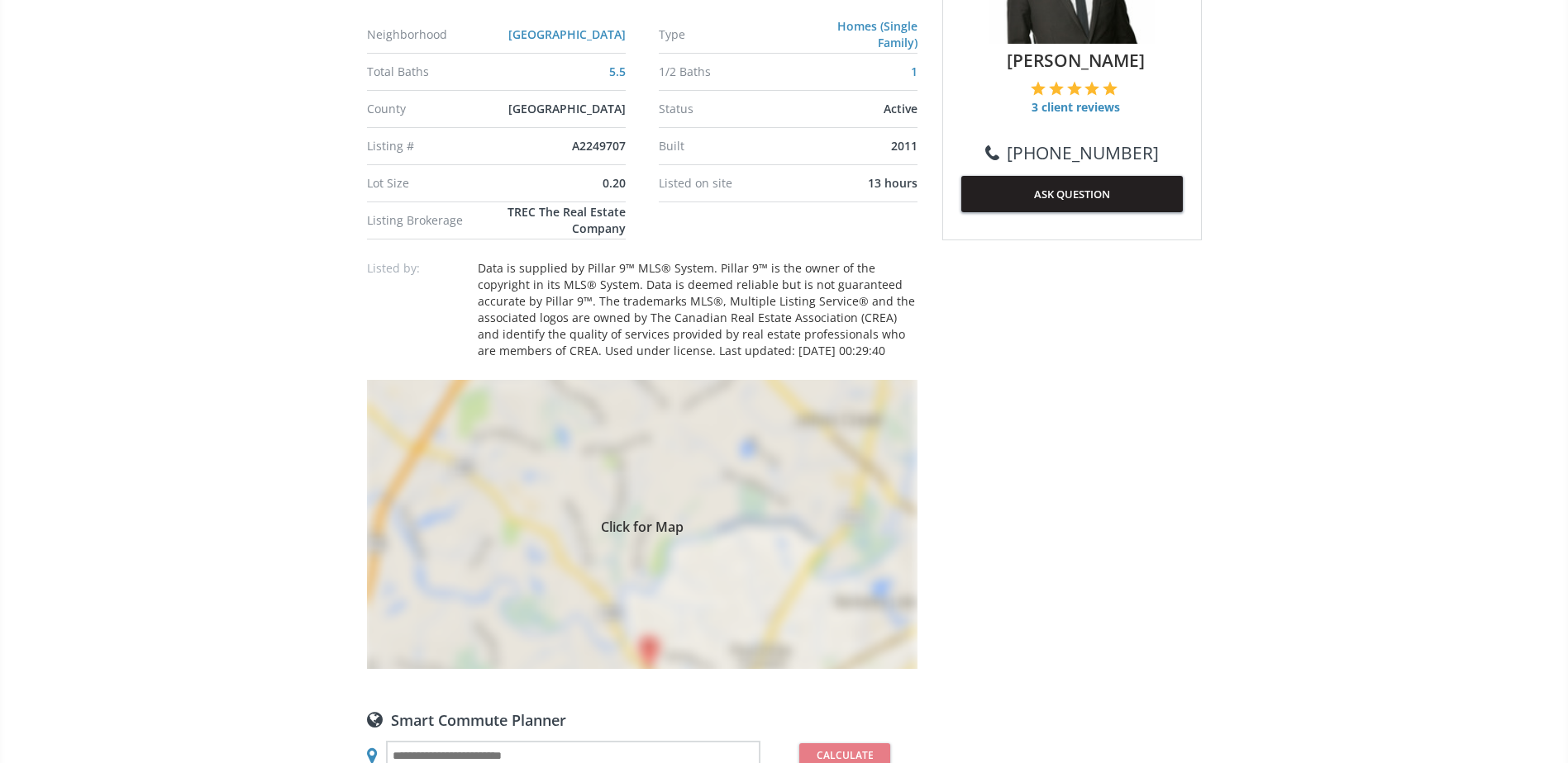
scroll to position [991, 0]
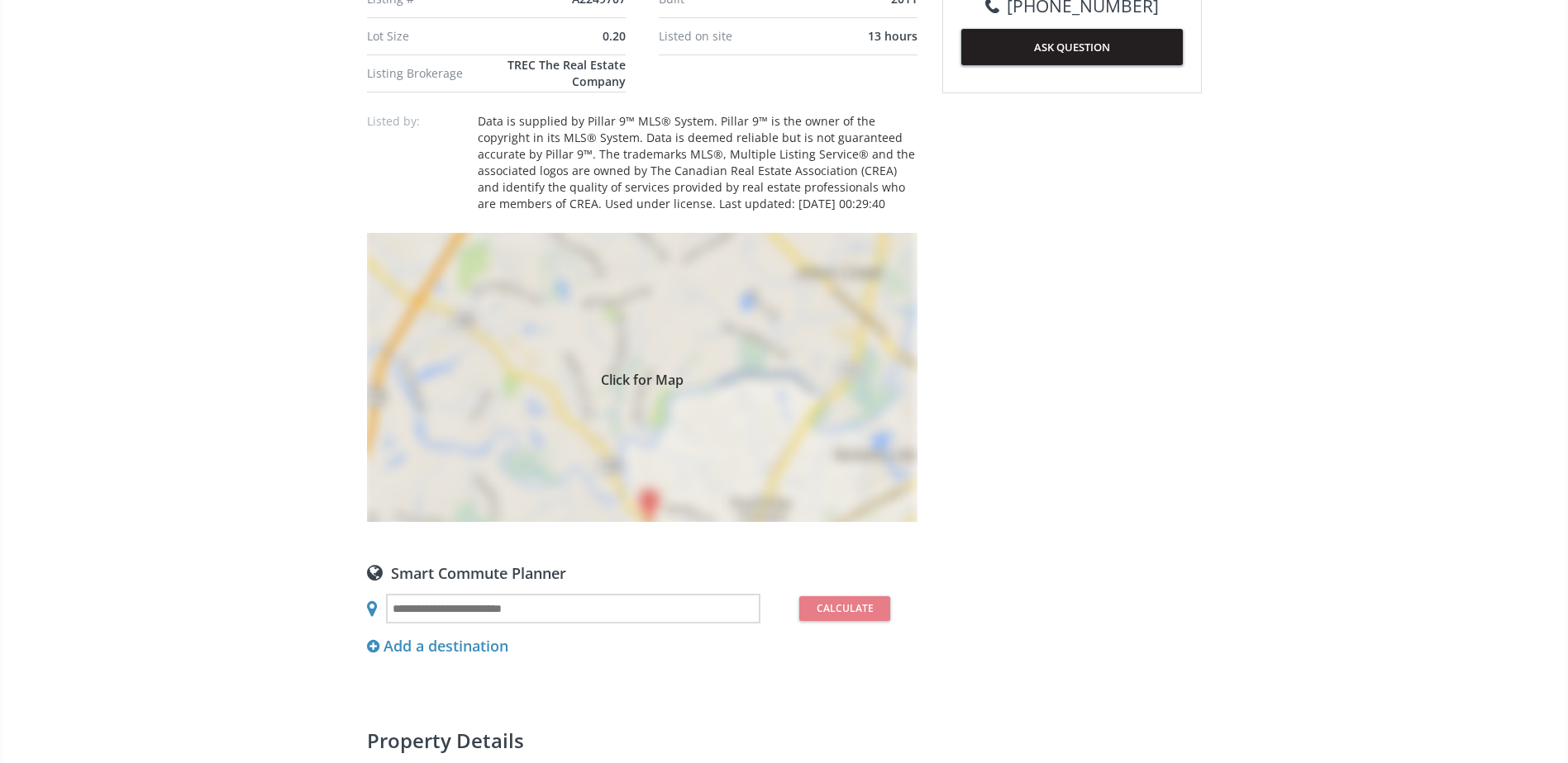
click at [841, 422] on div "Click for Map" at bounding box center [642, 377] width 551 height 289
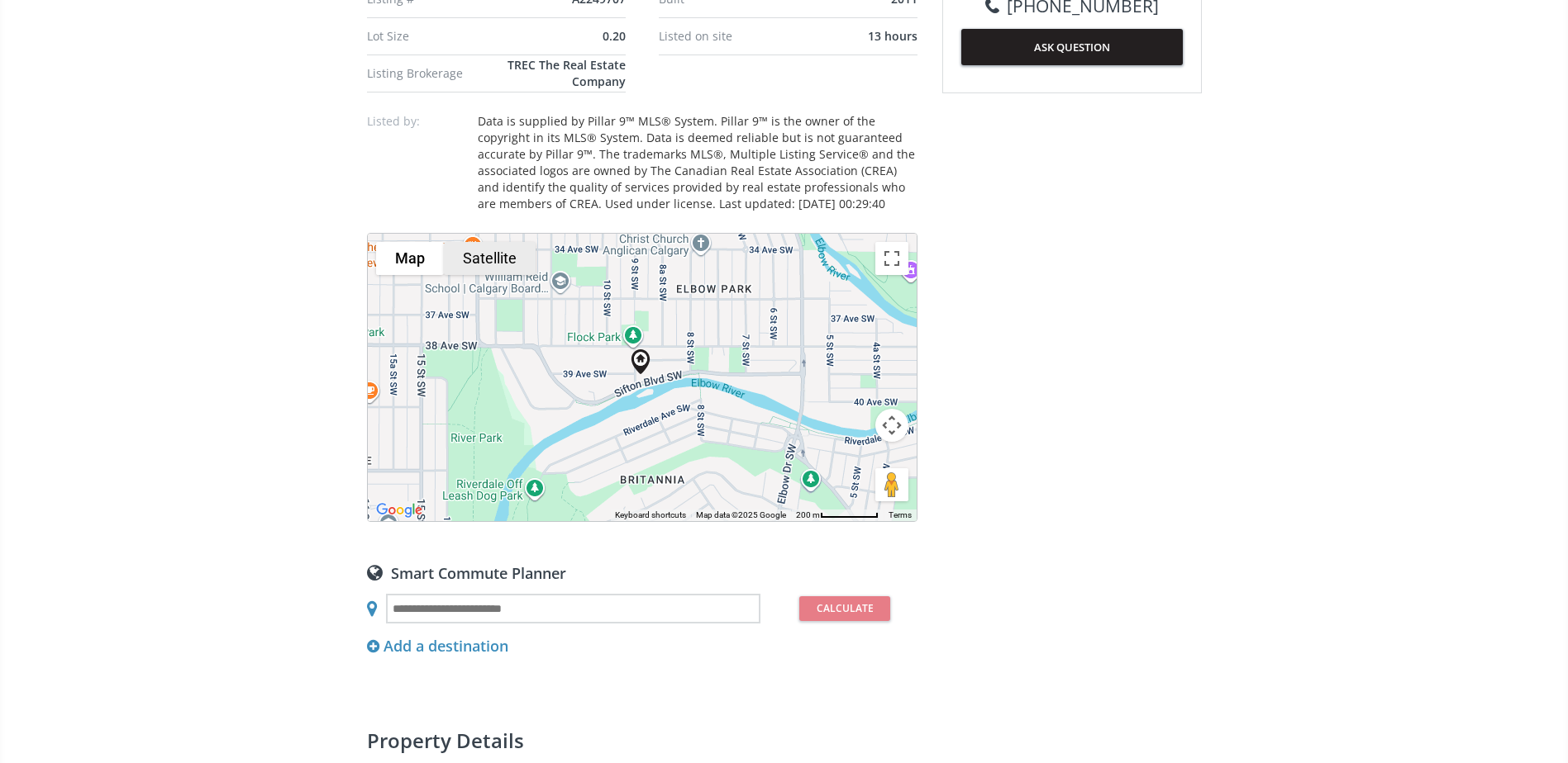
click at [501, 262] on button "Satellite" at bounding box center [490, 259] width 92 height 33
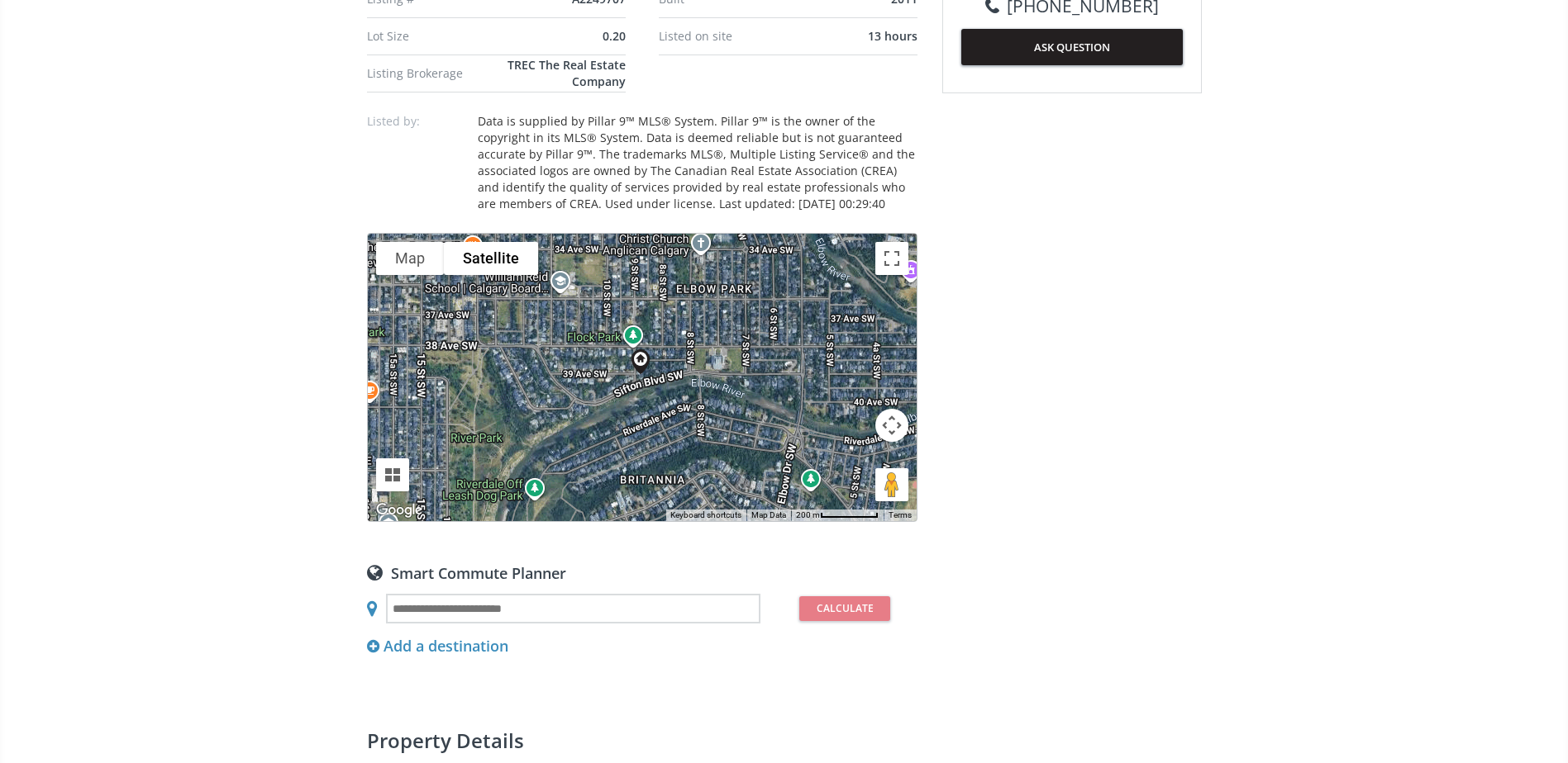
click at [881, 419] on button "Map camera controls" at bounding box center [892, 426] width 33 height 33
click at [850, 380] on button "Zoom in" at bounding box center [851, 384] width 33 height 33
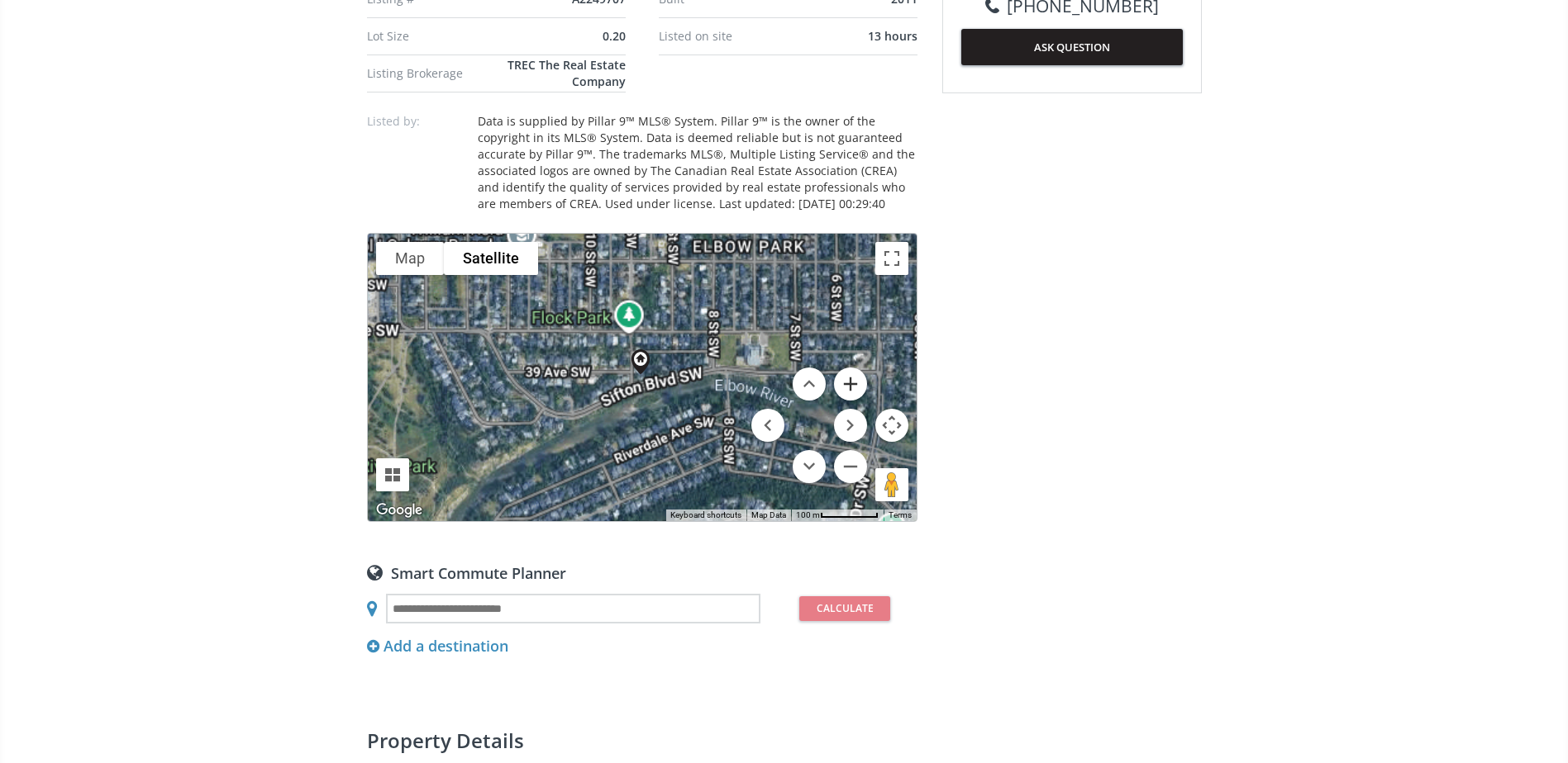
click at [850, 380] on button "Zoom in" at bounding box center [851, 384] width 33 height 33
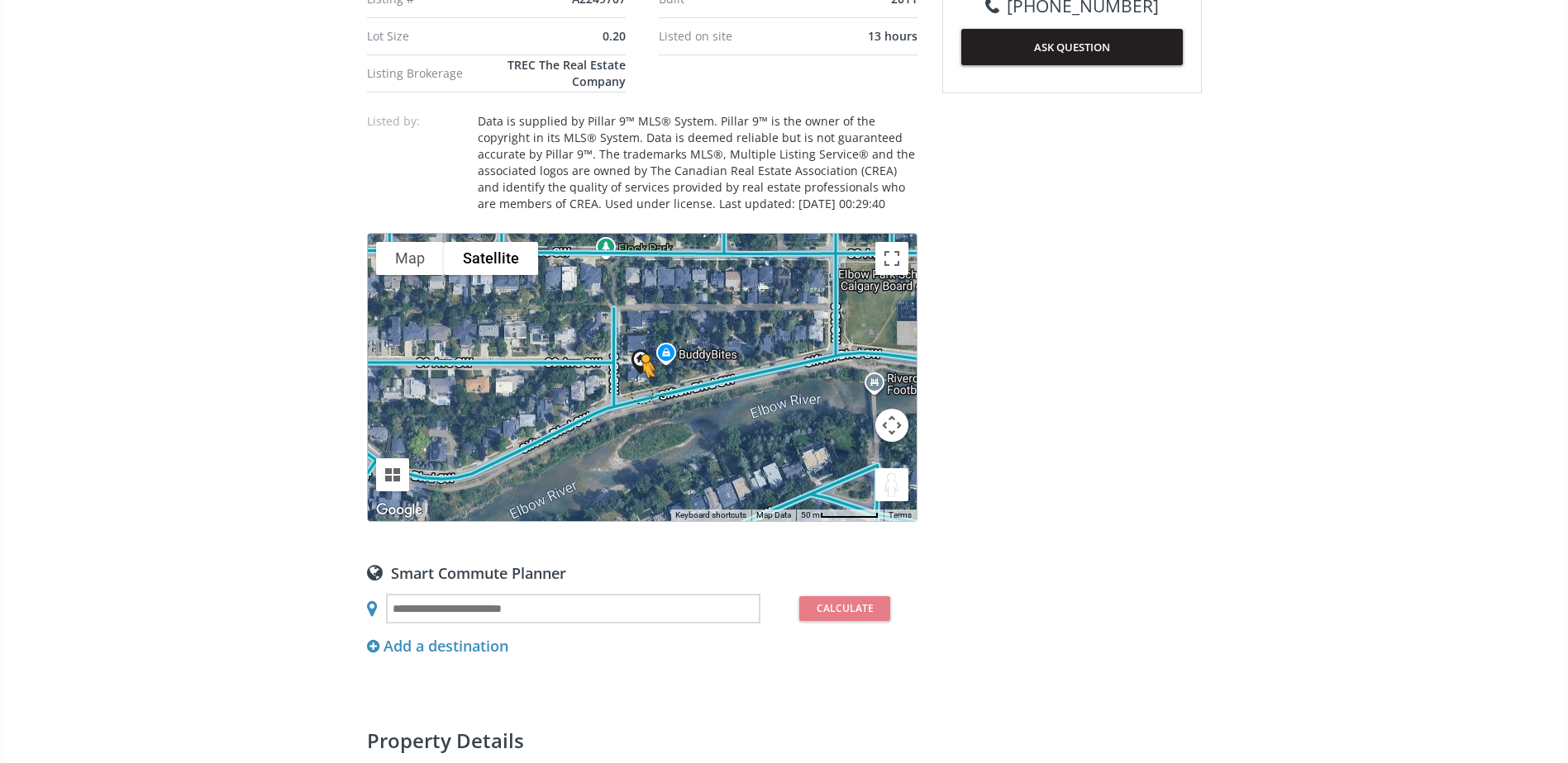
drag, startPoint x: 888, startPoint y: 492, endPoint x: 640, endPoint y: 394, distance: 266.7
click at [640, 394] on div "To navigate, press the arrow keys. To activate drag with keyboard, press Alt + …" at bounding box center [642, 377] width 549 height 287
